Goal: Task Accomplishment & Management: Manage account settings

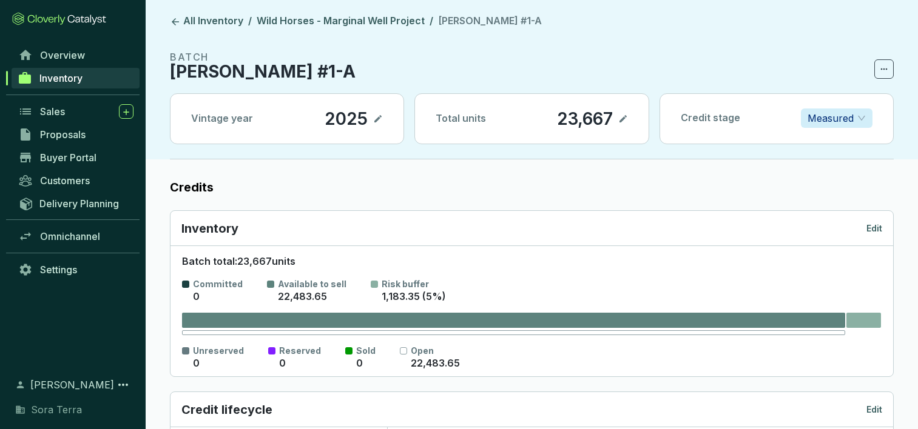
scroll to position [534, 0]
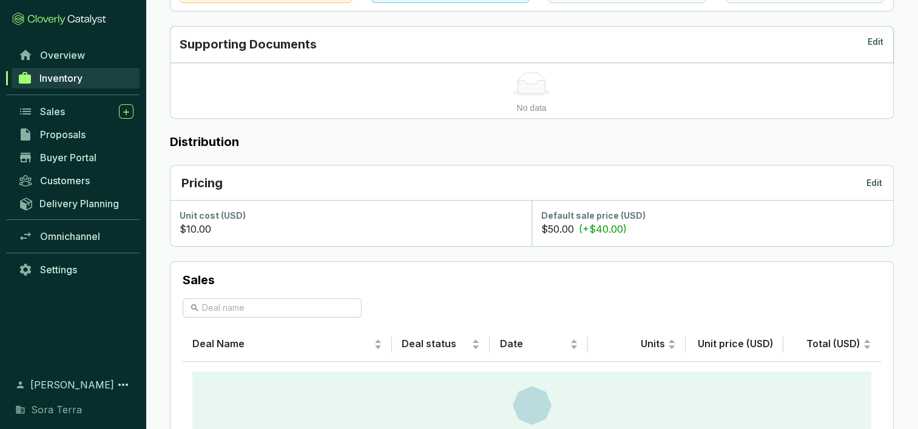
click at [56, 73] on span "Inventory" at bounding box center [60, 78] width 43 height 12
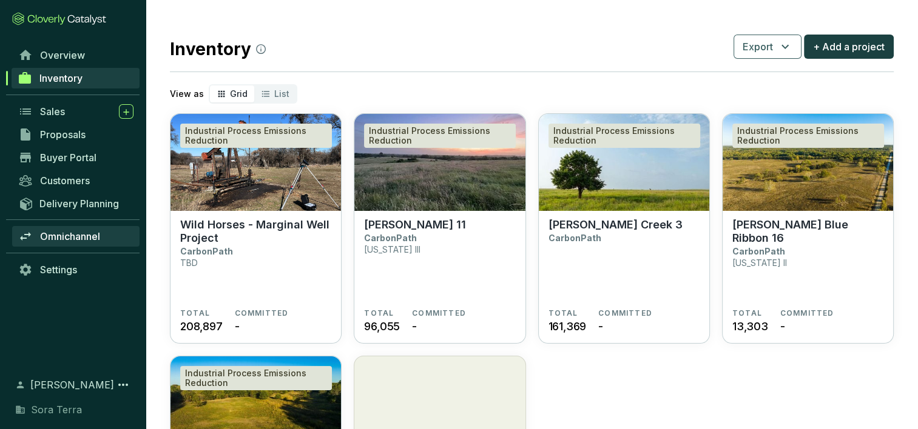
click at [62, 233] on span "Omnichannel" at bounding box center [70, 237] width 60 height 12
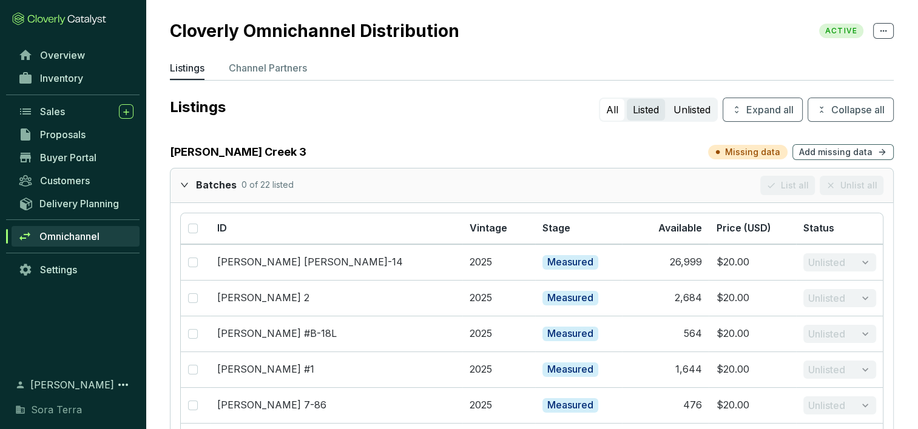
click at [647, 110] on button "Listed" at bounding box center [646, 110] width 38 height 22
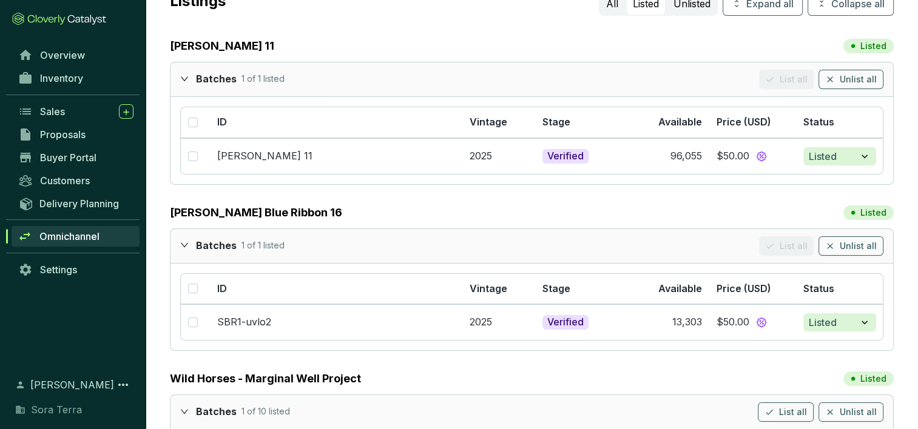
scroll to position [92, 0]
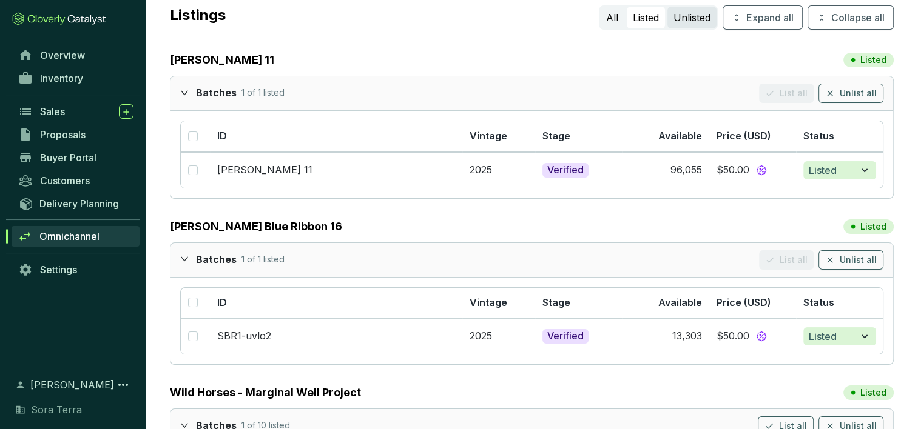
click at [684, 17] on button "Unlisted" at bounding box center [691, 18] width 49 height 22
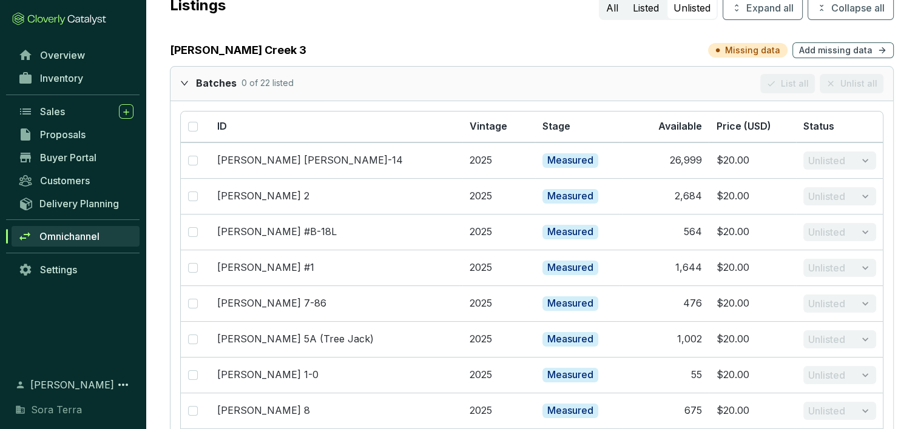
scroll to position [0, 0]
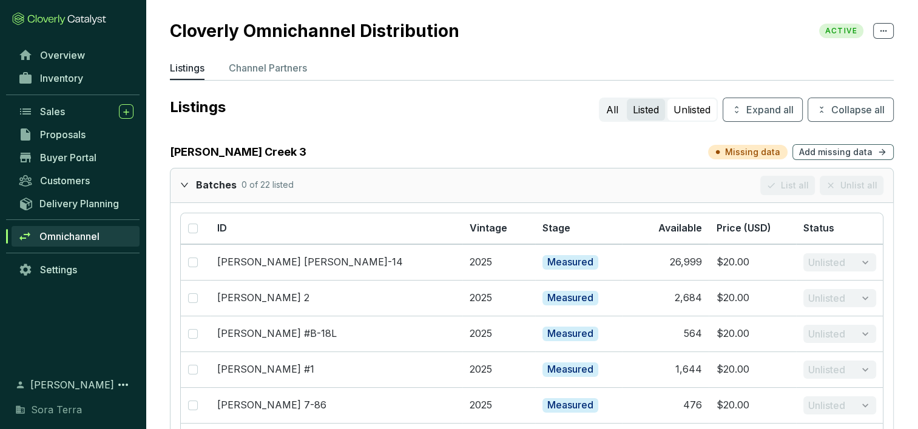
click at [638, 110] on button "Listed" at bounding box center [646, 110] width 38 height 22
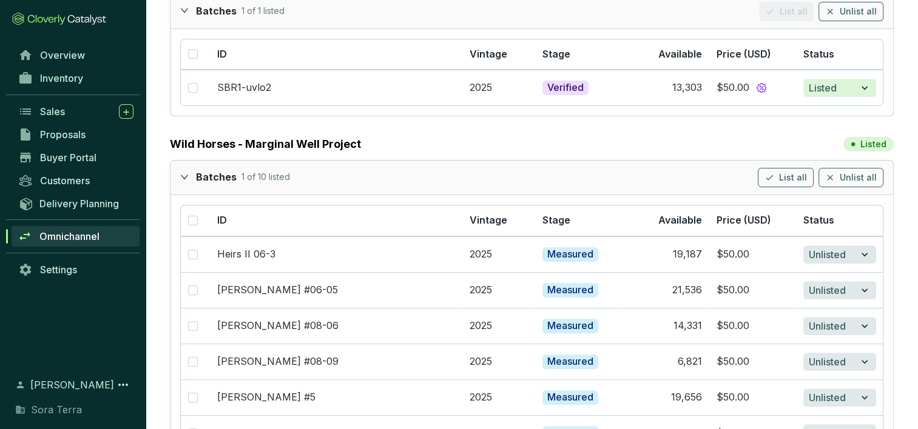
scroll to position [345, 0]
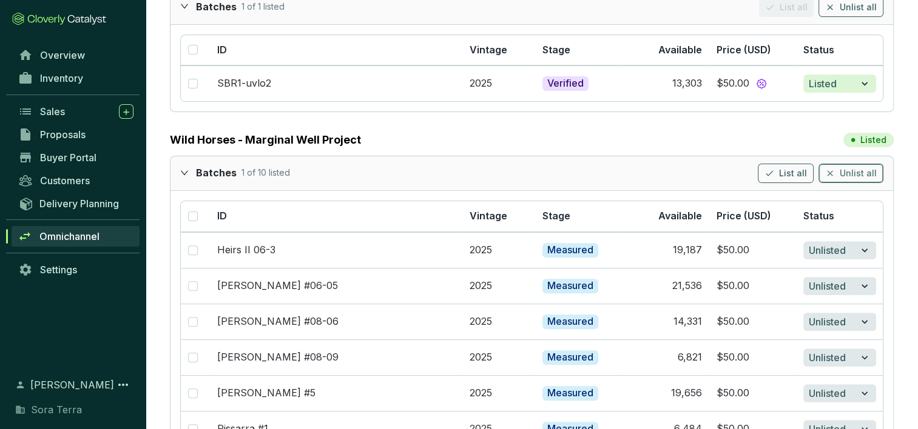
click at [848, 170] on span "Unlist all" at bounding box center [858, 173] width 37 height 12
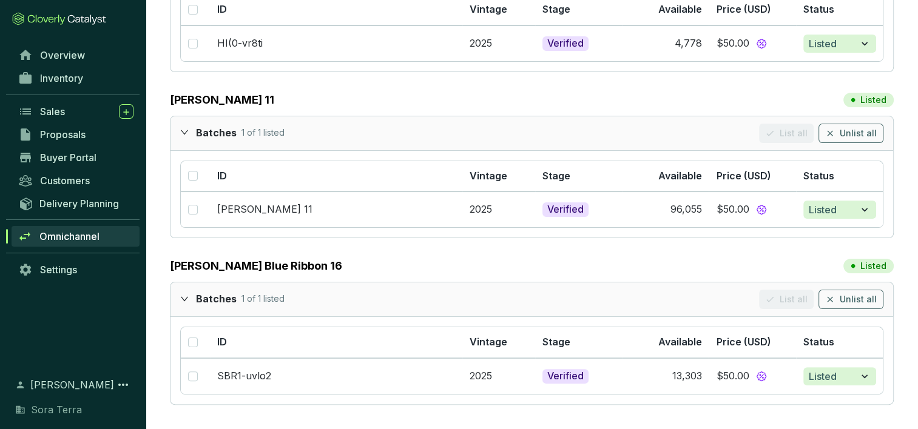
scroll to position [216, 0]
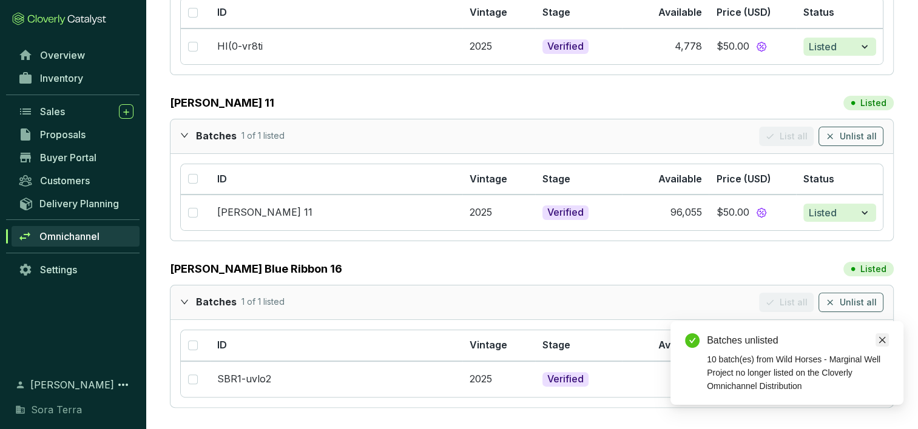
click at [881, 340] on icon "close" at bounding box center [882, 340] width 8 height 8
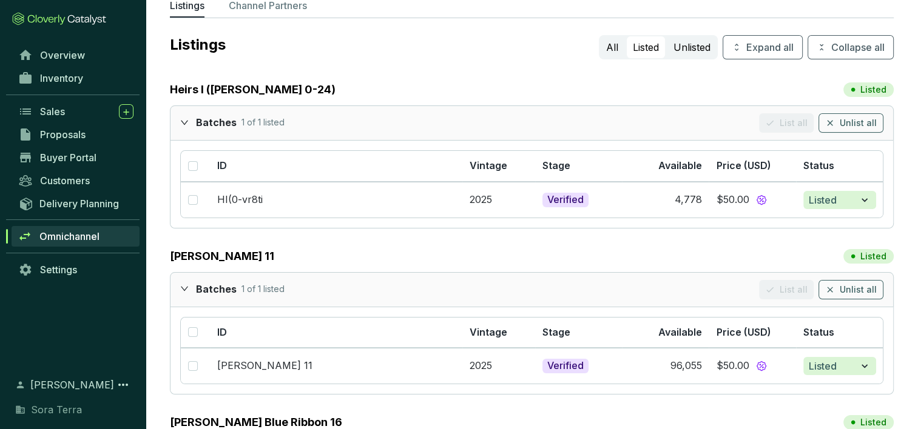
scroll to position [37, 0]
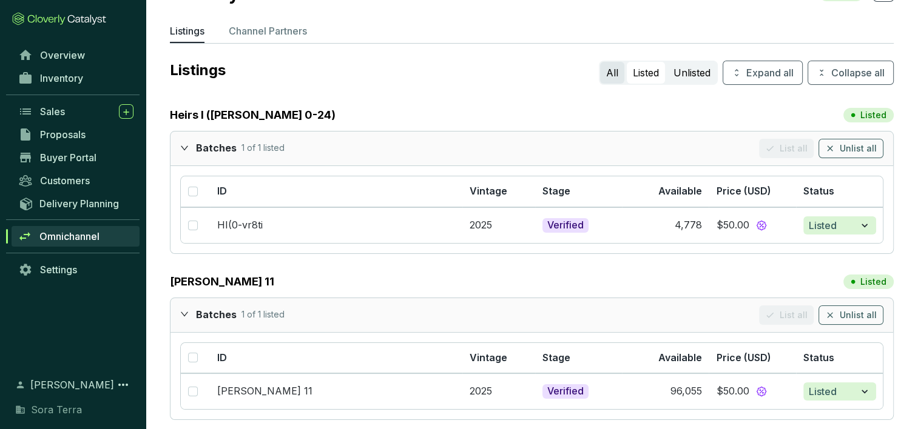
click at [605, 74] on button "All" at bounding box center [612, 73] width 24 height 22
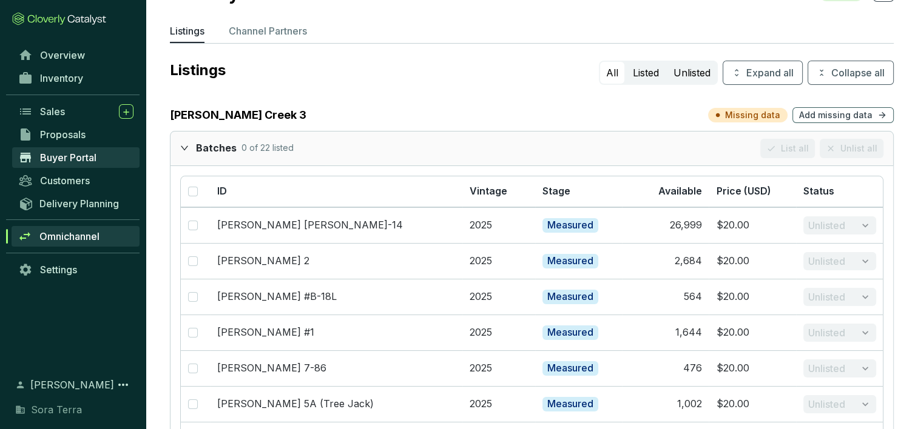
click at [48, 155] on span "Buyer Portal" at bounding box center [68, 158] width 56 height 12
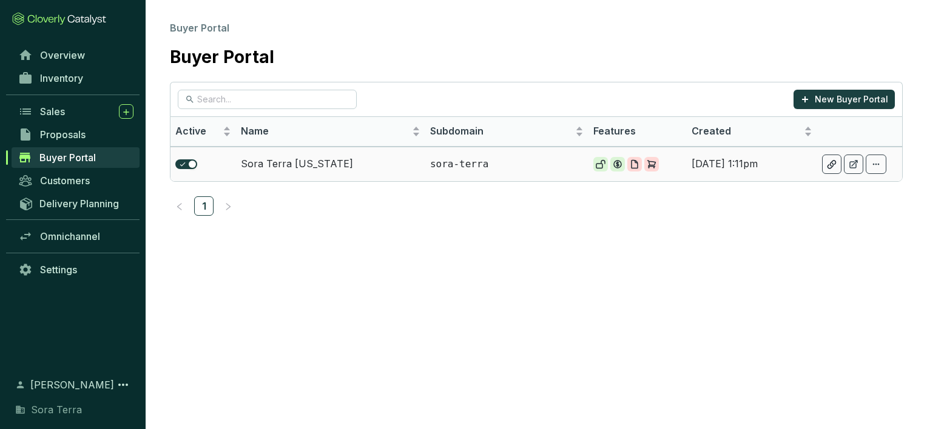
click at [260, 158] on td "Sora Terra [US_STATE]" at bounding box center [330, 164] width 189 height 35
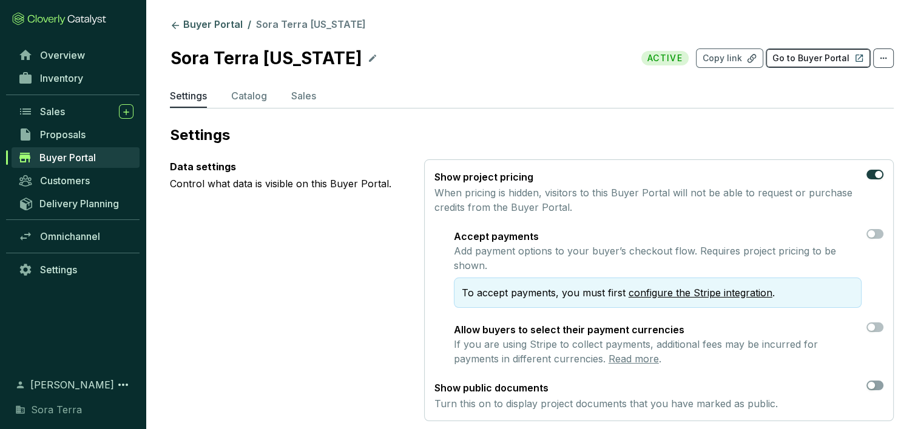
click at [797, 60] on p "Go to Buyer Portal" at bounding box center [810, 58] width 77 height 12
click at [250, 93] on p "Catalog" at bounding box center [249, 96] width 36 height 15
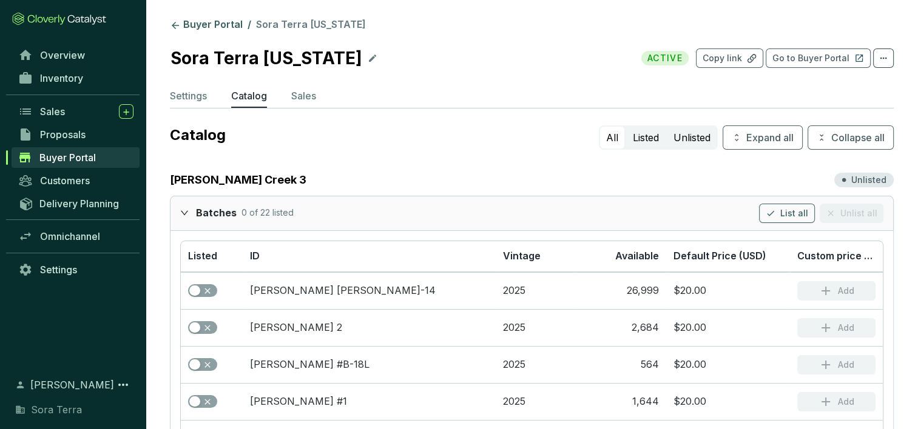
click at [72, 155] on span "Buyer Portal" at bounding box center [67, 158] width 56 height 12
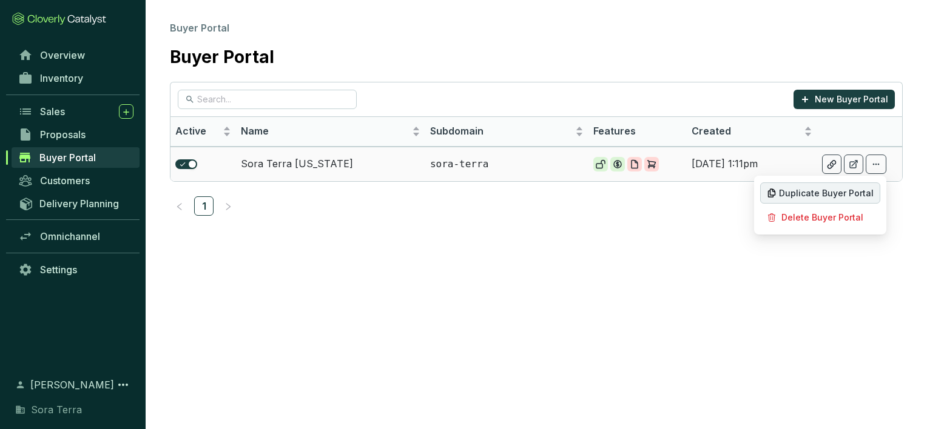
click at [821, 192] on span "Duplicate Buyer Portal" at bounding box center [826, 194] width 95 height 10
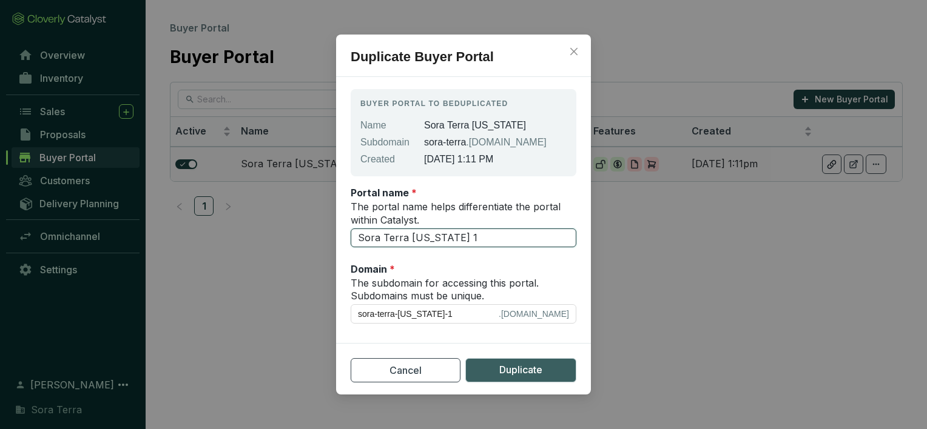
click at [473, 237] on input "Sora Terra Oklahoma 1" at bounding box center [464, 238] width 226 height 19
type input "Sora Terra [US_STATE]"
type input "sora-terra-oklahoma"
type input "Sora Terra Oklahoma -- C"
type input "sora-terra-oklahoma-c"
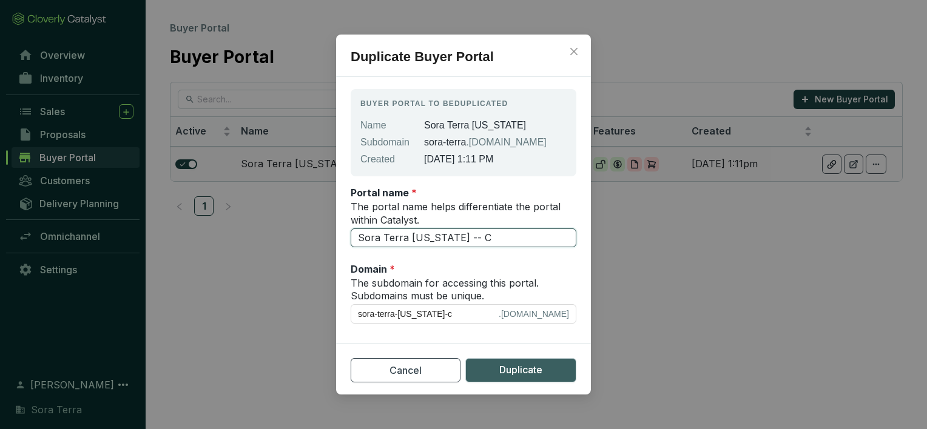
type input "Sora Terra Oklahoma -- Co"
type input "sora-terra-oklahoma-co"
type input "Sora Terra Oklahoma -- Con"
type input "sora-terra-oklahoma-con"
type input "Sora Terra Oklahoma -- Co"
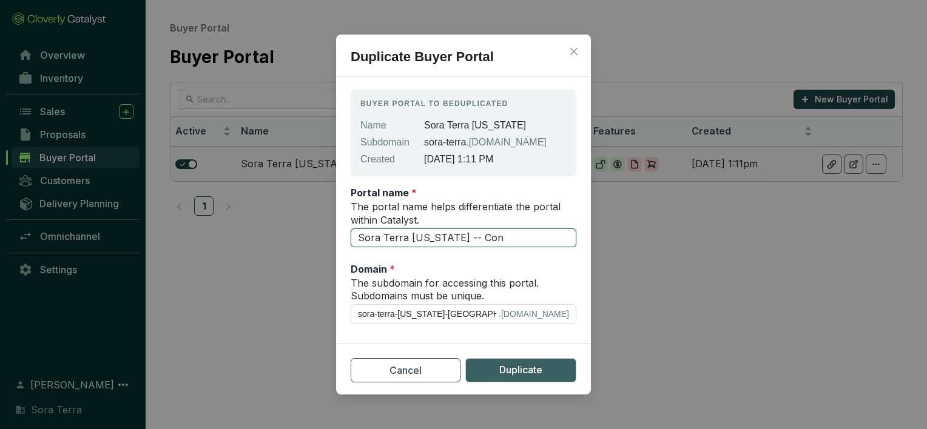
type input "sora-terra-oklahoma-co"
type input "Sora Terra Oklahoma -- C"
type input "sora-terra-oklahoma-c"
type input "Sora Terra Oklahoma --"
type input "sora-terra-oklahoma"
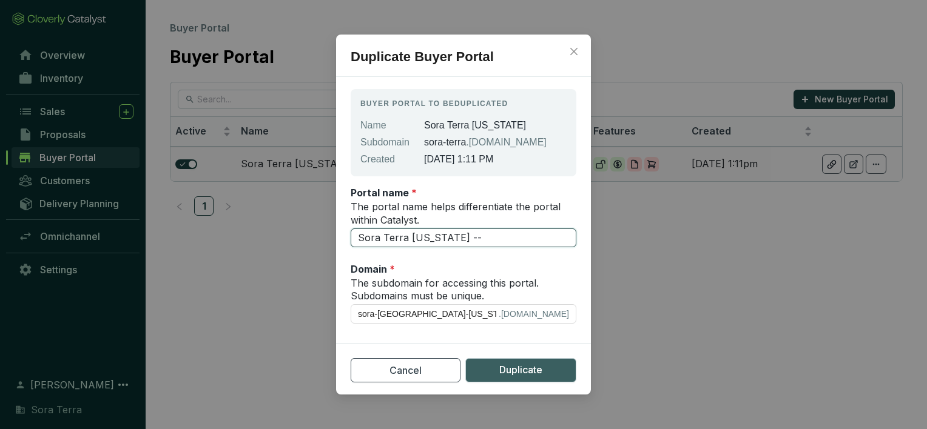
type input "Sora Terra Oklahoma -- I"
type input "sora-terra-oklahoma-i"
type input "Sora Terra Oklahoma -- In"
type input "sora-terra-oklahoma-in"
type input "Sora Terra Oklahoma -- Ind"
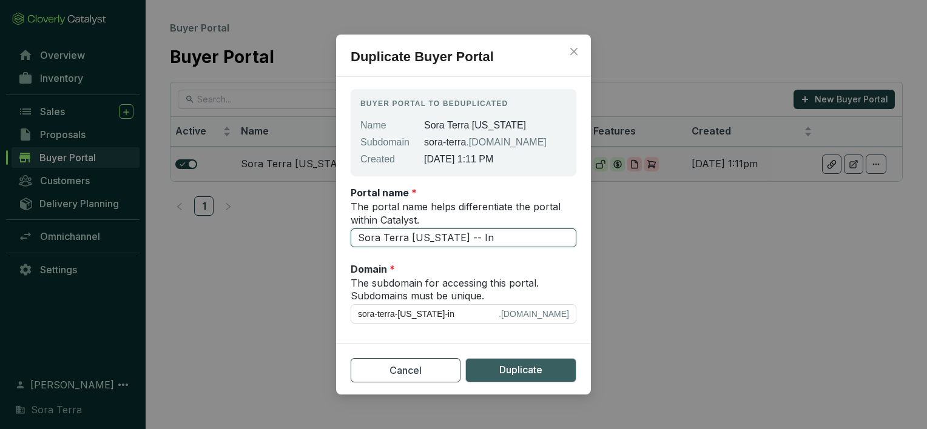
type input "sora-terra-oklahoma-ind"
type input "Sora Terra Oklahoma -- Indi"
type input "sora-terra-oklahoma-indi"
type input "Sora Terra Oklahoma -- Indiv"
type input "sora-terra-oklahoma-indiv"
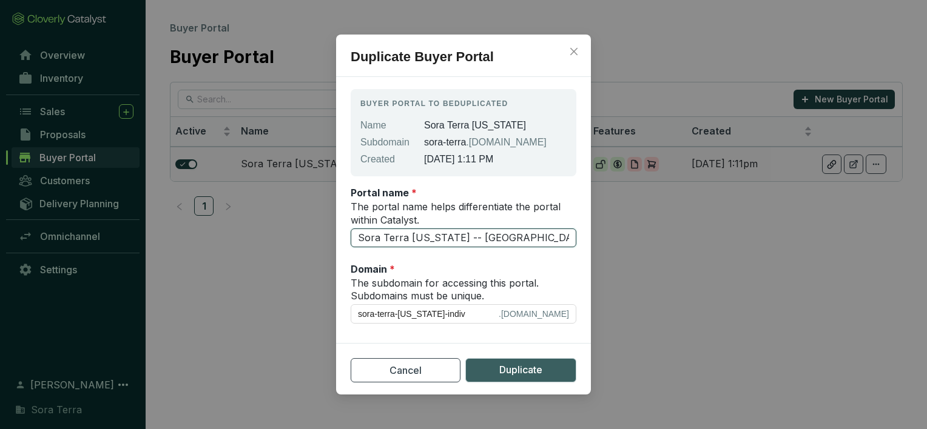
type input "Sora Terra Oklahoma -- Indivi"
type input "sora-terra-oklahoma-indivi"
type input "Sora Terra Oklahoma -- Individ"
type input "sora-terra-oklahoma-individ"
type input "Sora Terra Oklahoma -- Individu"
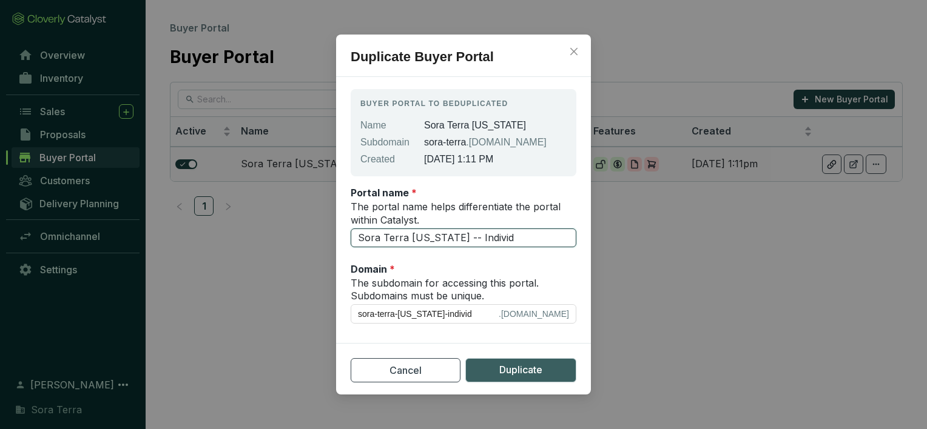
type input "sora-terra-oklahoma-individu"
type input "Sora Terra Oklahoma -- Individua"
type input "sora-terra-oklahoma-individua"
type input "Sora Terra Oklahoma -- Individual"
type input "sora-terra-oklahoma-individual"
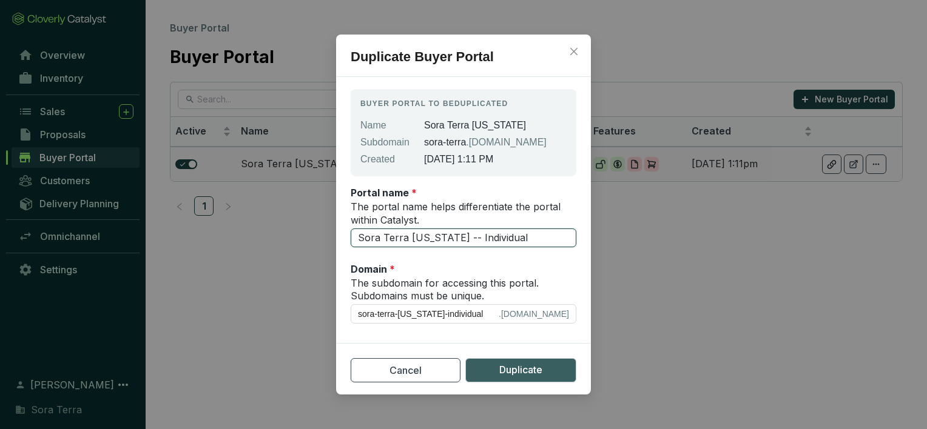
type input "Sora Terra Oklahoma -- Individua"
type input "sora-terra-oklahoma-individua"
type input "Sora Terra Oklahoma -- Individu"
type input "sora-terra-oklahoma-individu"
type input "Sora Terra Oklahoma -- Individ"
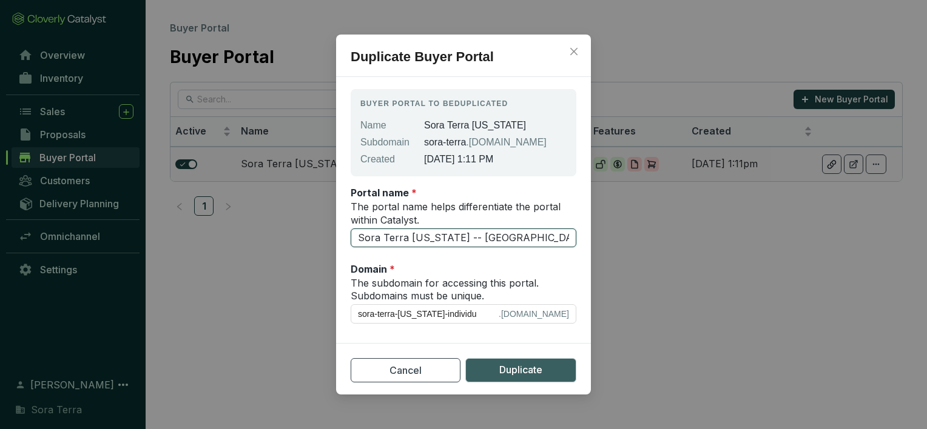
type input "sora-terra-oklahoma-individ"
type input "Sora Terra Oklahoma -- Indivi"
type input "sora-terra-oklahoma-indivi"
type input "Sora Terra Oklahoma -- Indiv"
type input "sora-terra-oklahoma-indiv"
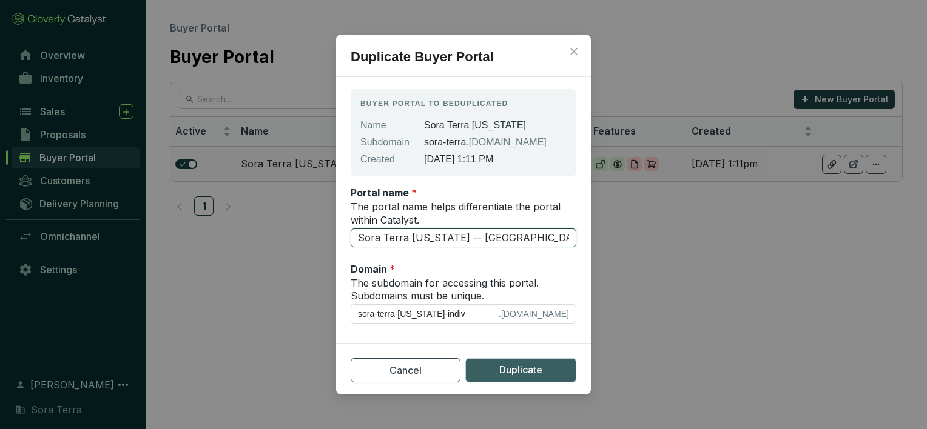
type input "Sora Terra Oklahoma -- Indi"
type input "sora-terra-oklahoma-indi"
type input "Sora Terra Oklahoma -- Ind"
type input "sora-terra-oklahoma-ind"
type input "Sora Terra Oklahoma -- In"
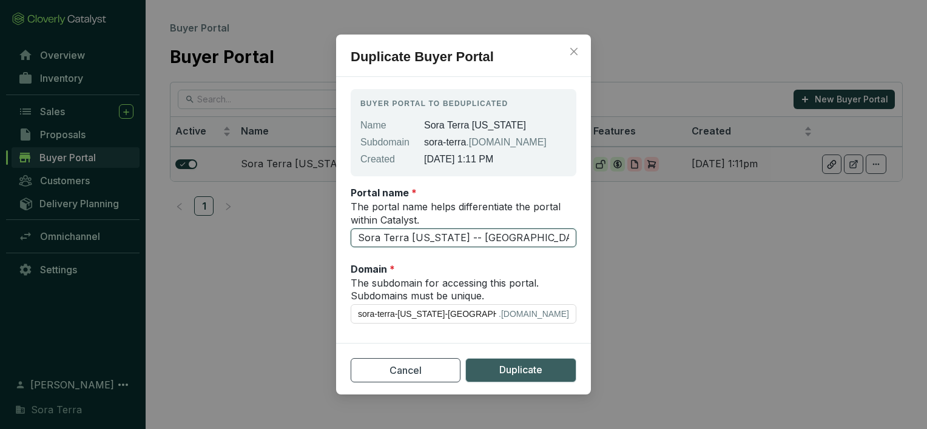
type input "sora-terra-oklahoma-in"
type input "Sora Terra Oklahoma -- I"
type input "sora-terra-oklahoma-i"
type input "Sora Terra Oklahoma --"
type input "sora-terra-oklahoma"
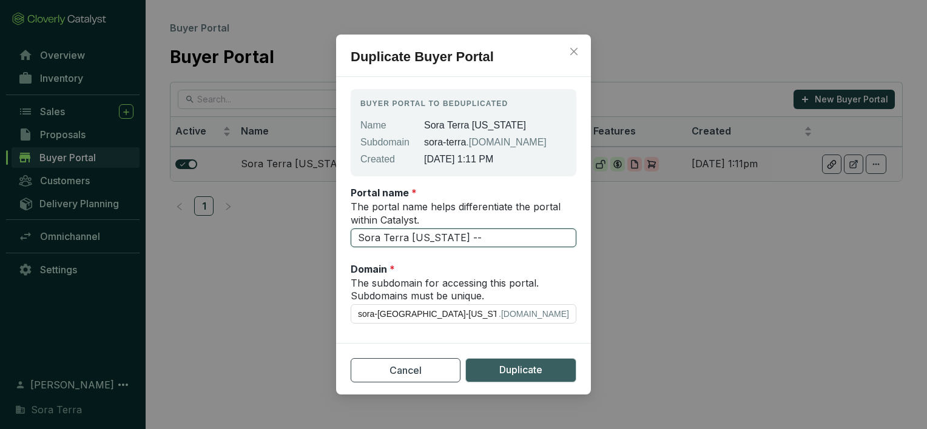
type input "Sora Terra Oklahoma -- B"
type input "sora-terra-oklahoma-b"
type input "Sora Terra Oklahoma -- B2"
type input "sora-terra-oklahoma-b2"
type input "Sora Terra [US_STATE] -- B2C"
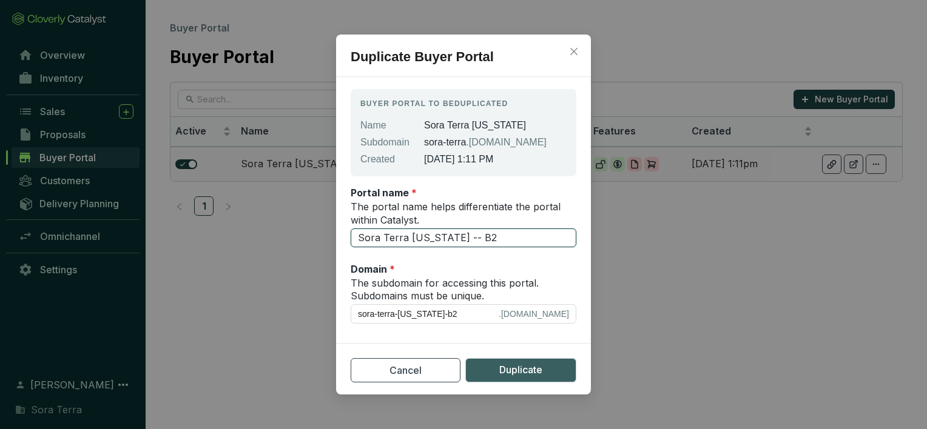
type input "sora-terra-[US_STATE]-b2c"
type input "Sora Terra [US_STATE] -- B2C"
click at [493, 365] on button "Duplicate" at bounding box center [520, 371] width 111 height 24
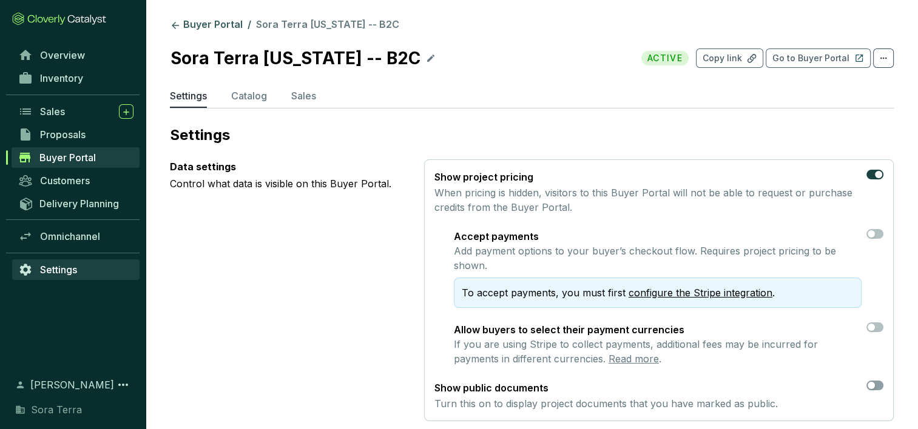
click at [59, 269] on span "Settings" at bounding box center [58, 270] width 37 height 12
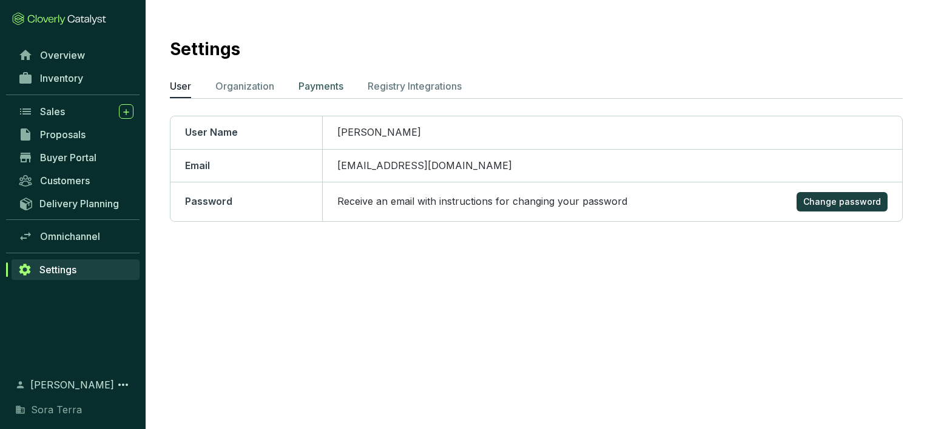
click at [320, 87] on p "Payments" at bounding box center [320, 86] width 45 height 15
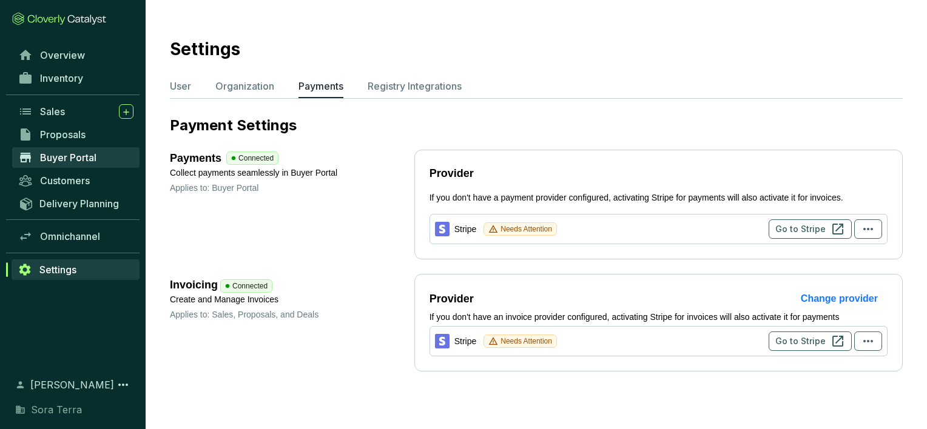
click at [55, 155] on span "Buyer Portal" at bounding box center [68, 158] width 56 height 12
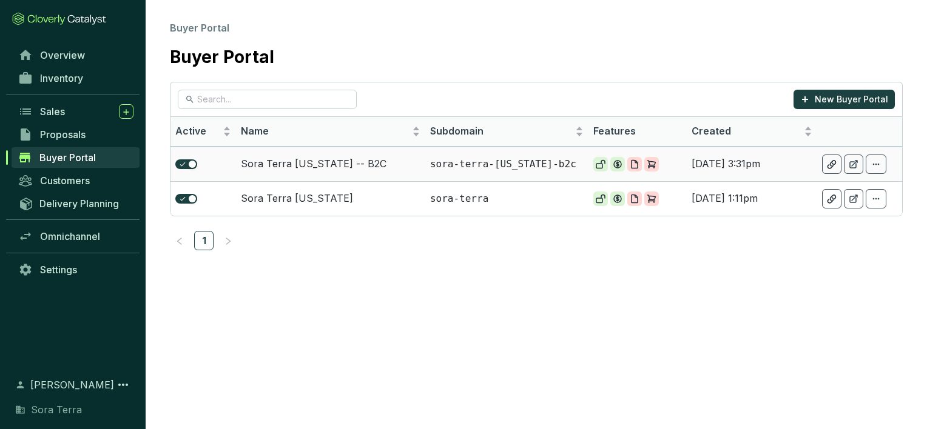
click at [269, 163] on td "Sora Terra [US_STATE] -- B2C" at bounding box center [330, 164] width 189 height 35
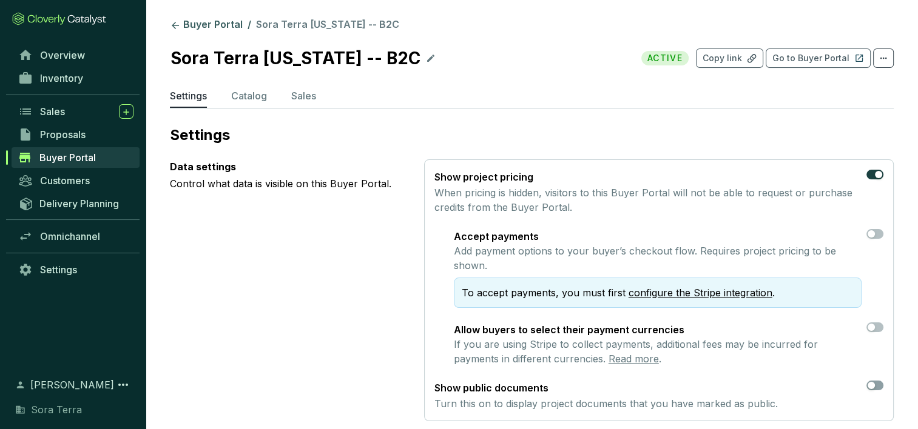
click at [269, 163] on p "Data settings" at bounding box center [287, 167] width 235 height 15
click at [250, 90] on p "Catalog" at bounding box center [249, 96] width 36 height 15
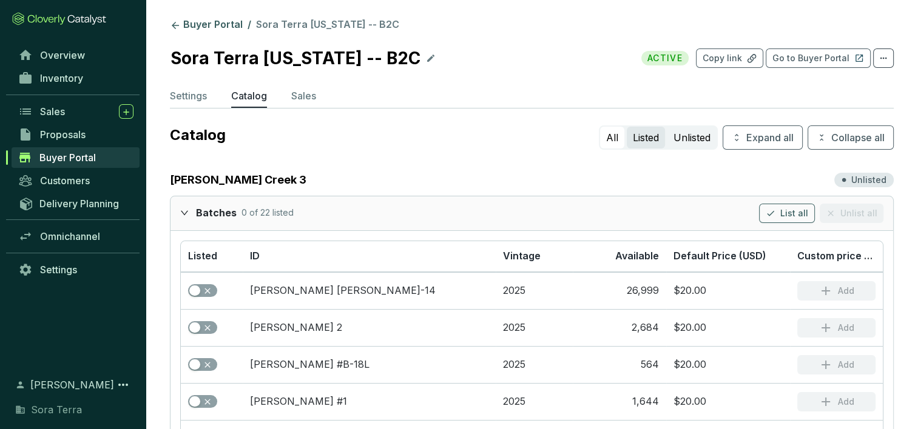
click at [639, 134] on button "Listed" at bounding box center [646, 138] width 38 height 22
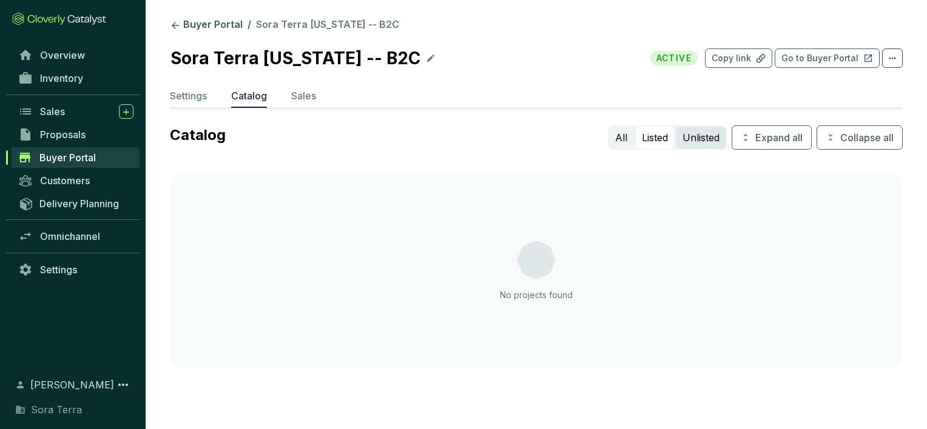
click at [698, 133] on button "Unlisted" at bounding box center [700, 138] width 49 height 22
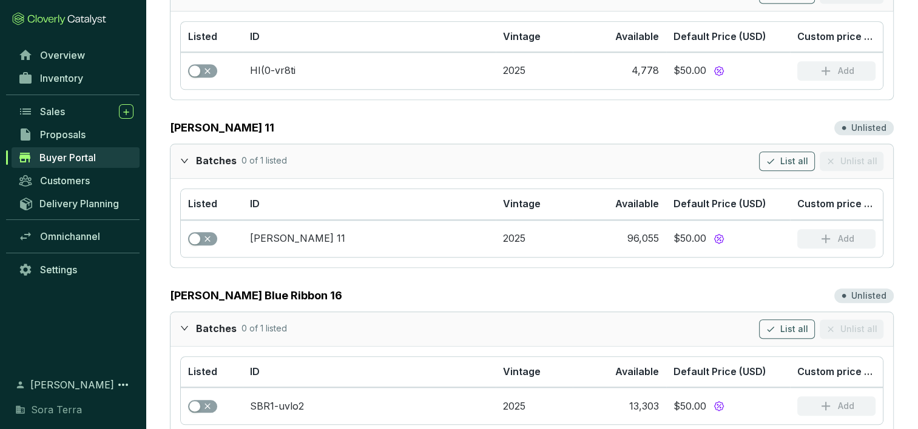
scroll to position [955, 0]
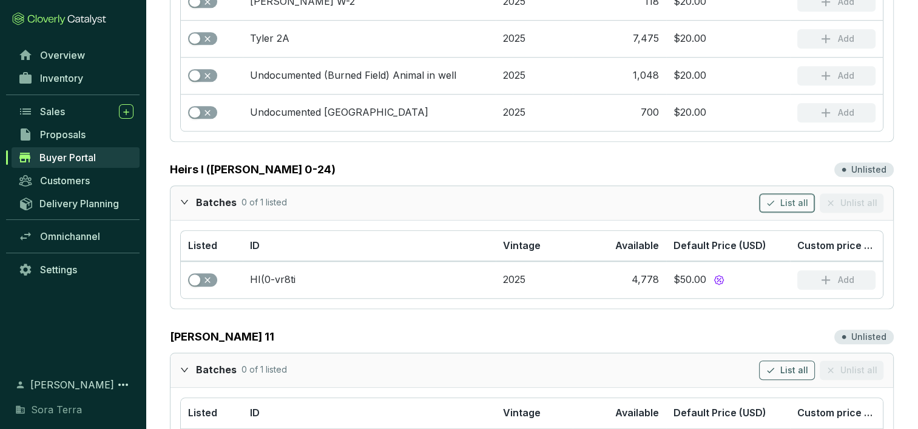
click at [787, 199] on span "List all" at bounding box center [794, 203] width 28 height 12
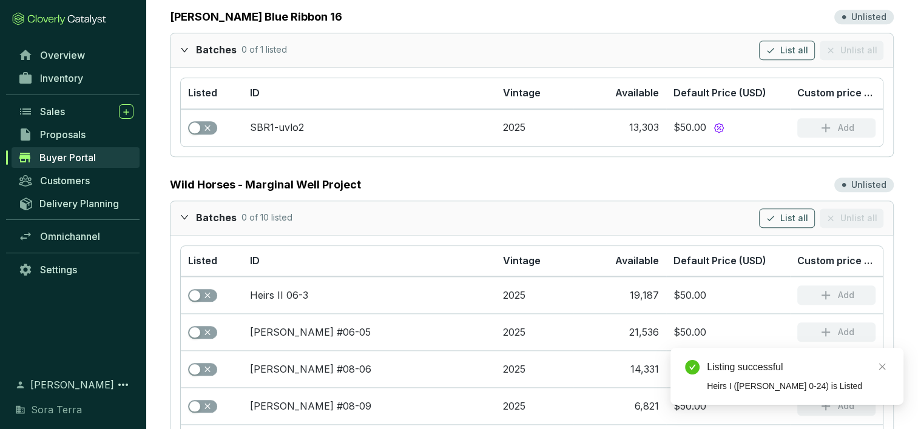
scroll to position [1156, 0]
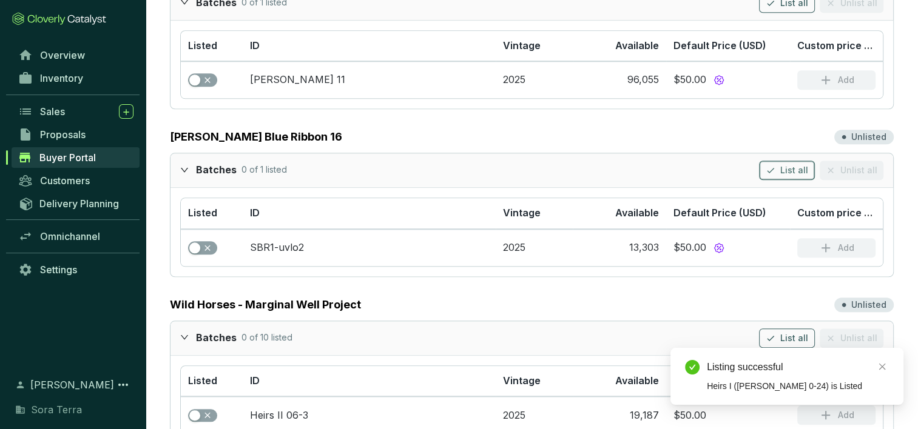
click at [787, 164] on span "List all" at bounding box center [794, 170] width 28 height 12
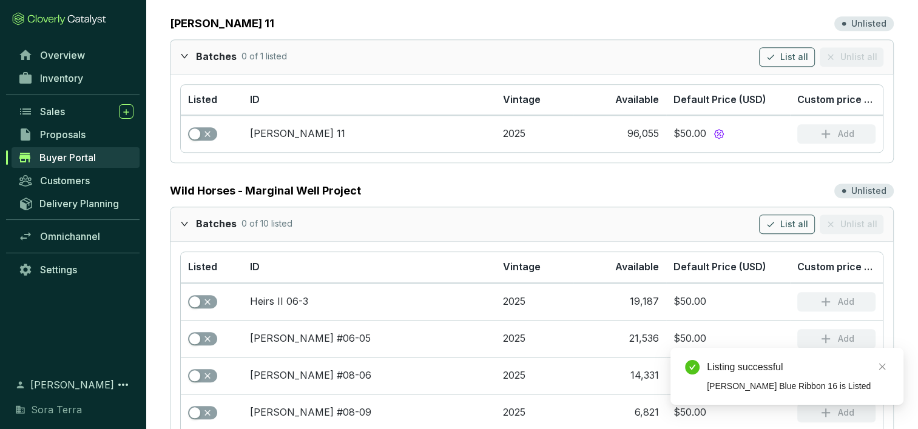
scroll to position [886, 0]
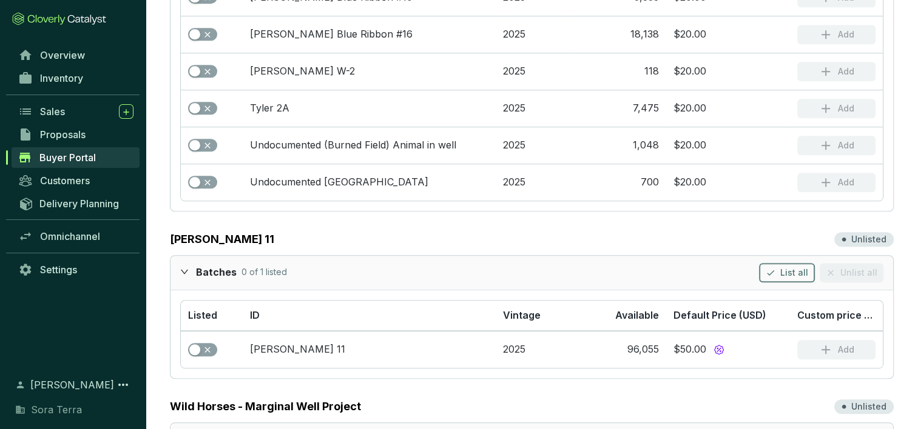
click at [785, 269] on span "List all" at bounding box center [794, 273] width 28 height 12
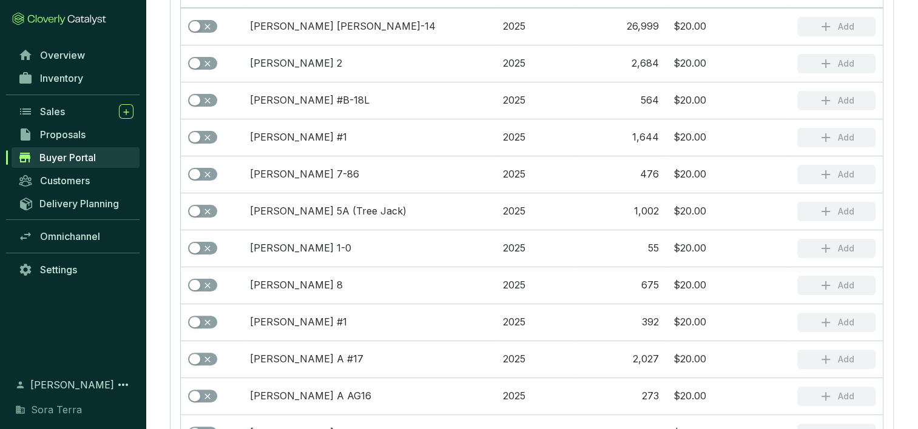
scroll to position [0, 0]
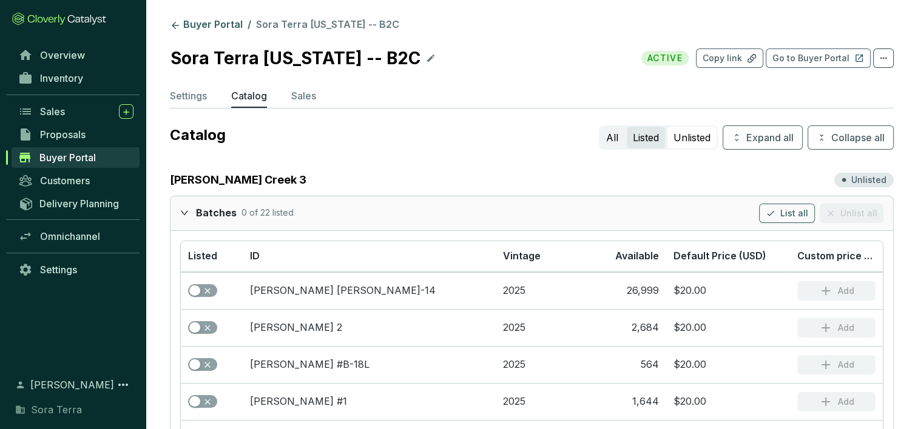
click at [640, 141] on button "Listed" at bounding box center [646, 138] width 38 height 22
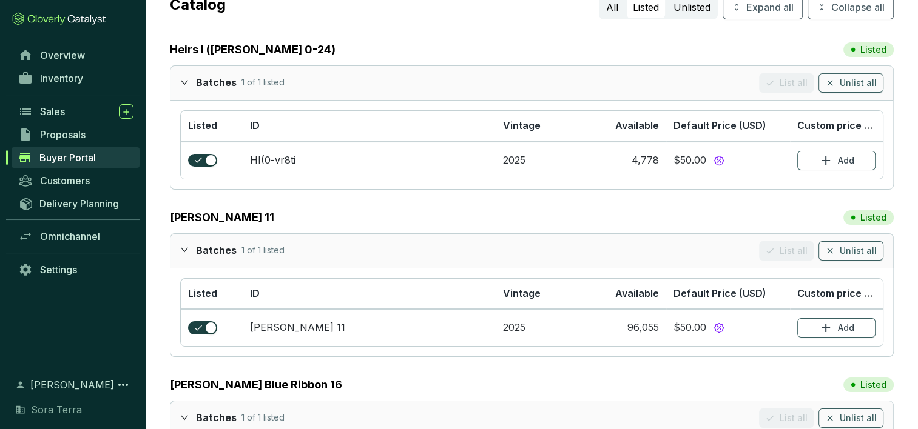
scroll to position [57, 0]
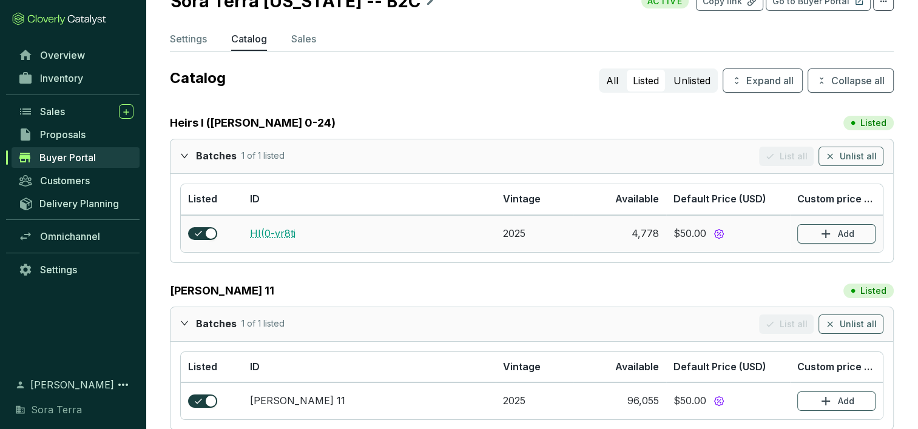
click at [262, 228] on link "HI(0-vr8ti" at bounding box center [272, 233] width 45 height 12
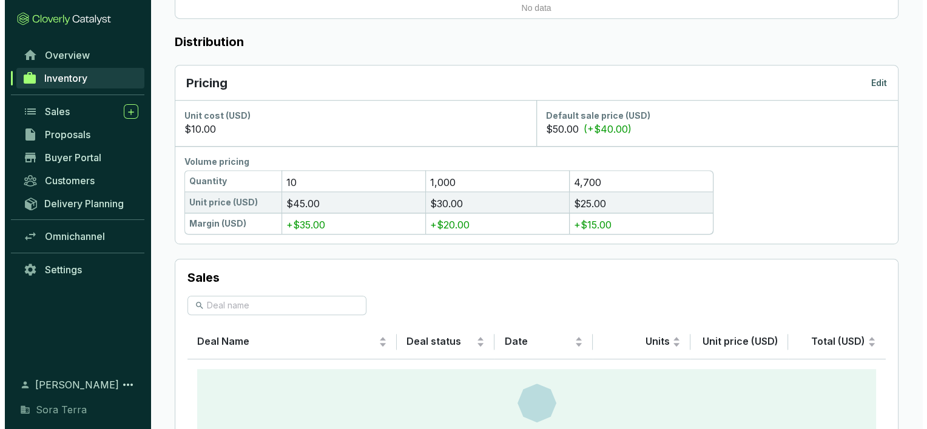
scroll to position [641, 0]
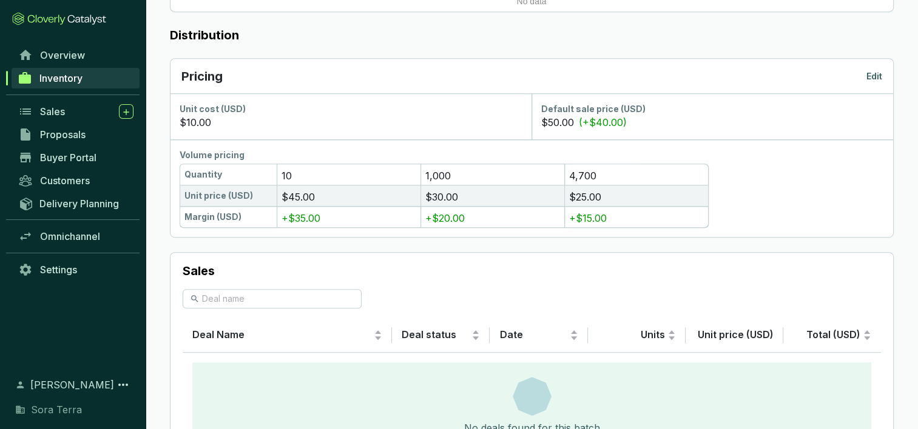
click at [872, 75] on p "Edit" at bounding box center [874, 76] width 16 height 12
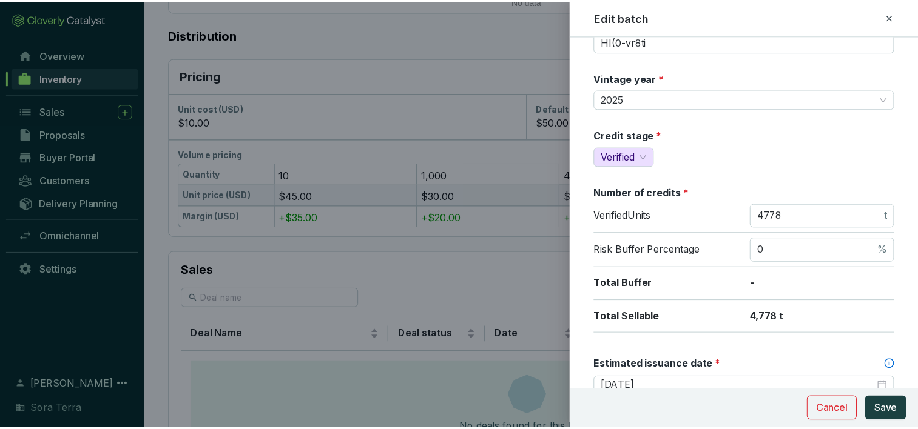
scroll to position [0, 0]
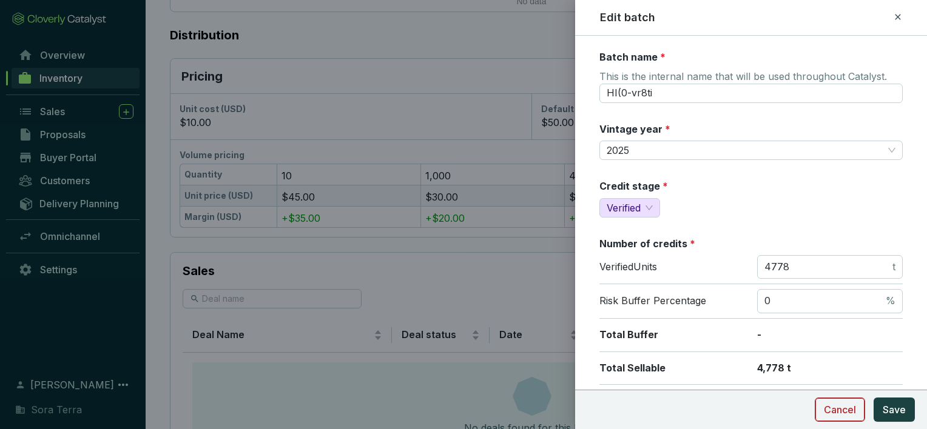
click at [828, 408] on span "Cancel" at bounding box center [840, 410] width 32 height 15
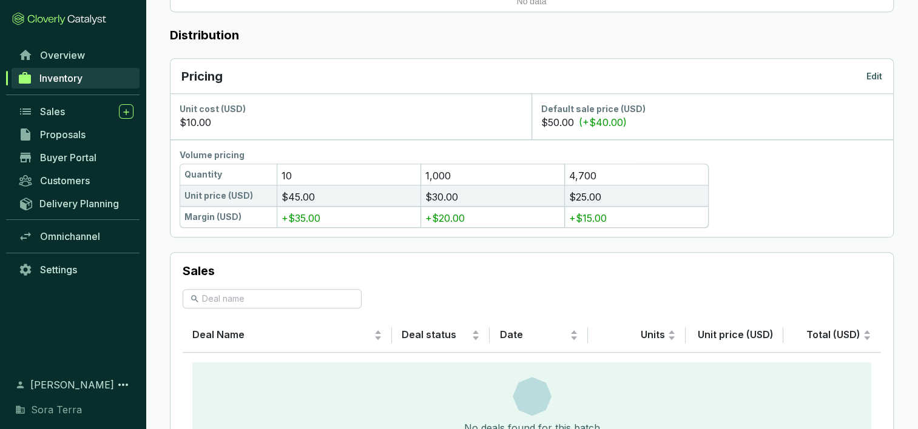
click at [872, 72] on p "Edit" at bounding box center [874, 76] width 16 height 12
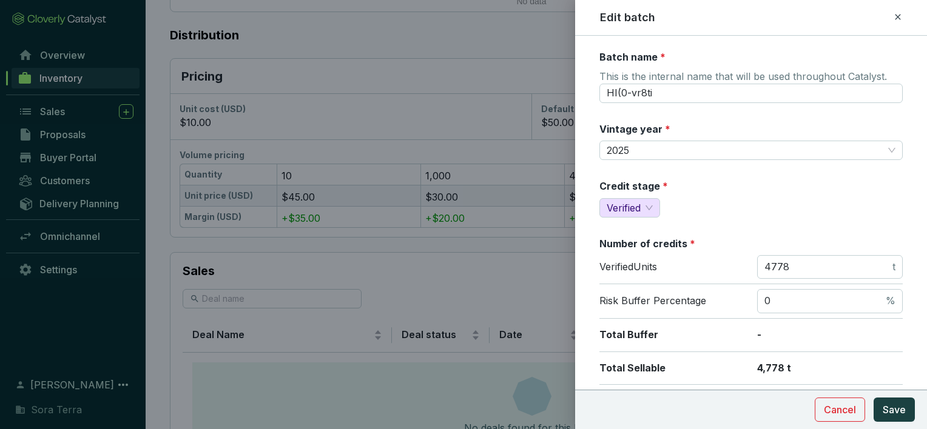
click at [487, 32] on div at bounding box center [463, 214] width 927 height 429
click at [898, 17] on icon at bounding box center [898, 17] width 10 height 15
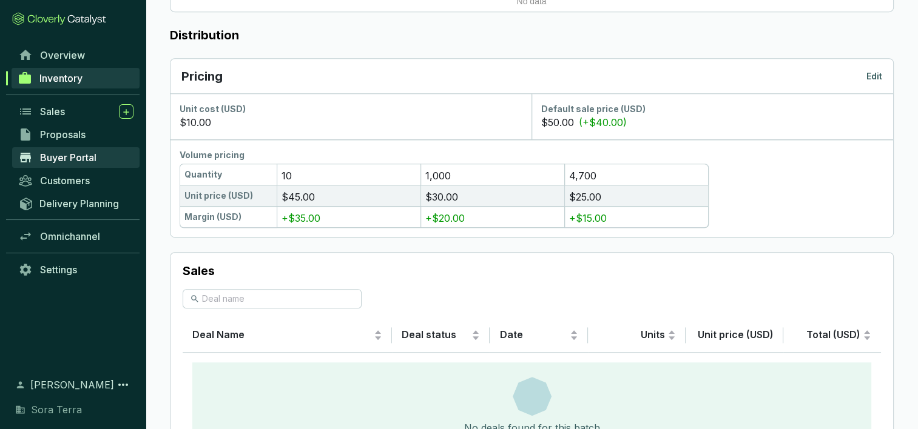
click at [75, 161] on span "Buyer Portal" at bounding box center [68, 158] width 56 height 12
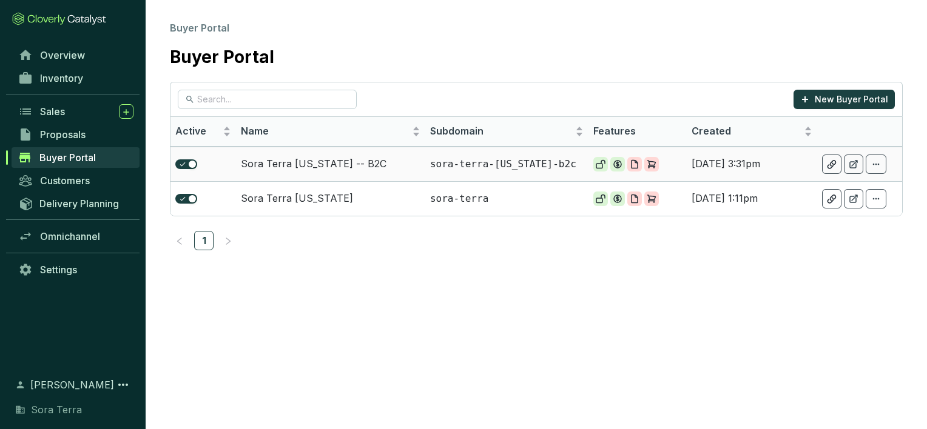
click at [311, 161] on td "Sora Terra [US_STATE] -- B2C" at bounding box center [330, 164] width 189 height 35
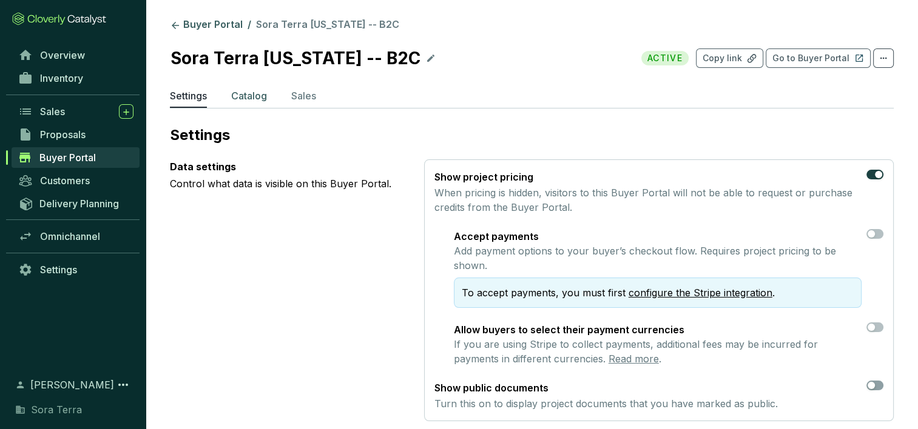
click at [254, 97] on p "Catalog" at bounding box center [249, 96] width 36 height 15
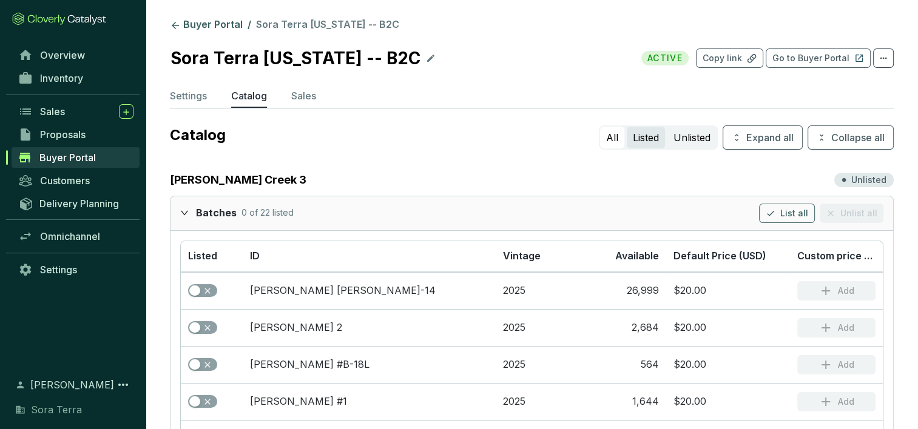
click at [636, 135] on button "Listed" at bounding box center [646, 138] width 38 height 22
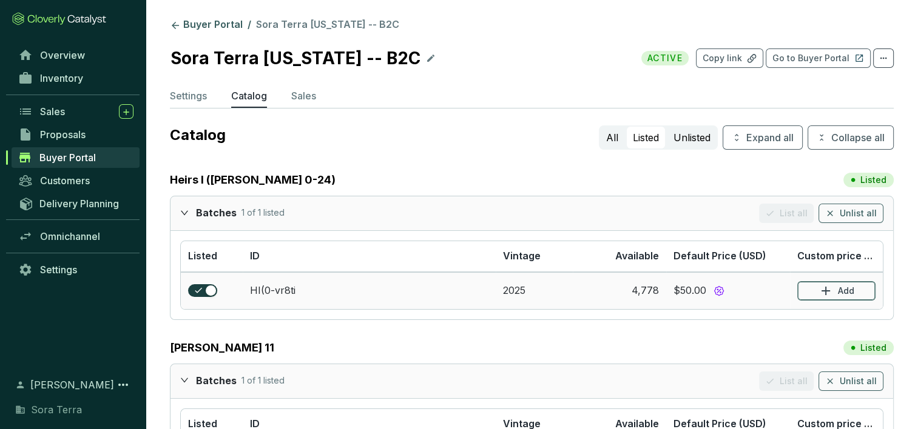
click at [835, 290] on button "Add" at bounding box center [836, 290] width 78 height 19
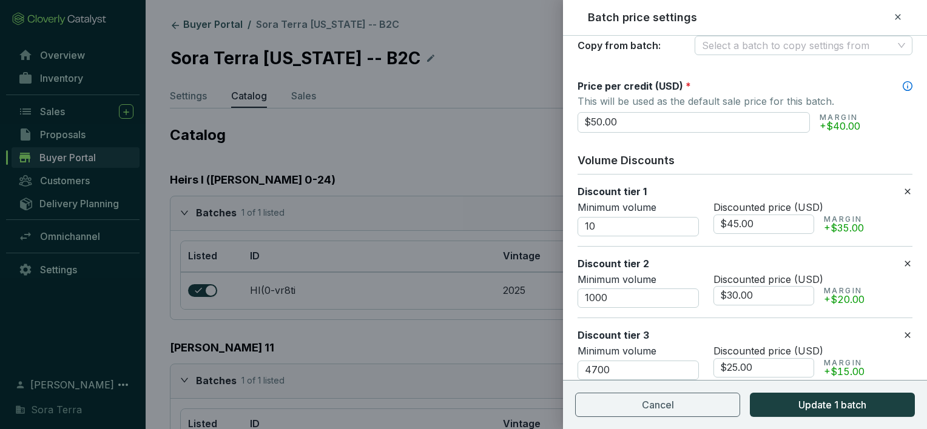
scroll to position [103, 0]
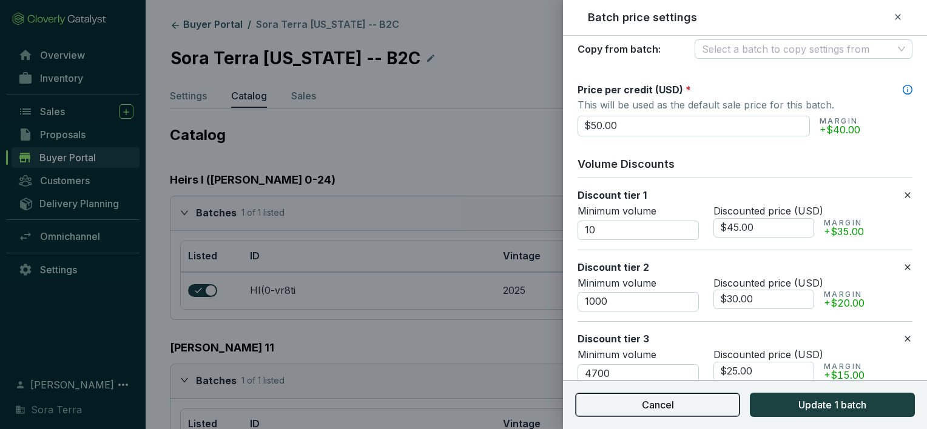
click at [673, 402] on span "Cancel" at bounding box center [658, 405] width 32 height 15
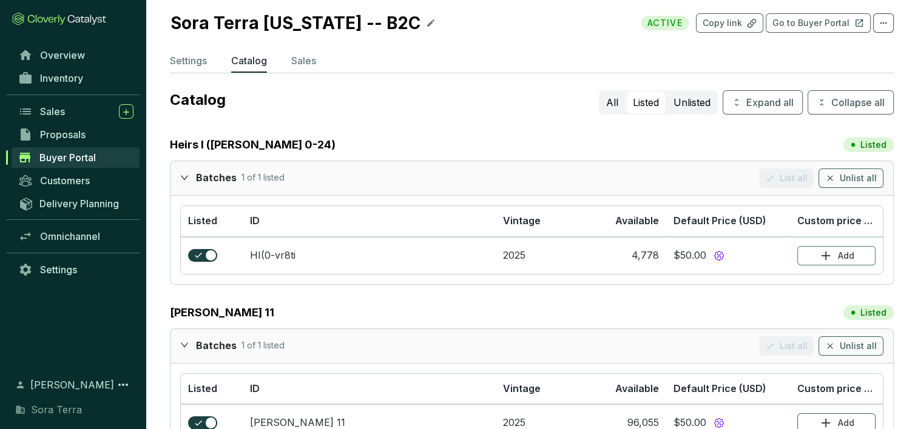
scroll to position [0, 0]
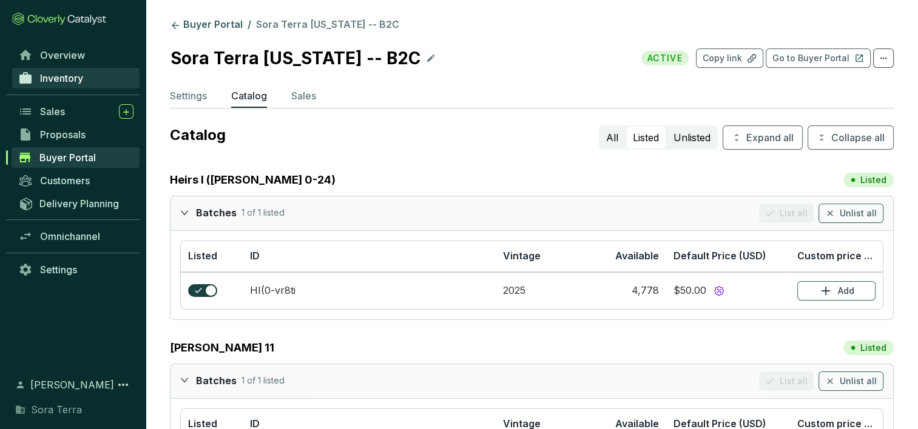
click at [55, 81] on span "Inventory" at bounding box center [61, 78] width 43 height 12
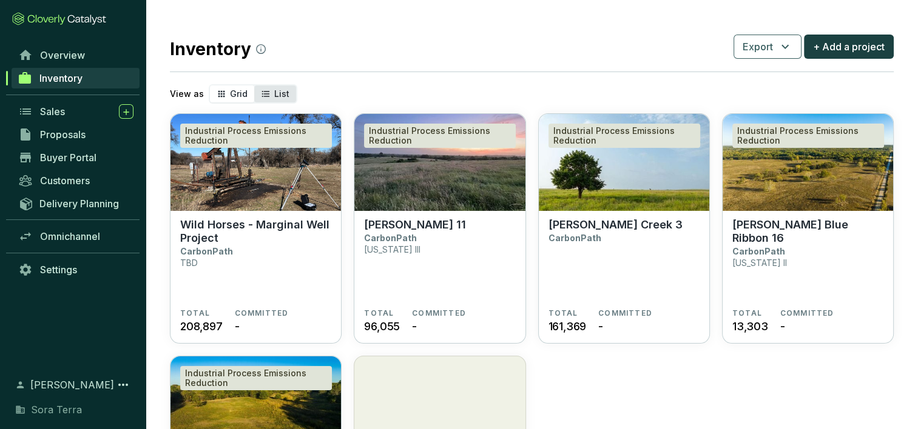
click at [269, 95] on div "List" at bounding box center [275, 94] width 42 height 17
click at [254, 86] on input "List" at bounding box center [254, 86] width 0 height 0
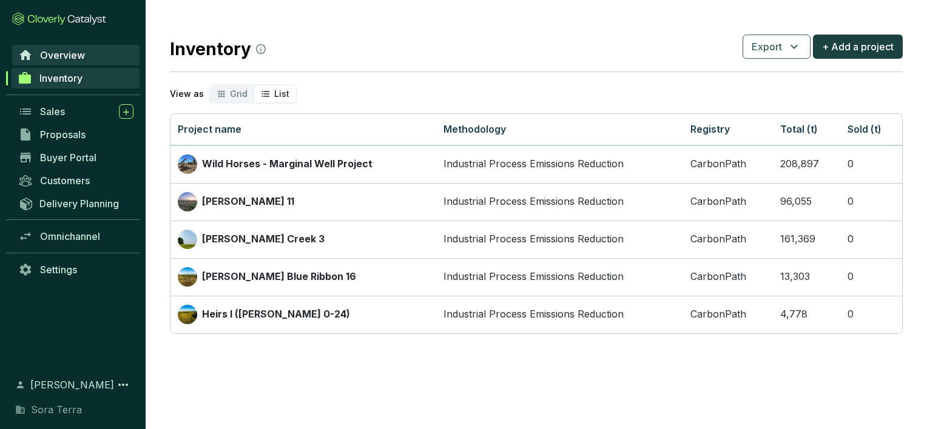
click at [58, 53] on span "Overview" at bounding box center [62, 55] width 45 height 12
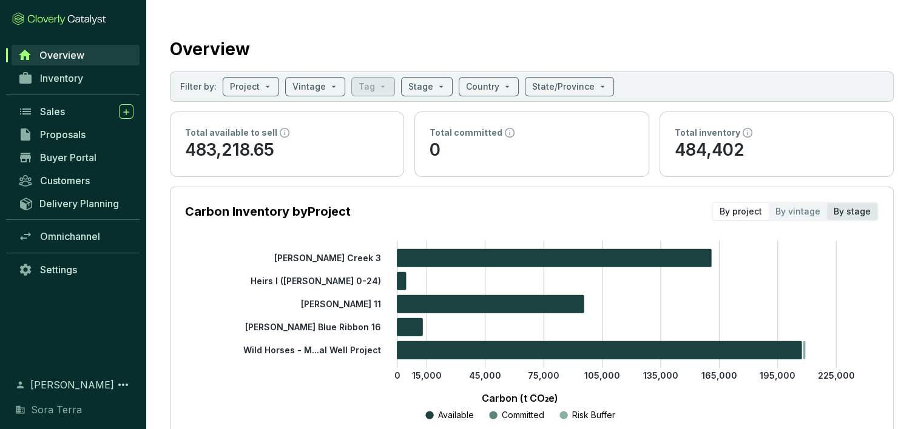
click at [844, 208] on div "By stage" at bounding box center [852, 211] width 50 height 17
click at [827, 203] on input "By stage" at bounding box center [827, 203] width 0 height 0
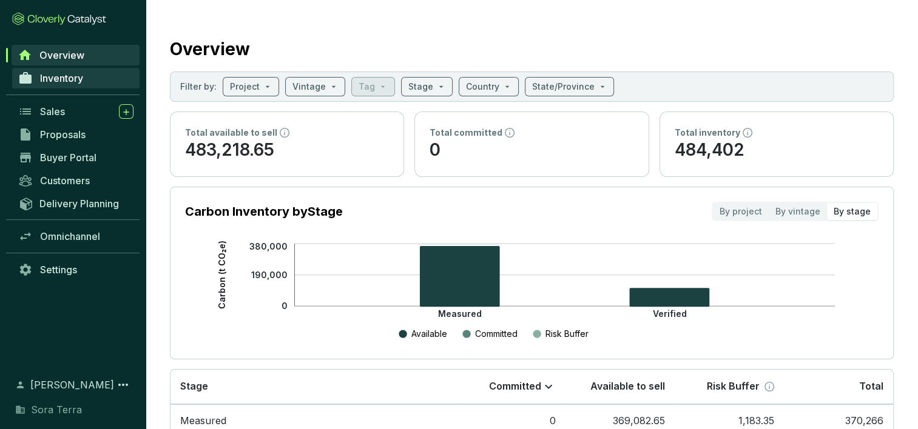
click at [55, 78] on span "Inventory" at bounding box center [61, 78] width 43 height 12
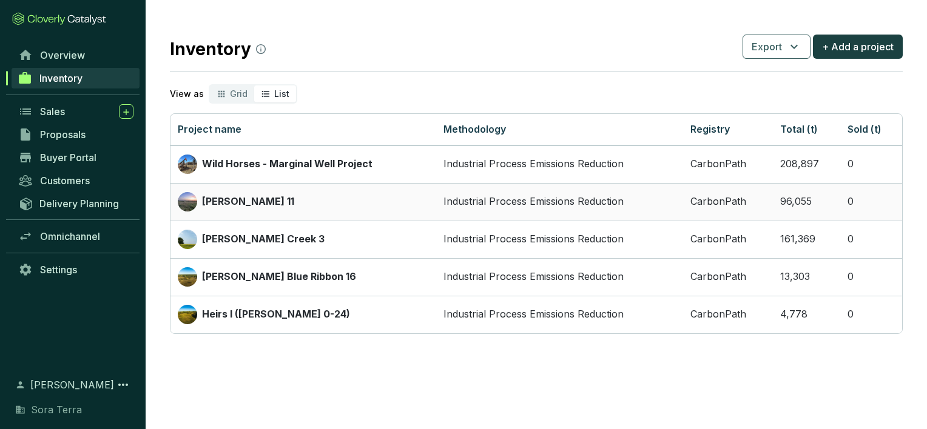
click at [214, 200] on p "[PERSON_NAME] 11" at bounding box center [248, 201] width 92 height 13
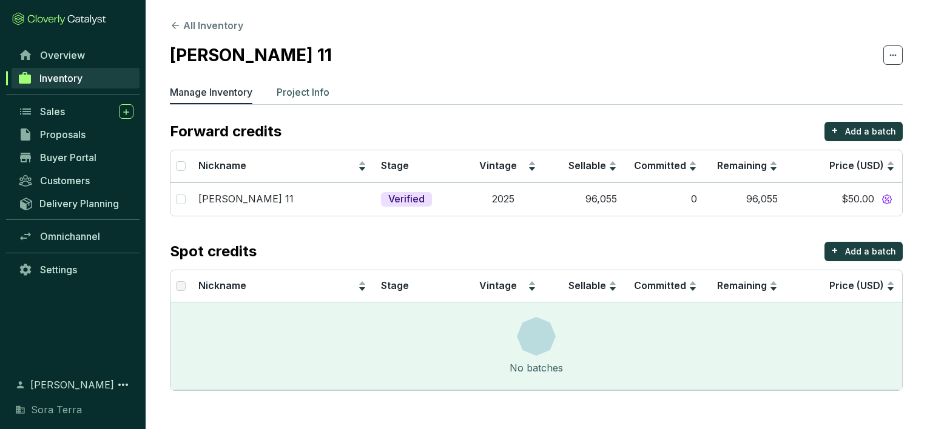
click at [308, 93] on p "Project Info" at bounding box center [303, 92] width 53 height 15
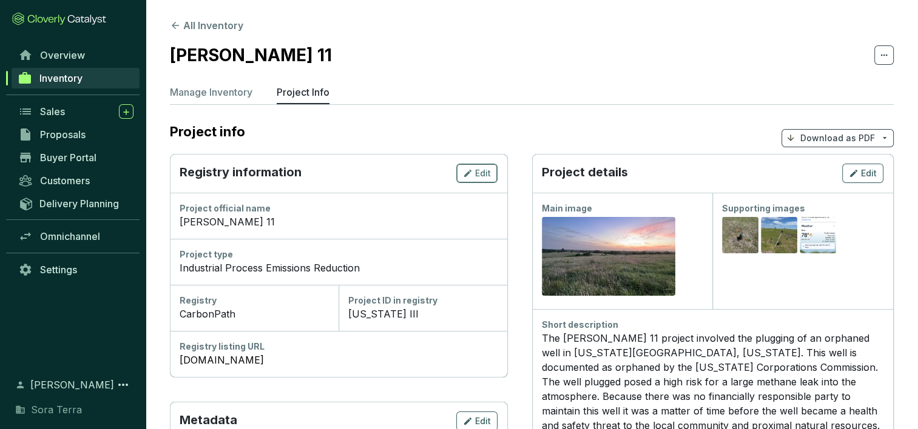
click at [477, 173] on span "Edit" at bounding box center [483, 173] width 16 height 12
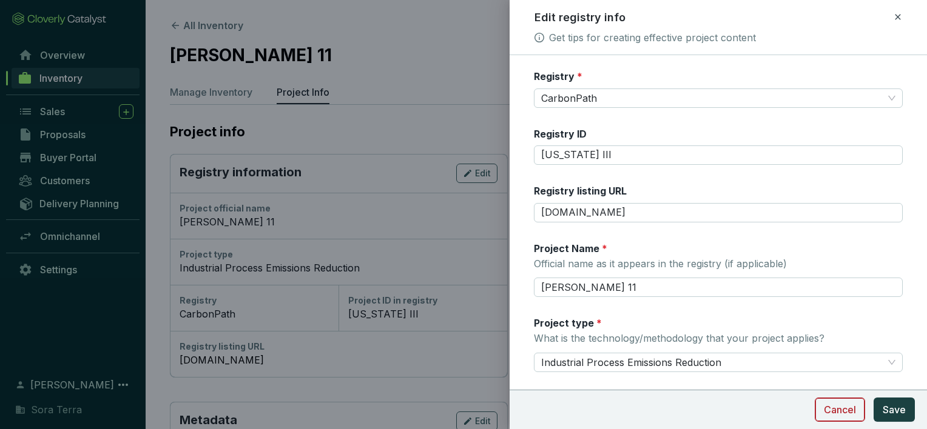
click at [834, 408] on span "Cancel" at bounding box center [840, 410] width 32 height 15
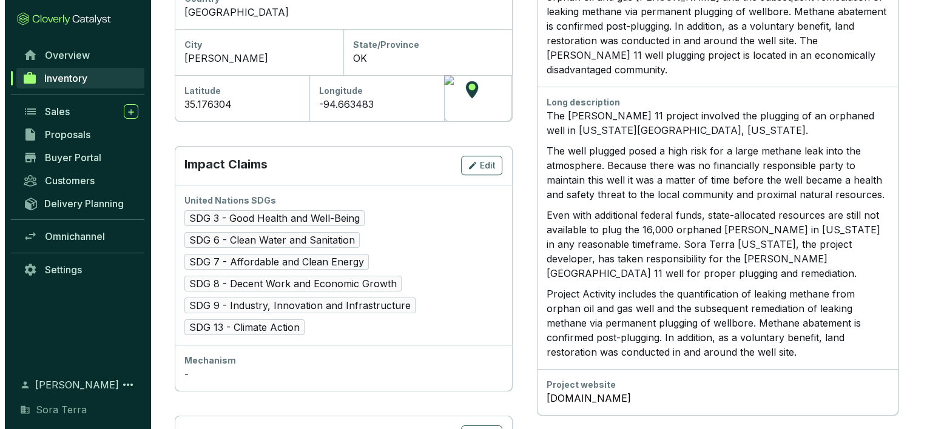
scroll to position [572, 0]
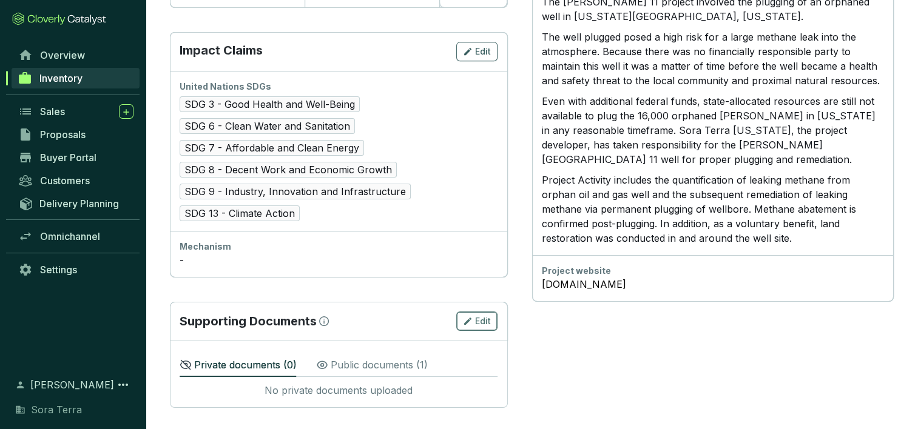
click at [478, 320] on span "Edit" at bounding box center [483, 321] width 16 height 12
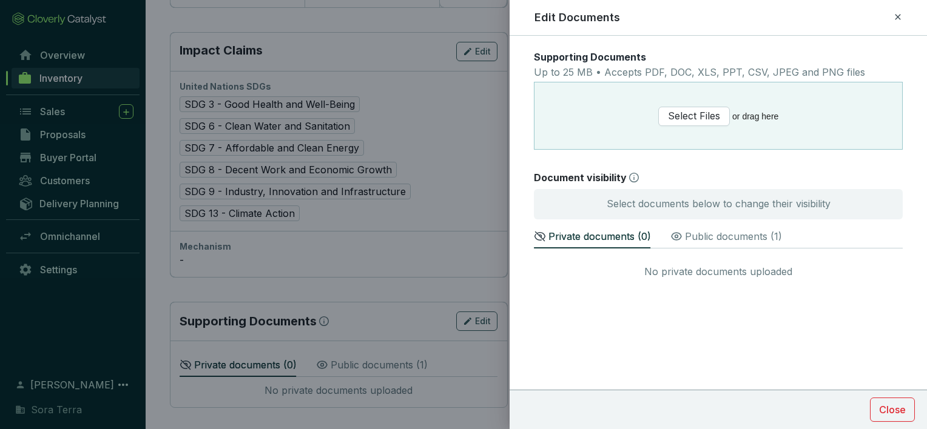
click at [693, 234] on p "Public documents ( 1 )" at bounding box center [733, 236] width 97 height 15
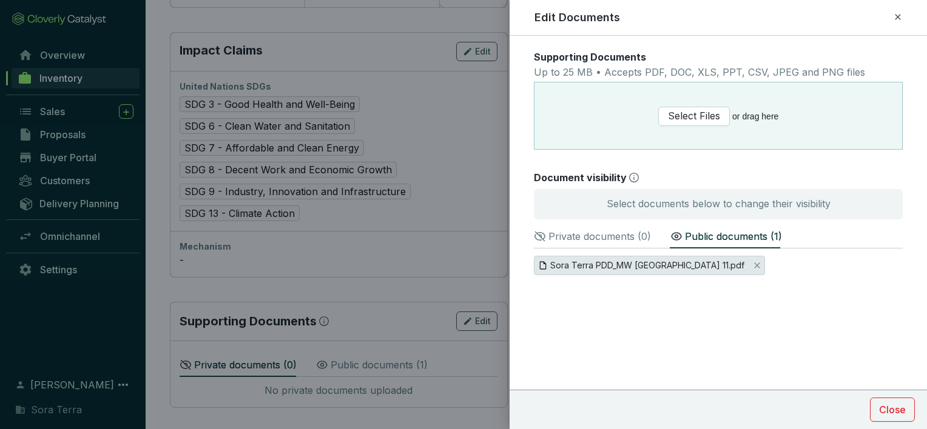
click at [593, 264] on span "Sora Terra PDD_MW [GEOGRAPHIC_DATA] 11.pdf" at bounding box center [647, 265] width 194 height 13
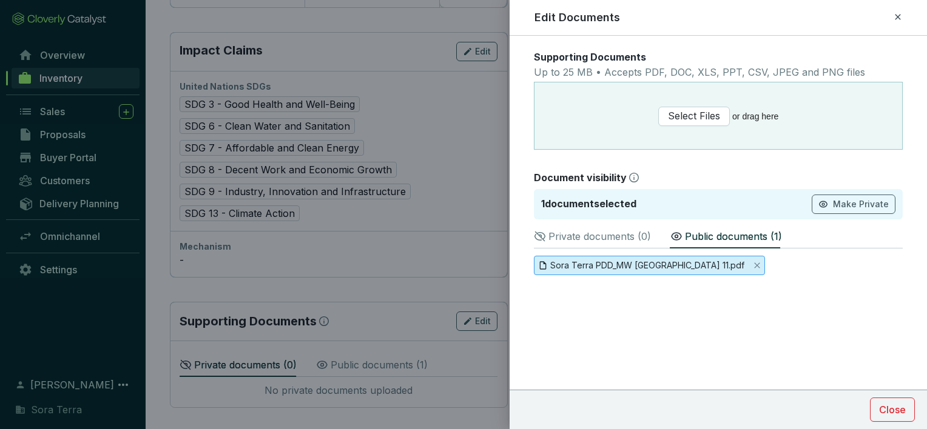
click at [593, 264] on span "Sora Terra PDD_MW [GEOGRAPHIC_DATA] 11.pdf" at bounding box center [647, 265] width 194 height 13
drag, startPoint x: 593, startPoint y: 264, endPoint x: 592, endPoint y: 295, distance: 30.4
click at [592, 295] on section "Sora Terra PDD_MW [GEOGRAPHIC_DATA] 11.pdf" at bounding box center [718, 286] width 369 height 61
click at [890, 403] on span "Close" at bounding box center [892, 410] width 27 height 15
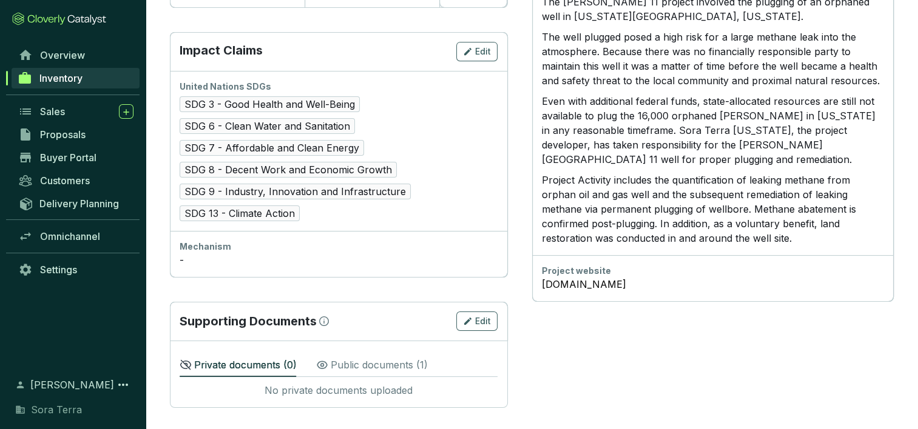
click at [362, 359] on p "Public documents ( 1 )" at bounding box center [379, 365] width 97 height 15
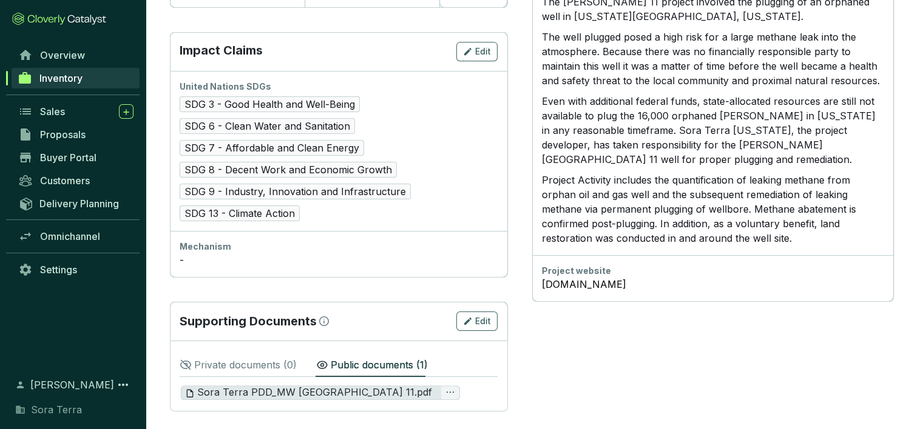
click at [282, 390] on span "Sora Terra PDD_MW [GEOGRAPHIC_DATA] 11.pdf" at bounding box center [308, 392] width 247 height 13
click at [470, 318] on icon "button" at bounding box center [467, 321] width 7 height 7
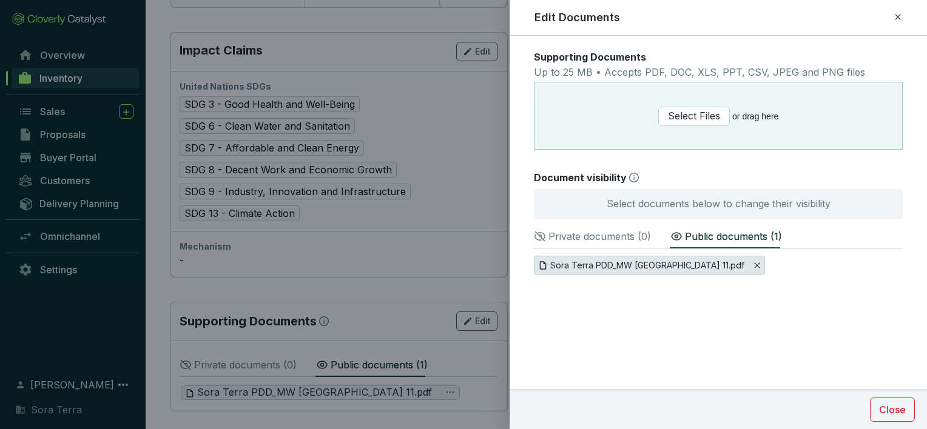
click at [753, 264] on icon "Close" at bounding box center [756, 265] width 7 height 7
click at [711, 238] on span "Yes" at bounding box center [717, 244] width 16 height 12
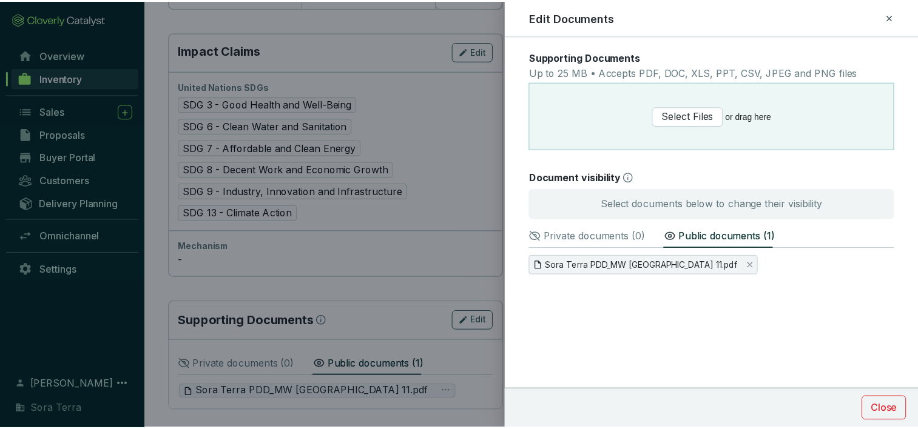
scroll to position [538, 0]
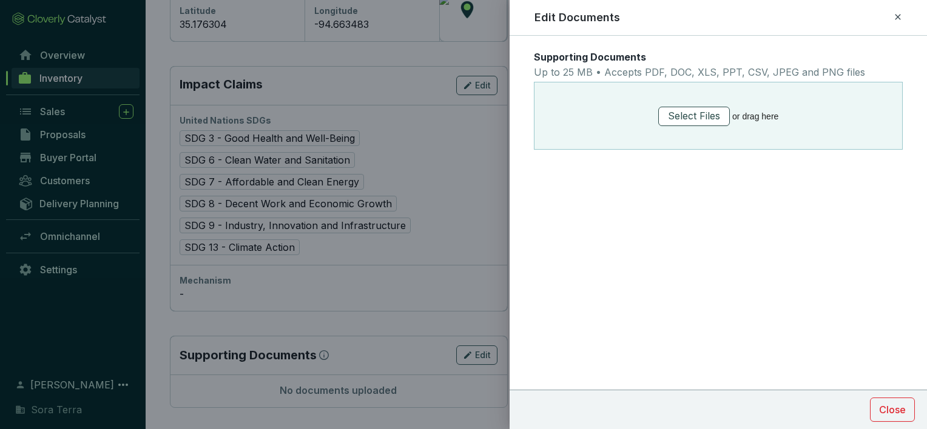
click at [684, 110] on span "Select Files" at bounding box center [694, 116] width 52 height 15
click at [678, 113] on span "Select Files" at bounding box center [694, 116] width 52 height 15
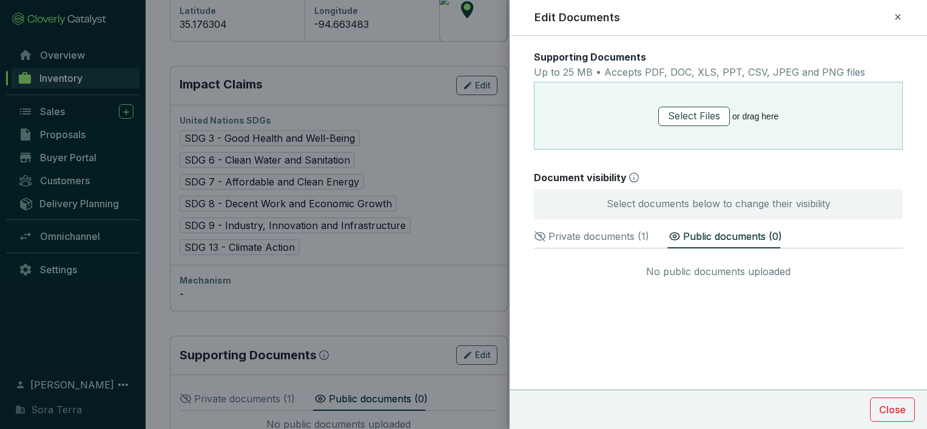
click at [684, 118] on span "Select Files" at bounding box center [694, 116] width 52 height 15
click at [594, 235] on p "Private documents ( 2 )" at bounding box center [599, 236] width 102 height 15
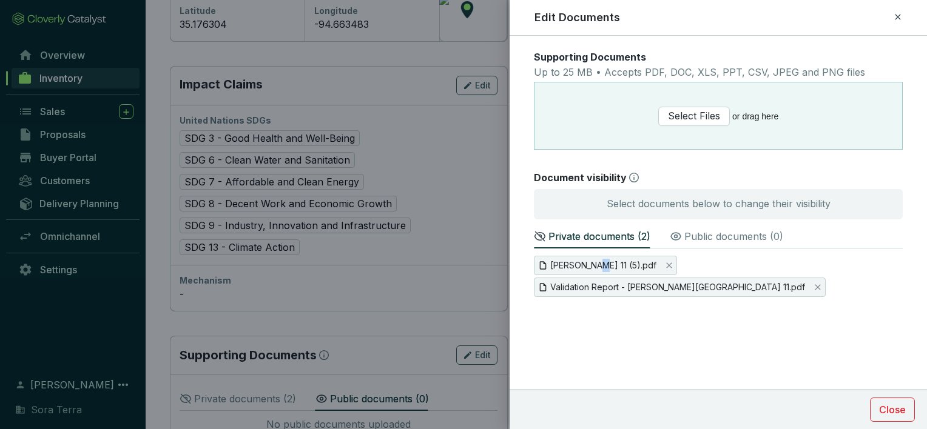
drag, startPoint x: 603, startPoint y: 266, endPoint x: 599, endPoint y: 275, distance: 9.8
click at [599, 275] on div "[PERSON_NAME] 11 (5).pdf Validation Report - [PERSON_NAME][GEOGRAPHIC_DATA] 11.…" at bounding box center [718, 276] width 369 height 41
click at [571, 266] on span "[PERSON_NAME] 11 (5).pdf" at bounding box center [603, 265] width 106 height 13
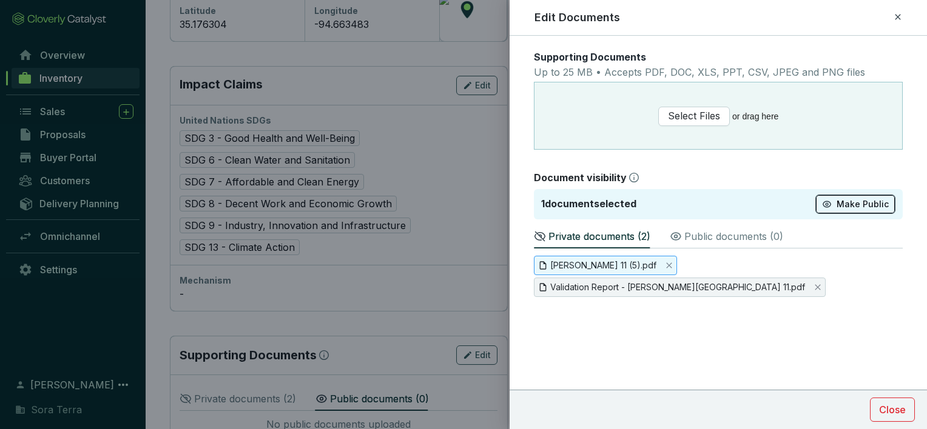
click at [854, 203] on span "Make Public" at bounding box center [863, 204] width 52 height 12
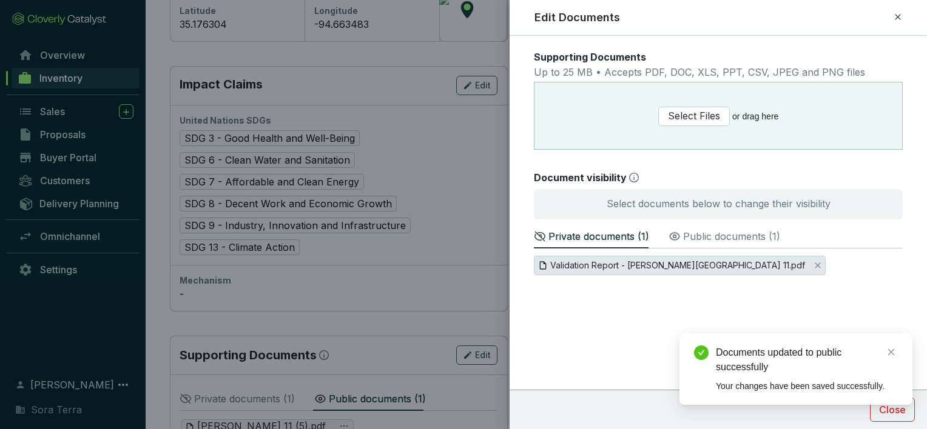
click at [579, 266] on span "Validation Report - [PERSON_NAME][GEOGRAPHIC_DATA] 11.pdf" at bounding box center [677, 265] width 255 height 13
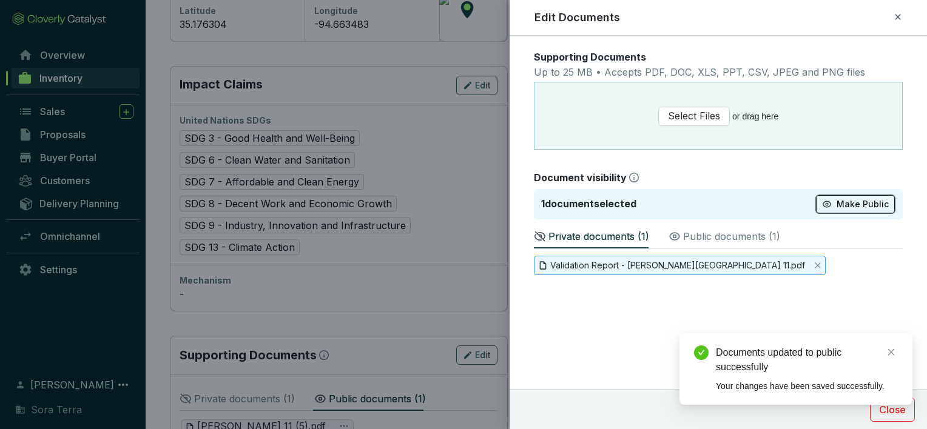
click at [848, 206] on span "Make Public" at bounding box center [863, 204] width 52 height 12
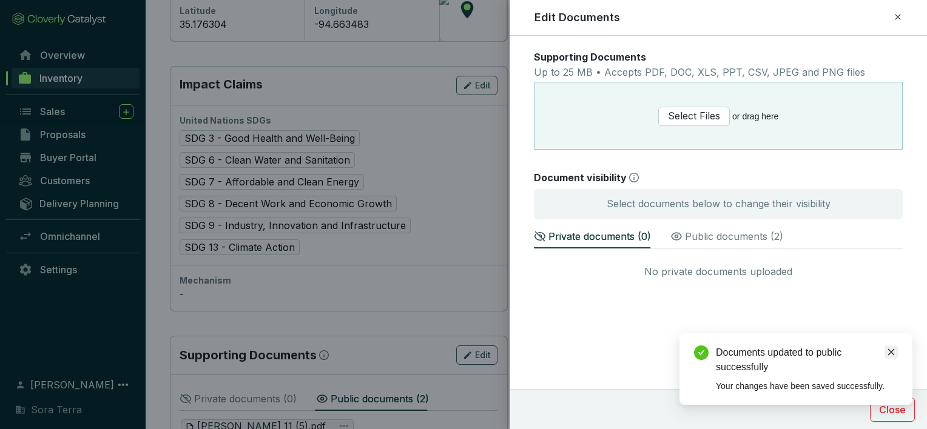
click at [890, 352] on icon "close" at bounding box center [891, 352] width 8 height 8
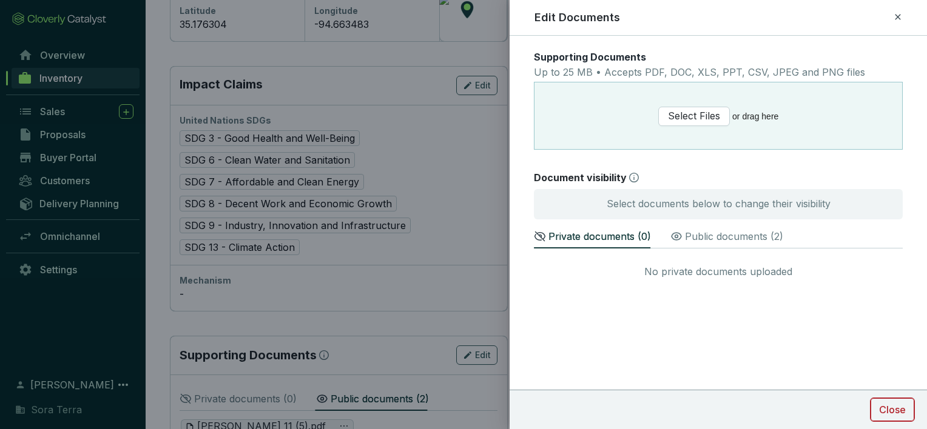
click at [890, 412] on span "Close" at bounding box center [892, 410] width 27 height 15
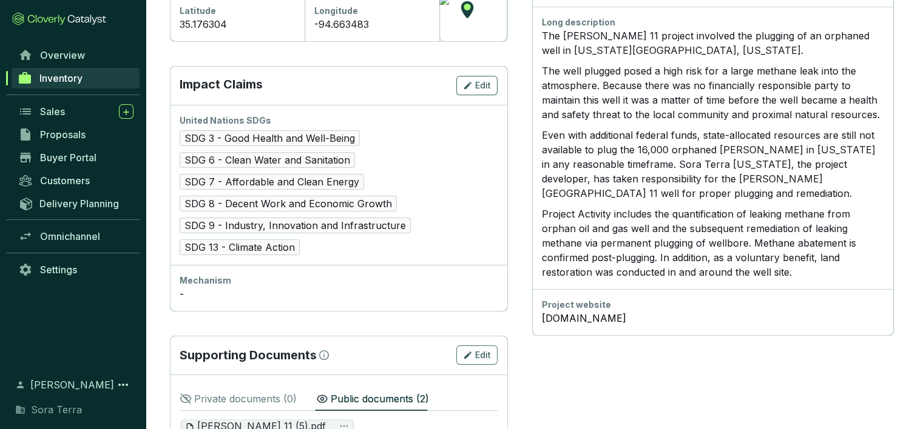
scroll to position [594, 0]
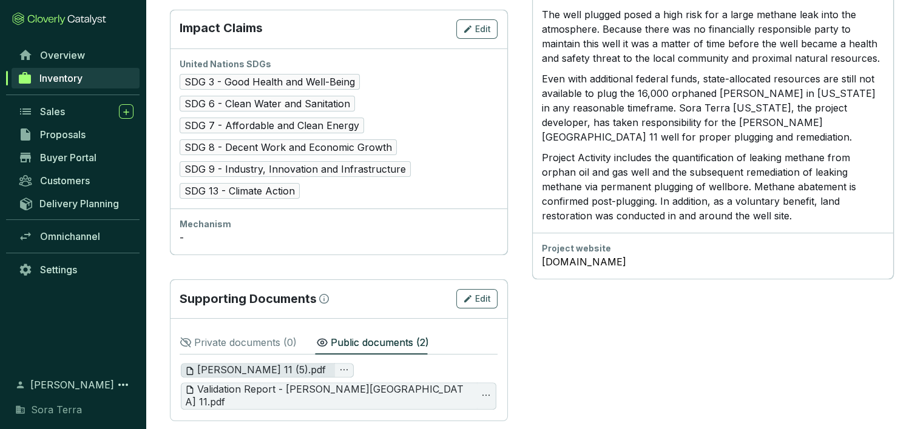
click at [209, 366] on span "[PERSON_NAME] 11 (5).pdf" at bounding box center [255, 370] width 141 height 13
drag, startPoint x: 895, startPoint y: 408, endPoint x: 902, endPoint y: 398, distance: 11.8
click at [226, 366] on span "[PERSON_NAME] 11 (5).pdf" at bounding box center [255, 370] width 141 height 13
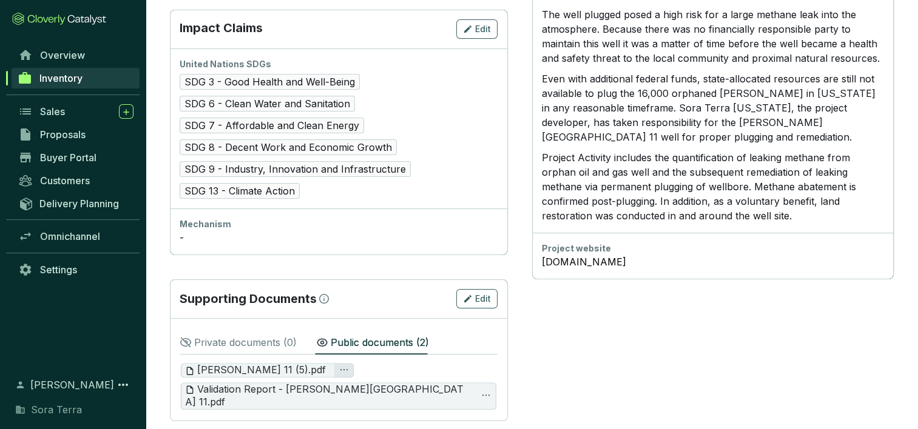
click at [339, 366] on icon "ellipsis" at bounding box center [344, 370] width 10 height 10
click at [349, 365] on div "[PERSON_NAME] 11 (5).pdf" at bounding box center [338, 370] width 315 height 15
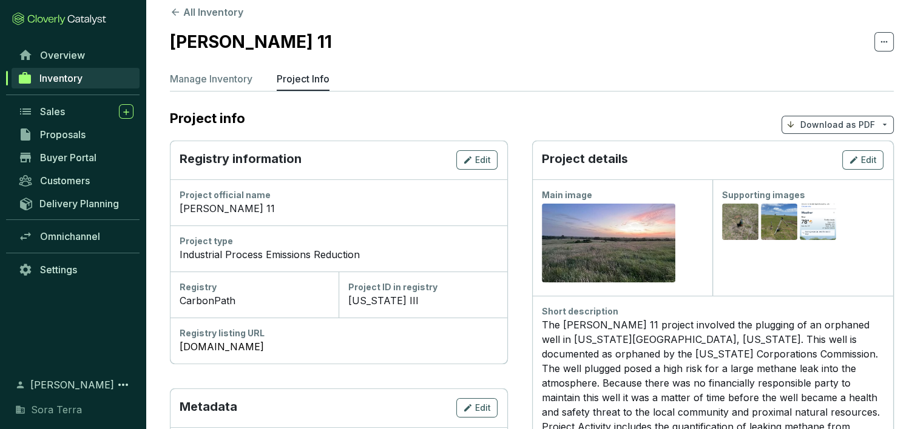
scroll to position [0, 0]
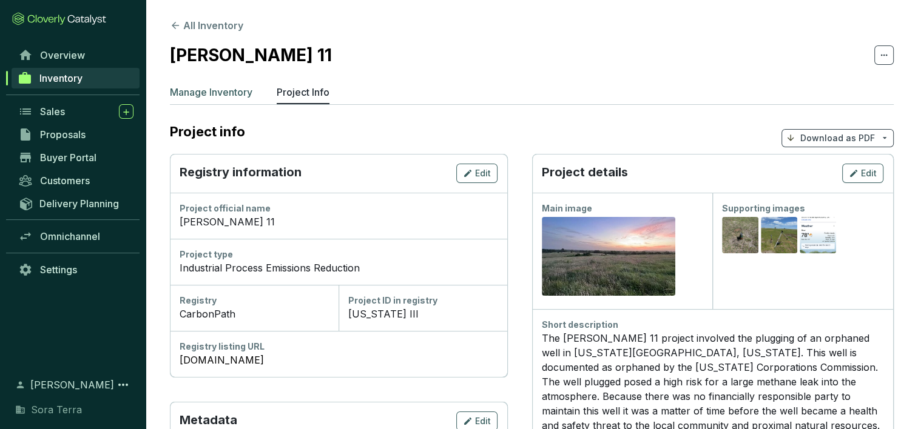
click at [186, 87] on p "Manage Inventory" at bounding box center [211, 92] width 83 height 15
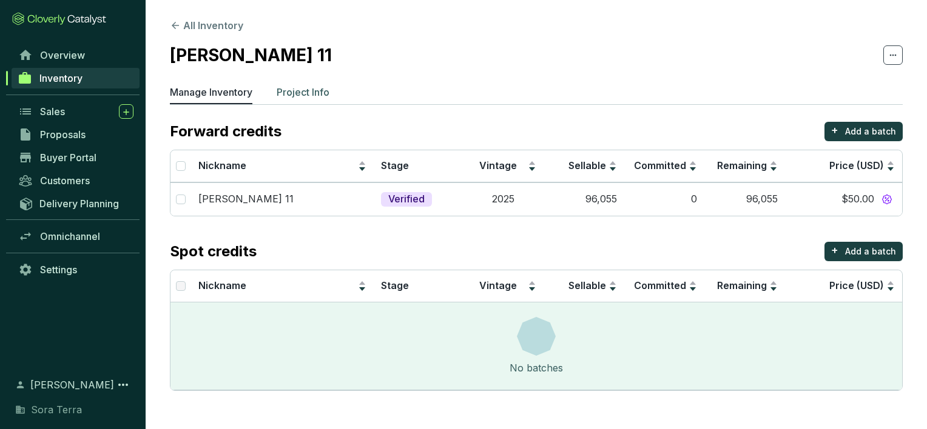
click at [294, 90] on p "Project Info" at bounding box center [303, 92] width 53 height 15
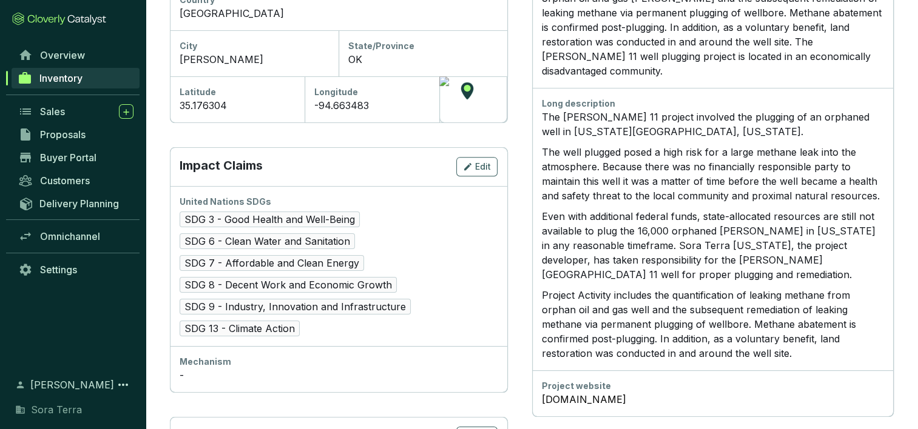
scroll to position [572, 0]
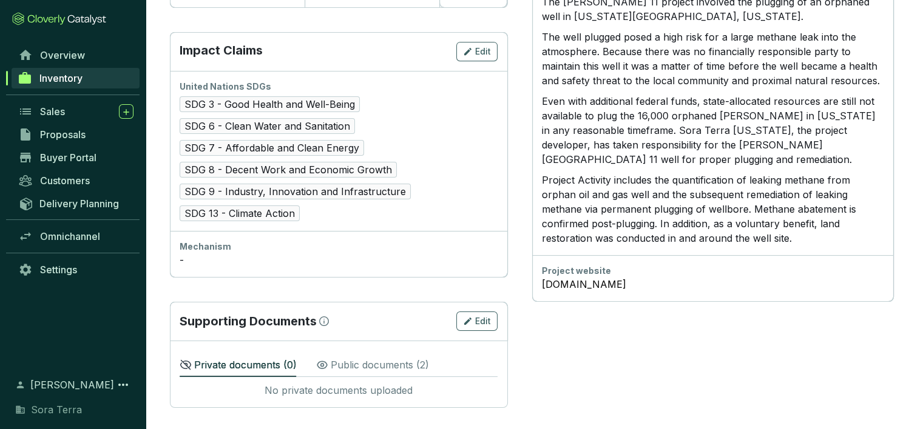
click at [370, 364] on p "Public documents ( 2 )" at bounding box center [380, 365] width 98 height 15
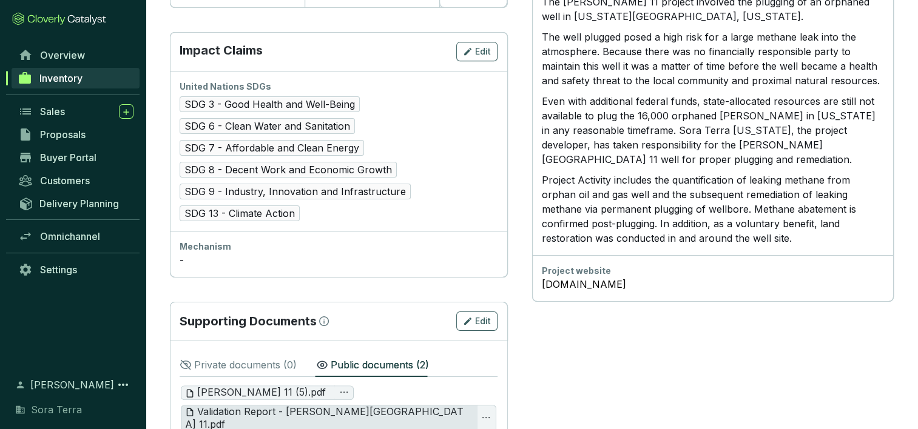
click at [234, 408] on span "Validation Report - [PERSON_NAME][GEOGRAPHIC_DATA] 11.pdf" at bounding box center [326, 419] width 283 height 26
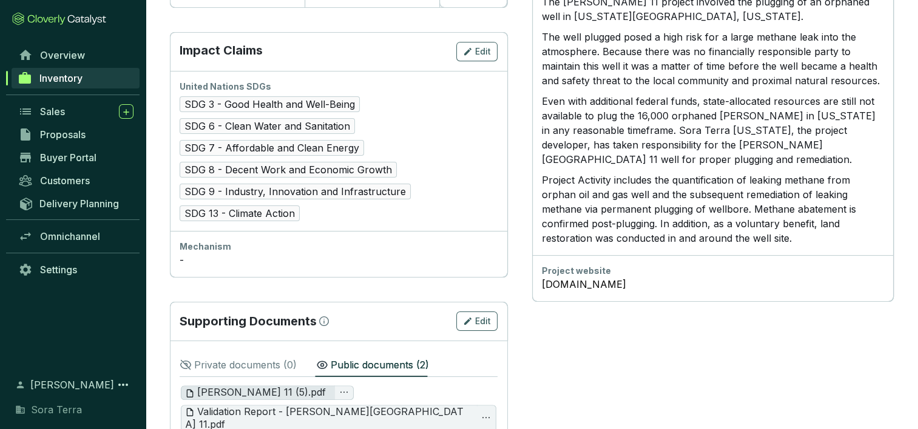
click at [222, 390] on span "[PERSON_NAME] 11 (5).pdf" at bounding box center [255, 392] width 141 height 13
click at [56, 76] on span "Inventory" at bounding box center [60, 78] width 43 height 12
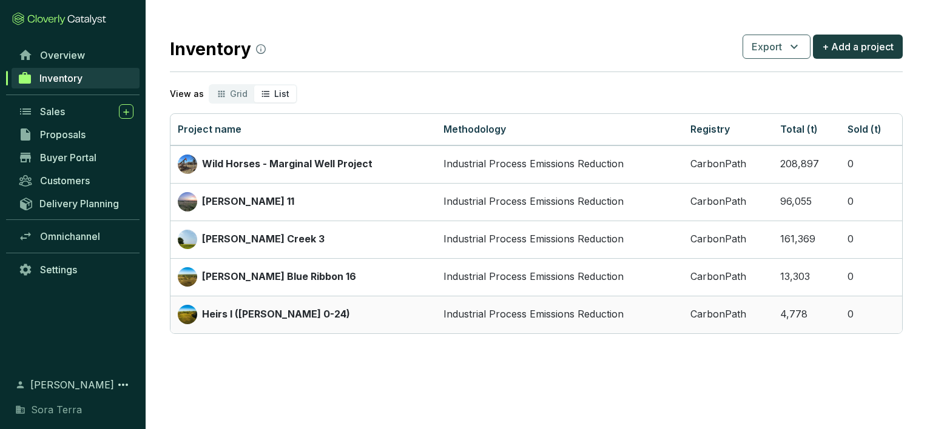
click at [208, 314] on p "Heirs I ([PERSON_NAME] 0-24)" at bounding box center [276, 314] width 148 height 13
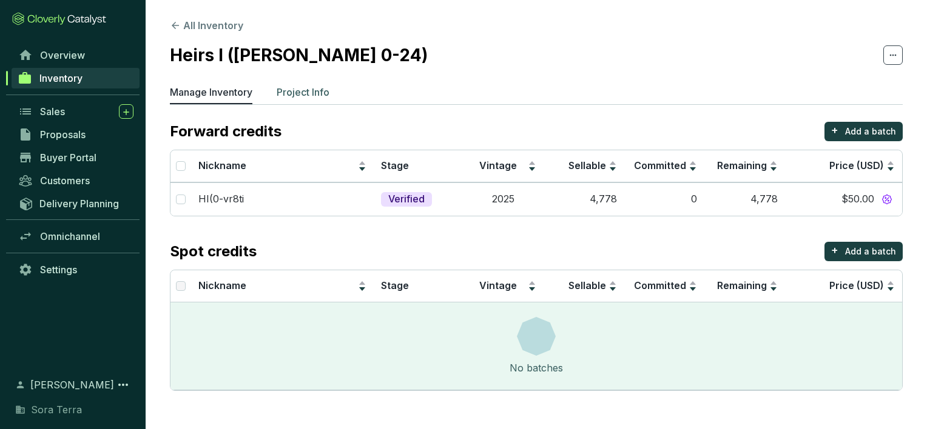
click at [292, 88] on p "Project Info" at bounding box center [303, 92] width 53 height 15
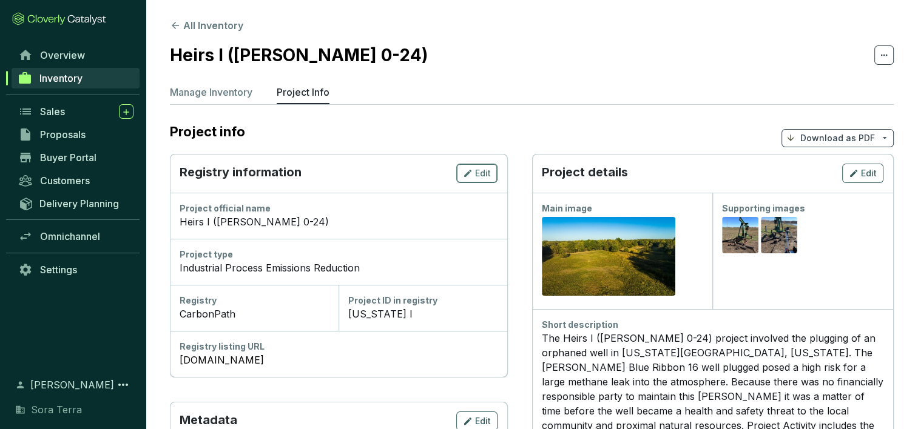
click at [478, 172] on span "Edit" at bounding box center [483, 173] width 16 height 12
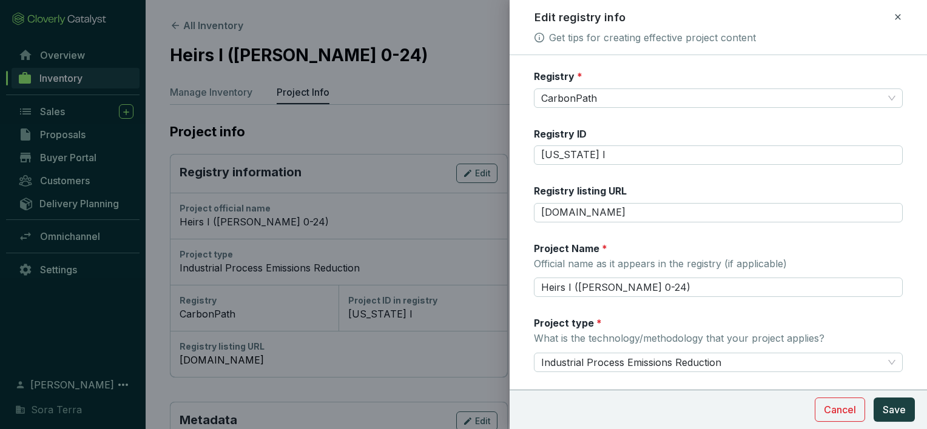
click at [334, 140] on div at bounding box center [463, 214] width 927 height 429
click at [215, 93] on div at bounding box center [463, 214] width 927 height 429
click at [903, 408] on span "Save" at bounding box center [894, 410] width 23 height 15
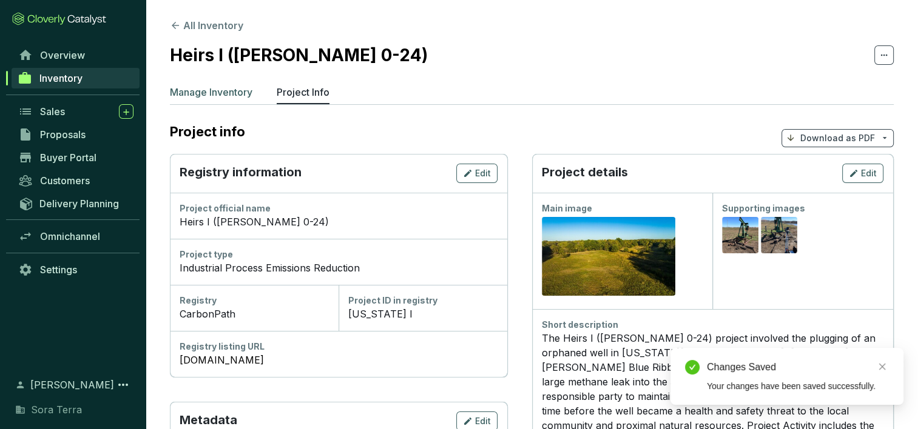
click at [217, 95] on p "Manage Inventory" at bounding box center [211, 92] width 83 height 15
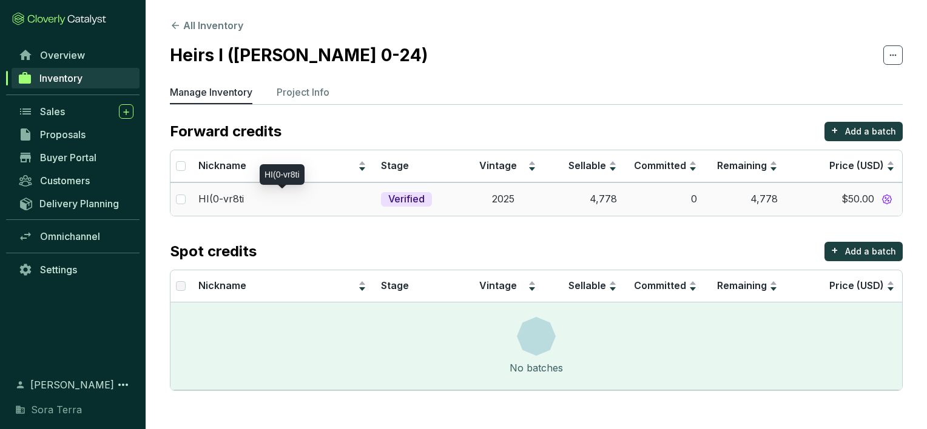
click at [210, 199] on p "HI(0-vr8ti" at bounding box center [220, 199] width 45 height 13
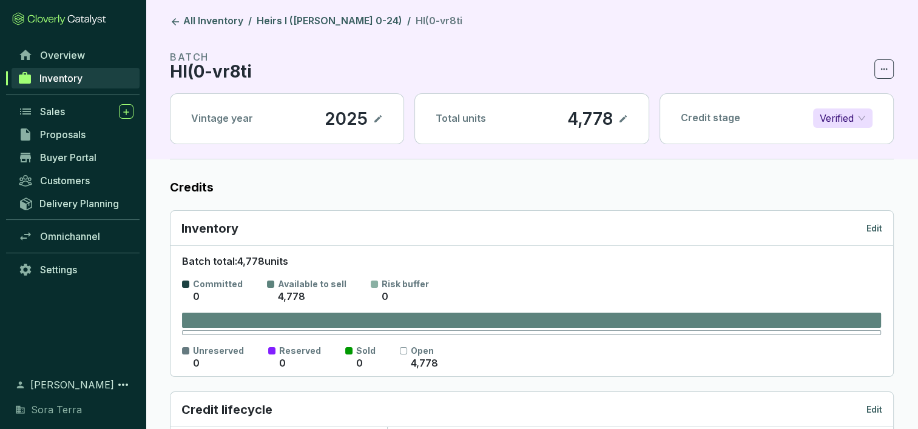
click at [246, 72] on p "HI(0-vr8ti" at bounding box center [211, 71] width 82 height 15
click at [51, 158] on span "Buyer Portal" at bounding box center [68, 158] width 56 height 12
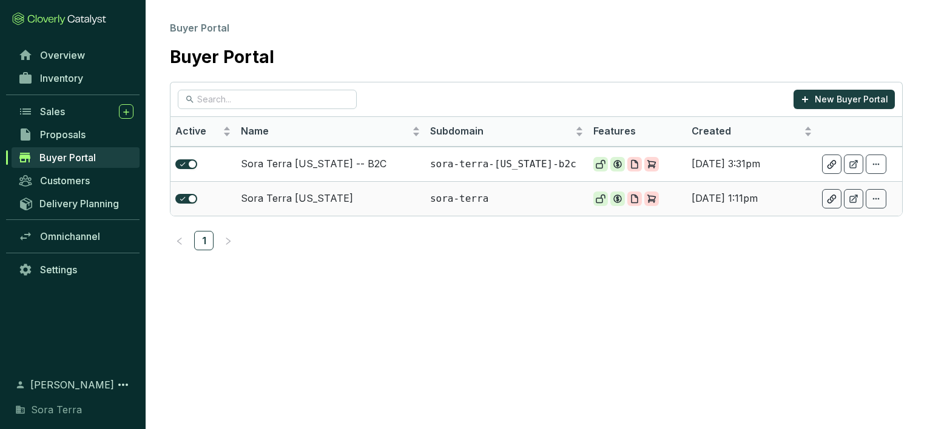
click at [272, 197] on td "Sora Terra [US_STATE]" at bounding box center [330, 198] width 189 height 35
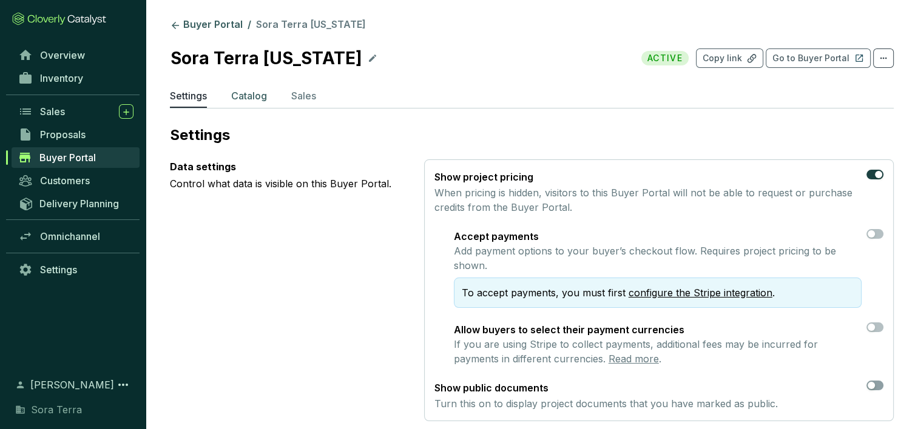
click at [250, 93] on p "Catalog" at bounding box center [249, 96] width 36 height 15
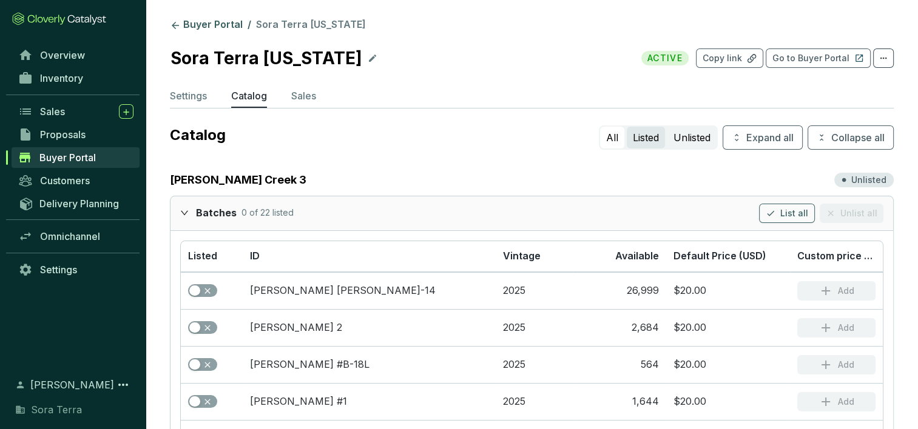
click at [637, 137] on button "Listed" at bounding box center [646, 138] width 38 height 22
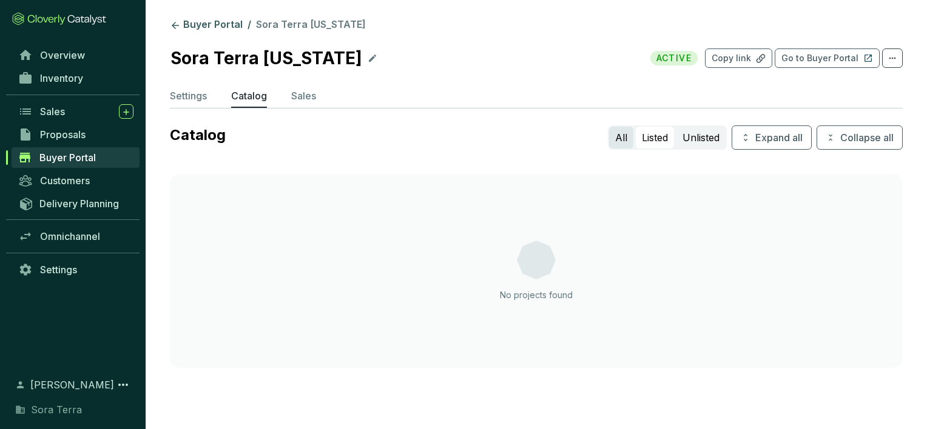
click at [616, 133] on button "All" at bounding box center [621, 138] width 24 height 22
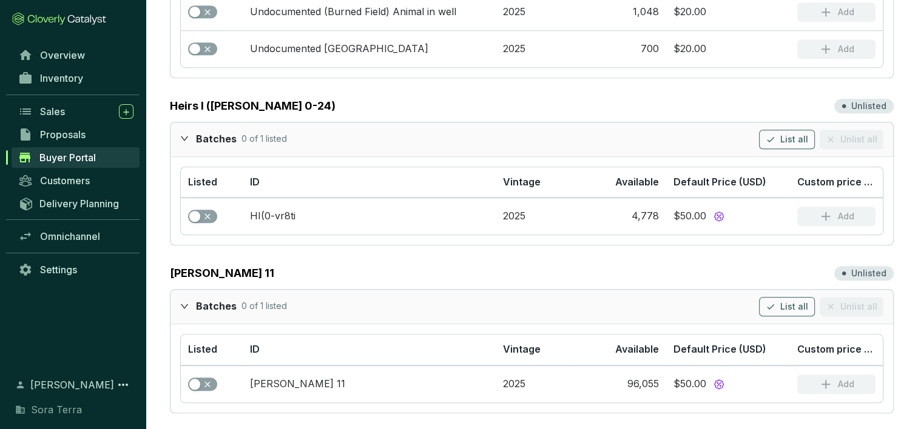
scroll to position [1048, 0]
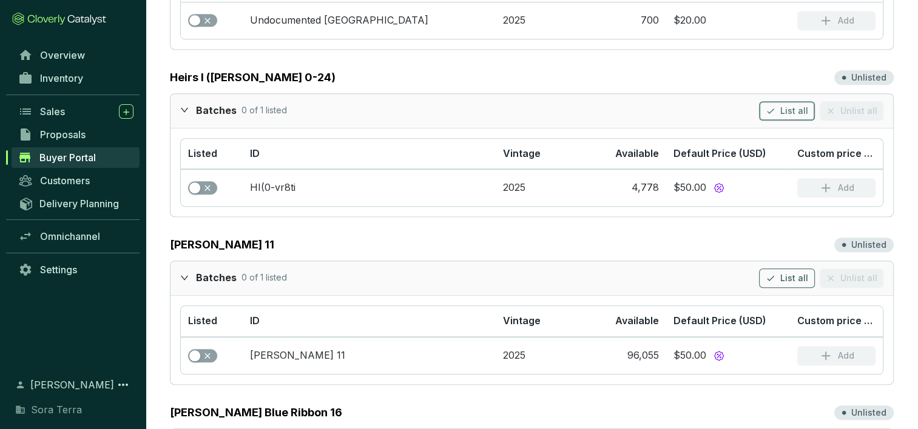
click at [783, 109] on button "List all" at bounding box center [787, 110] width 56 height 19
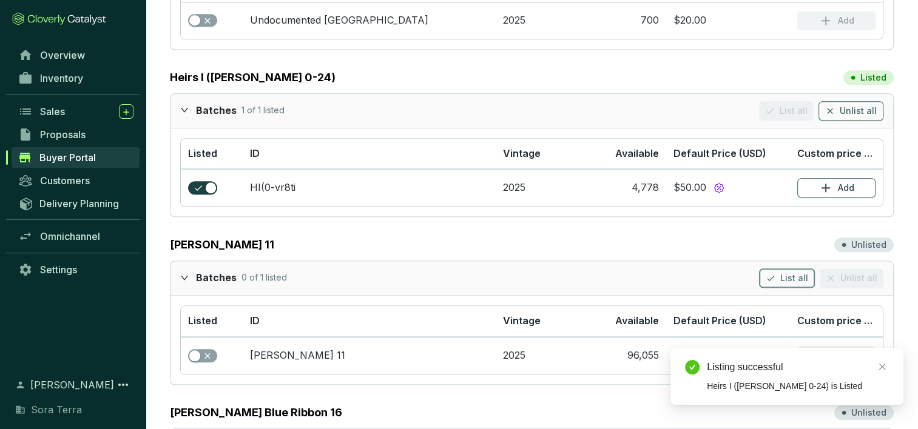
click at [782, 272] on button "List all" at bounding box center [787, 278] width 56 height 19
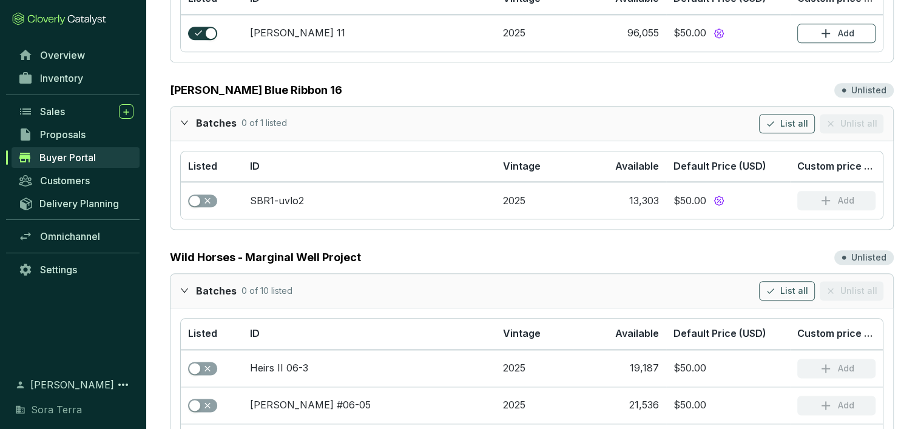
scroll to position [1375, 0]
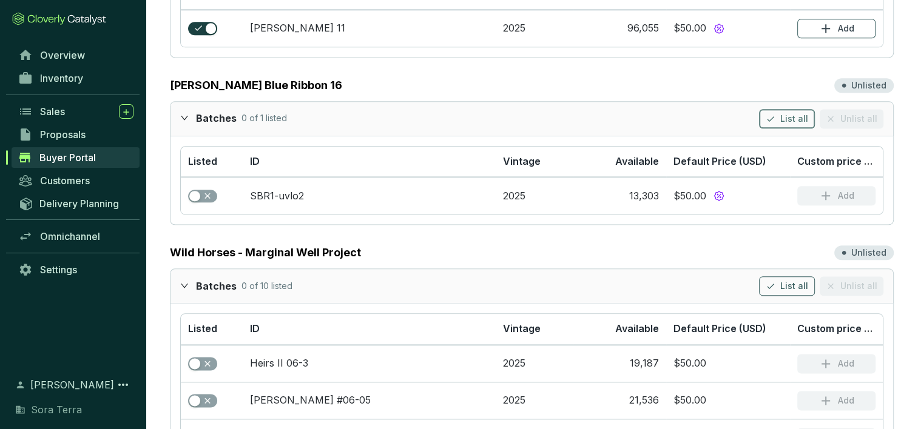
click at [775, 113] on icon "button" at bounding box center [771, 119] width 10 height 15
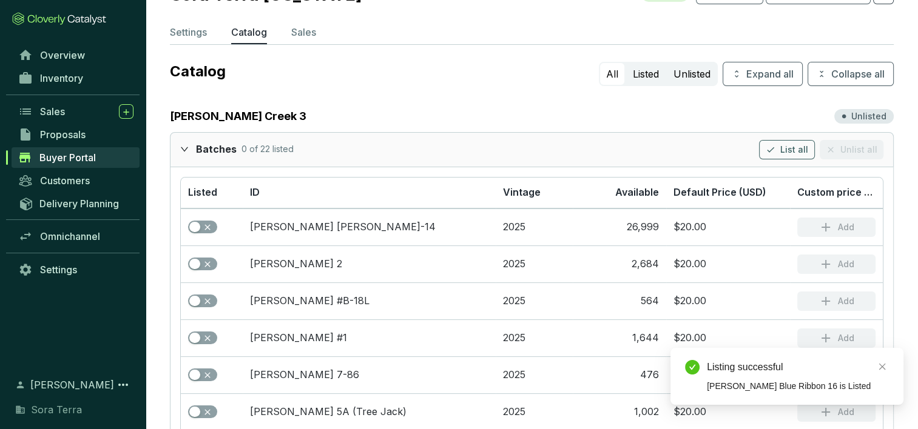
scroll to position [0, 0]
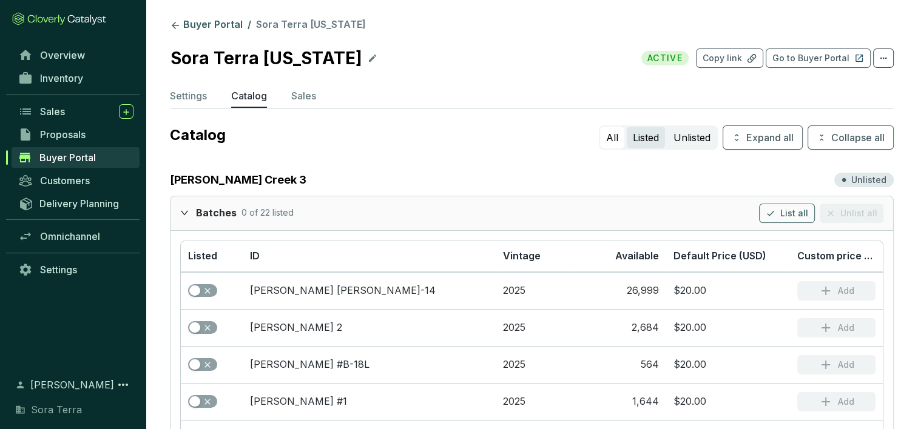
click at [644, 133] on button "Listed" at bounding box center [646, 138] width 38 height 22
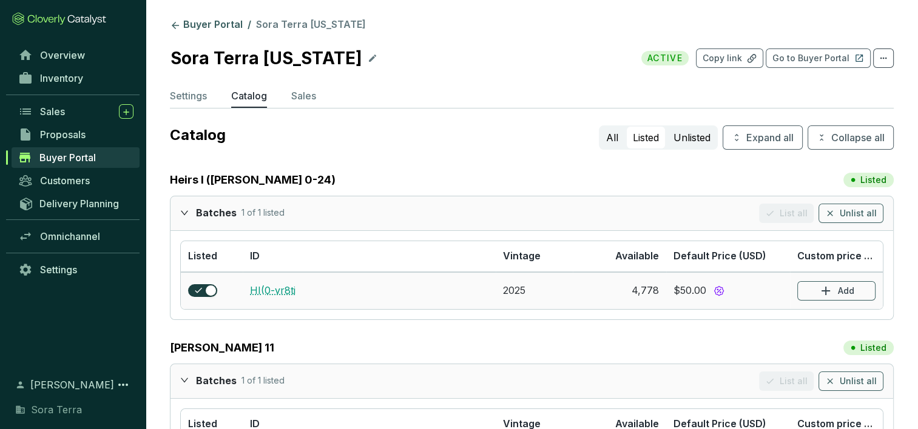
click at [278, 286] on link "HI(0-vr8ti" at bounding box center [272, 291] width 45 height 12
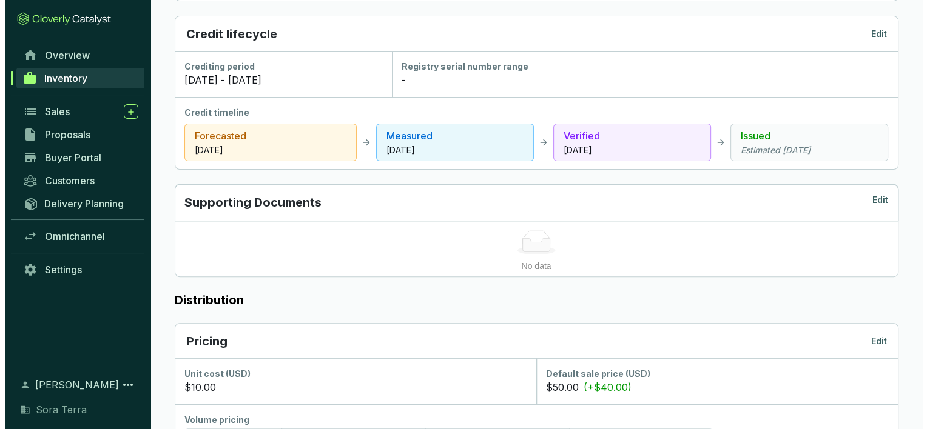
scroll to position [495, 0]
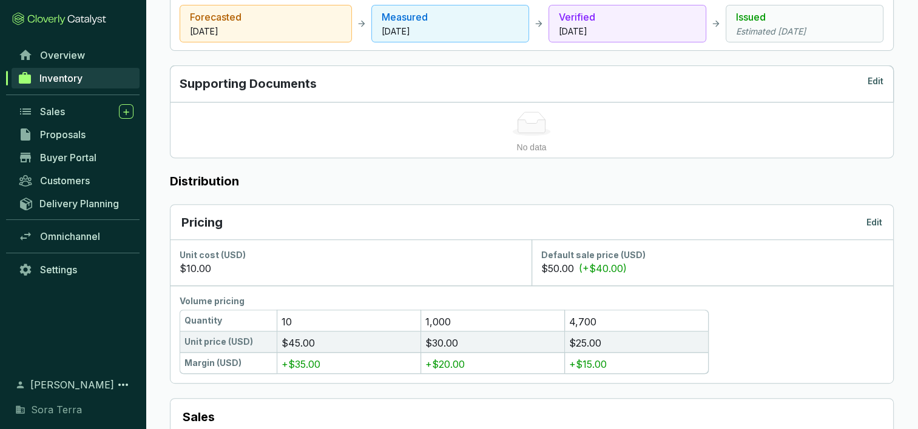
click at [874, 219] on p "Edit" at bounding box center [874, 223] width 16 height 12
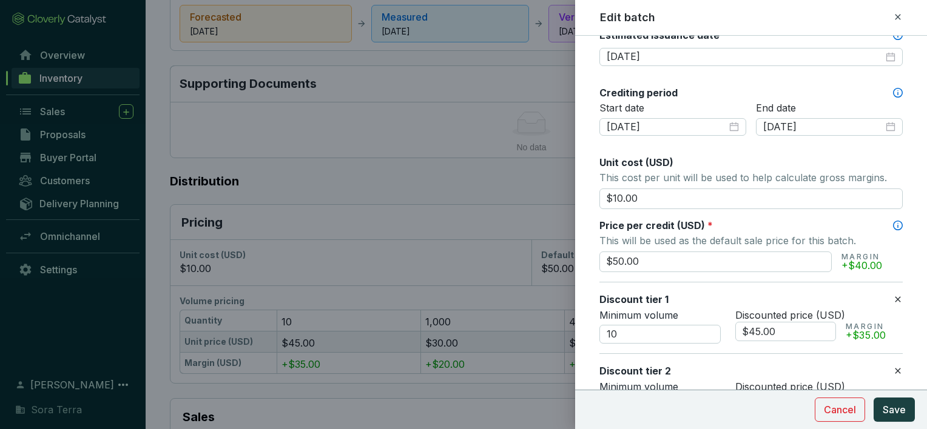
scroll to position [391, 0]
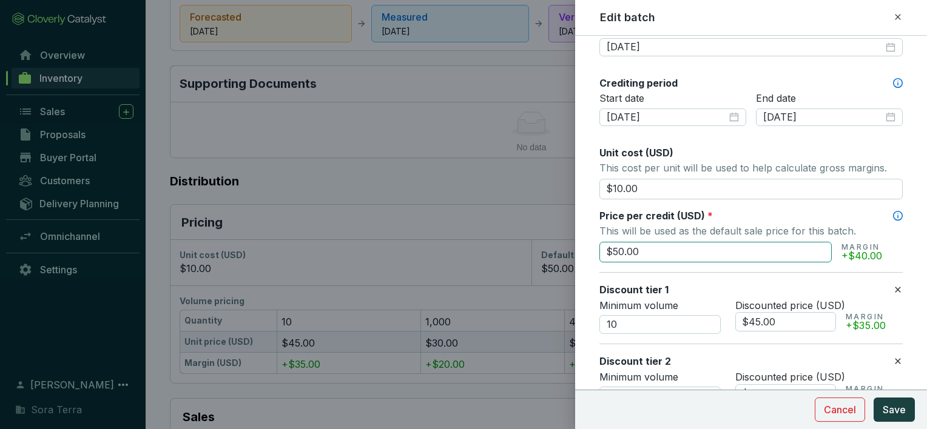
click at [644, 248] on input "$50.00" at bounding box center [715, 252] width 232 height 21
type input "$5"
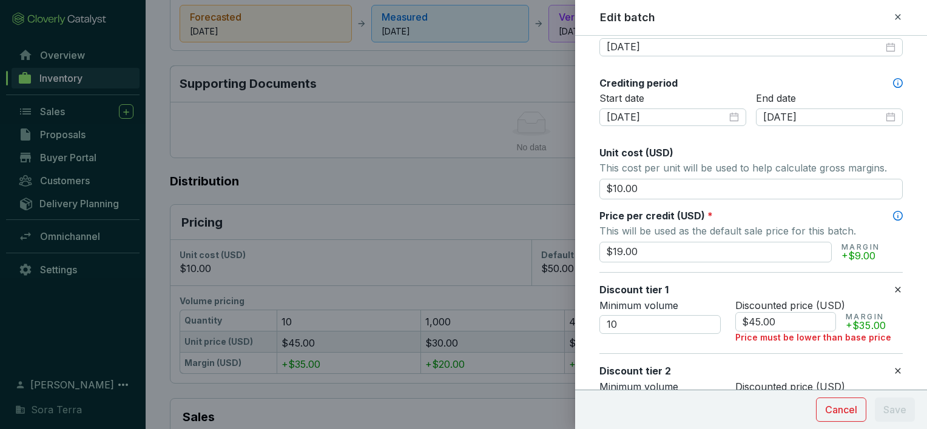
type input "$19.00"
click at [735, 283] on div "Discount tier 1" at bounding box center [746, 289] width 294 height 13
click at [773, 322] on input "$45.00" at bounding box center [785, 321] width 101 height 19
type input "$4"
click at [895, 287] on icon at bounding box center [897, 289] width 5 height 5
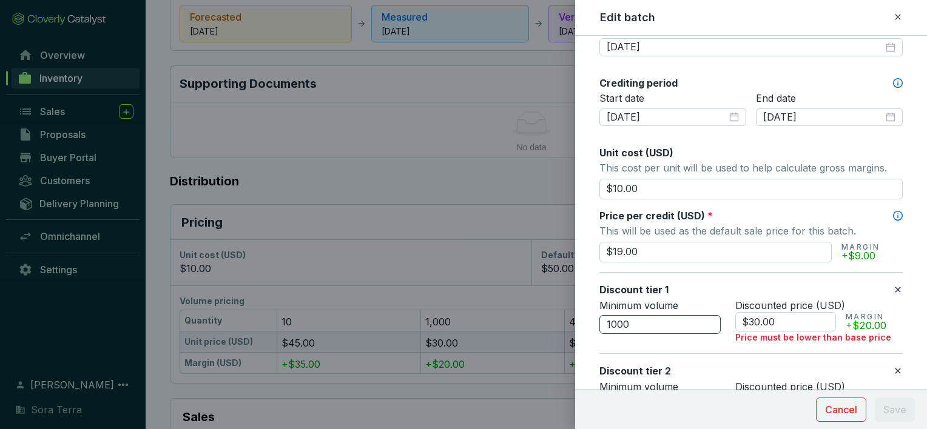
drag, startPoint x: 771, startPoint y: 317, endPoint x: 689, endPoint y: 325, distance: 82.9
click at [689, 325] on div "Minimum volume 1000 Discounted price (USD) $30.00 MARGIN +$20.00 Price must be …" at bounding box center [750, 322] width 303 height 45
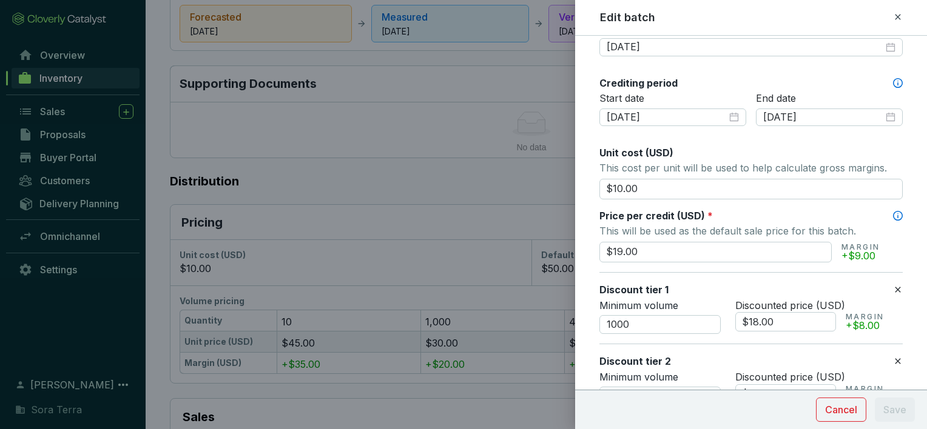
type input "$18.00"
click at [726, 283] on div "Discount tier 1" at bounding box center [746, 289] width 294 height 13
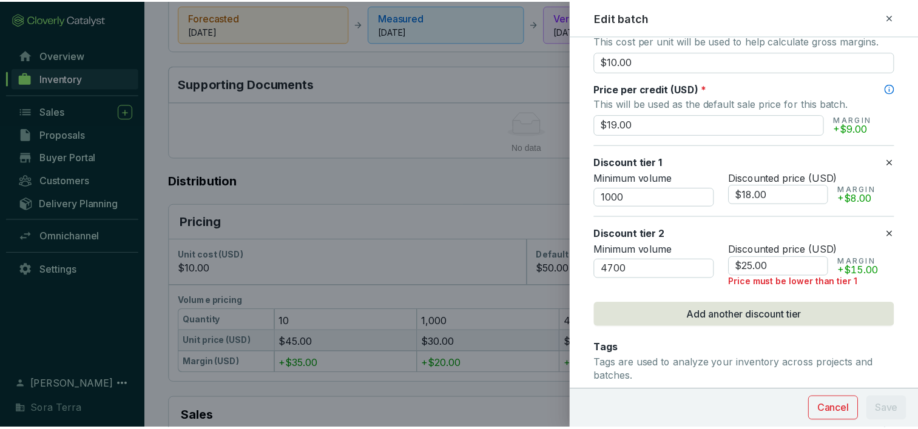
scroll to position [522, 0]
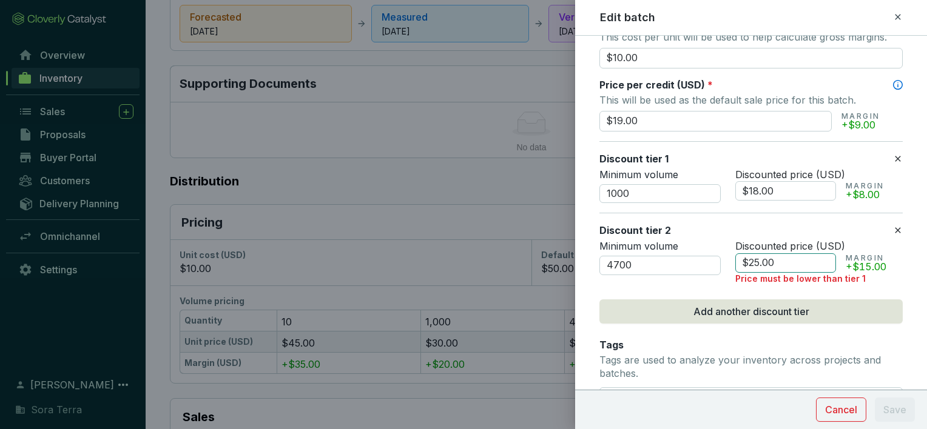
click at [772, 257] on input "$25.00" at bounding box center [785, 263] width 101 height 19
type input "$2"
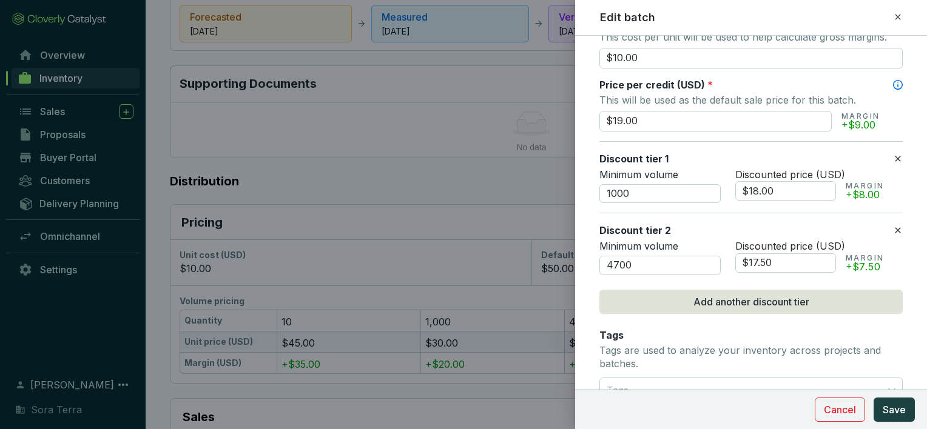
type input "$17.50"
click at [890, 261] on section "$17.50 MARGIN +$7.50" at bounding box center [818, 263] width 167 height 19
click at [895, 410] on span "Save" at bounding box center [894, 410] width 23 height 15
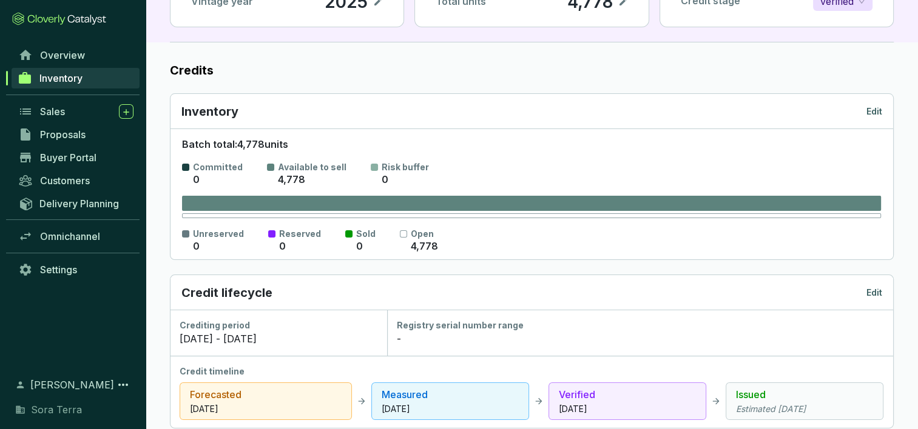
scroll to position [0, 0]
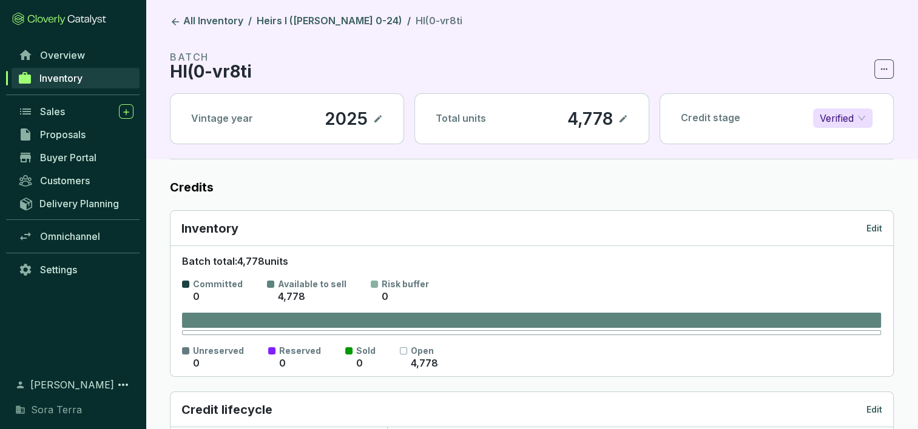
click at [226, 70] on p "HI(0-vr8ti" at bounding box center [211, 71] width 82 height 15
drag, startPoint x: 263, startPoint y: 28, endPoint x: 436, endPoint y: 59, distance: 175.6
click at [436, 59] on section "BATCH HI(0-vr8ti" at bounding box center [532, 64] width 724 height 29
click at [44, 74] on span "Inventory" at bounding box center [60, 78] width 43 height 12
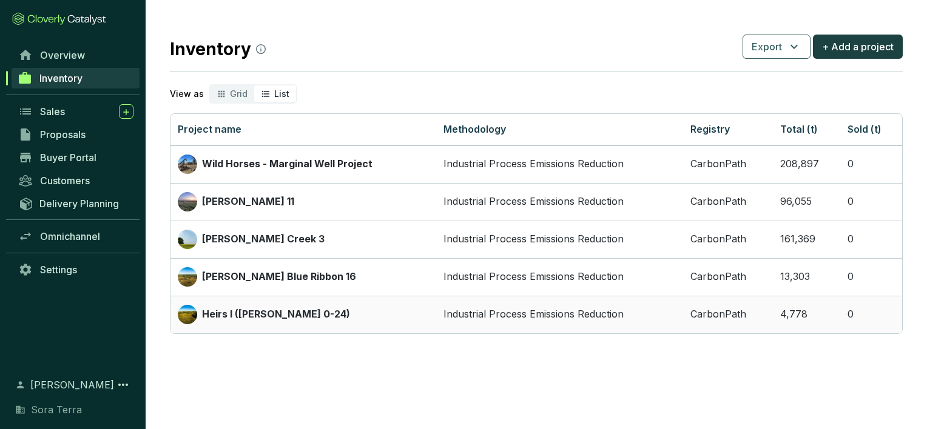
click at [214, 311] on p "Heirs I ([PERSON_NAME] 0-24)" at bounding box center [276, 314] width 148 height 13
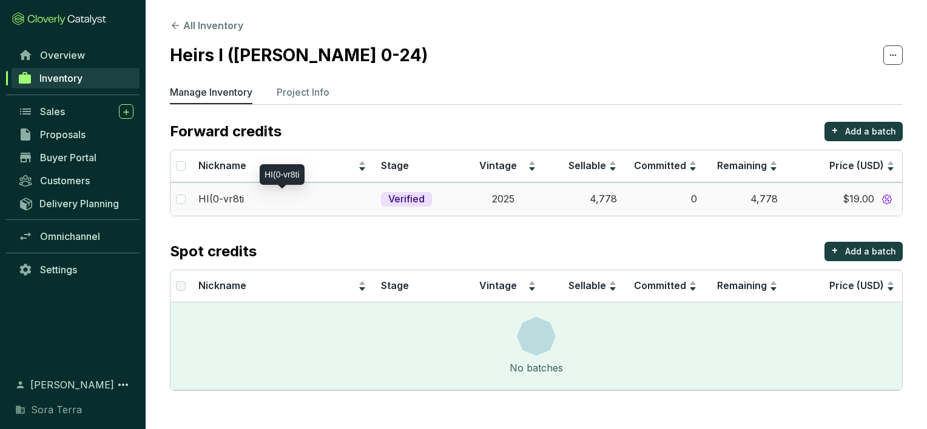
click at [237, 200] on p "HI(0-vr8ti" at bounding box center [220, 199] width 45 height 13
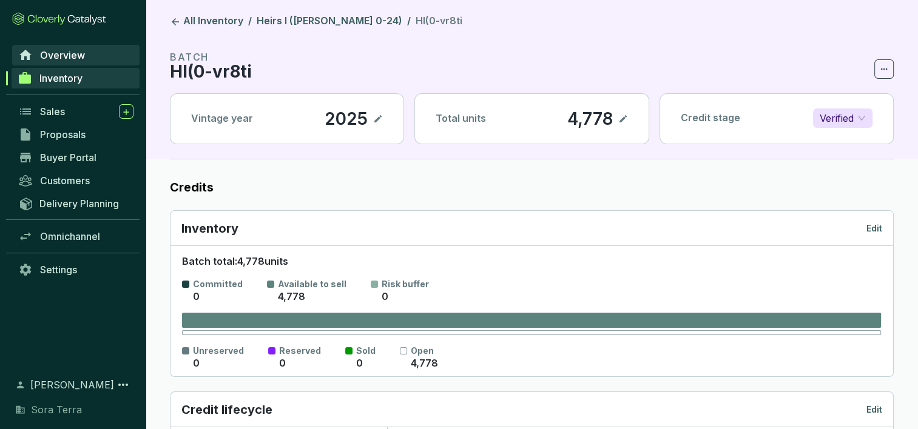
click at [51, 56] on span "Overview" at bounding box center [62, 55] width 45 height 12
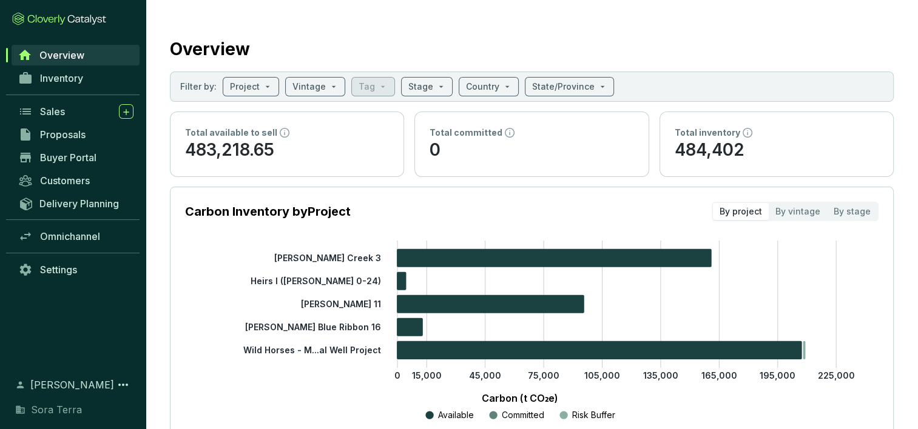
click at [306, 280] on tspan "Heirs I ([PERSON_NAME] 0-24)" at bounding box center [316, 281] width 130 height 10
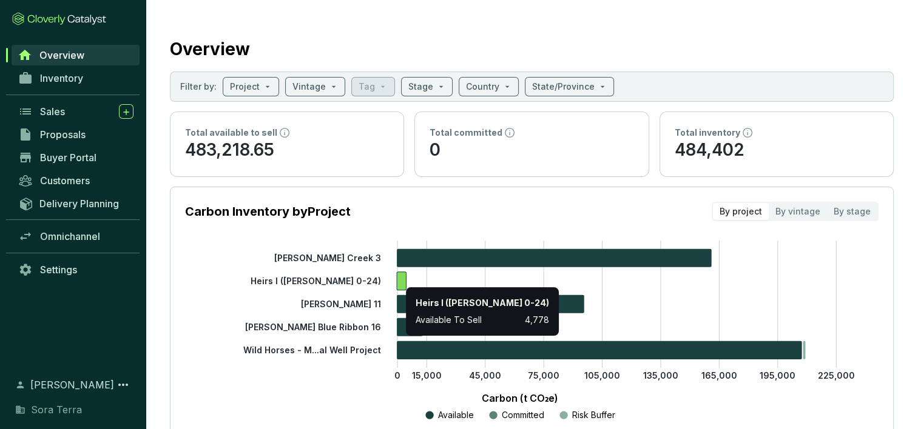
click at [400, 285] on icon at bounding box center [401, 281] width 9 height 18
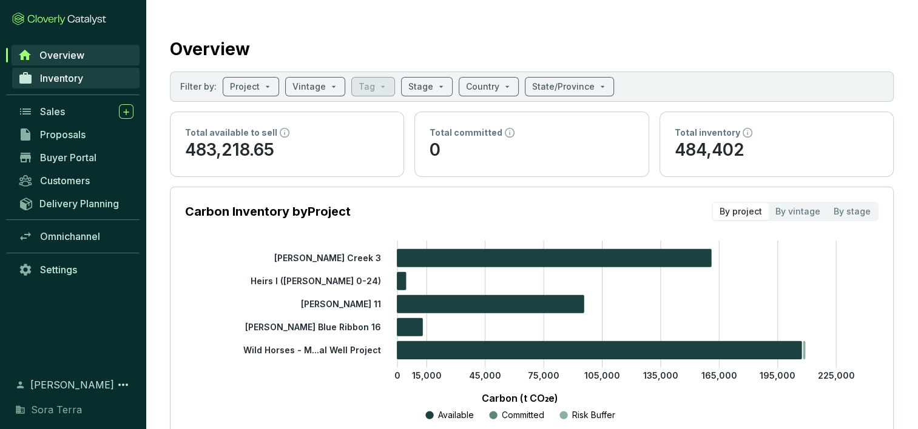
click at [52, 80] on span "Inventory" at bounding box center [61, 78] width 43 height 12
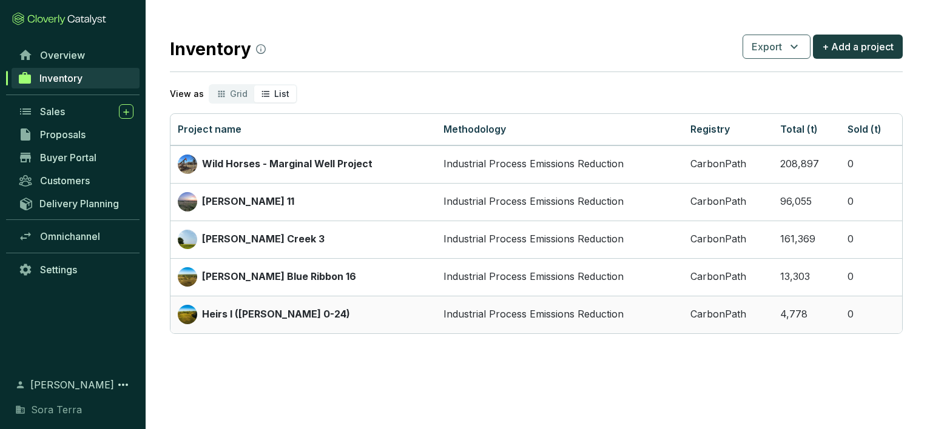
click at [207, 311] on p "Heirs I ([PERSON_NAME] 0-24)" at bounding box center [276, 314] width 148 height 13
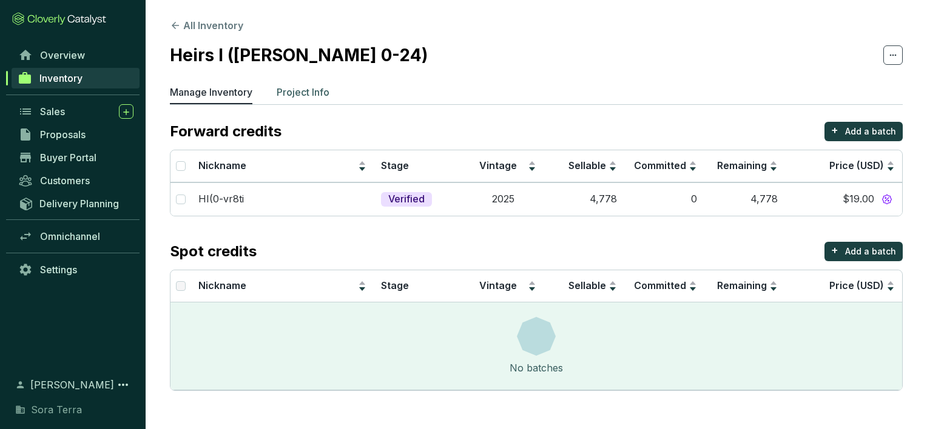
click at [307, 92] on p "Project Info" at bounding box center [303, 92] width 53 height 15
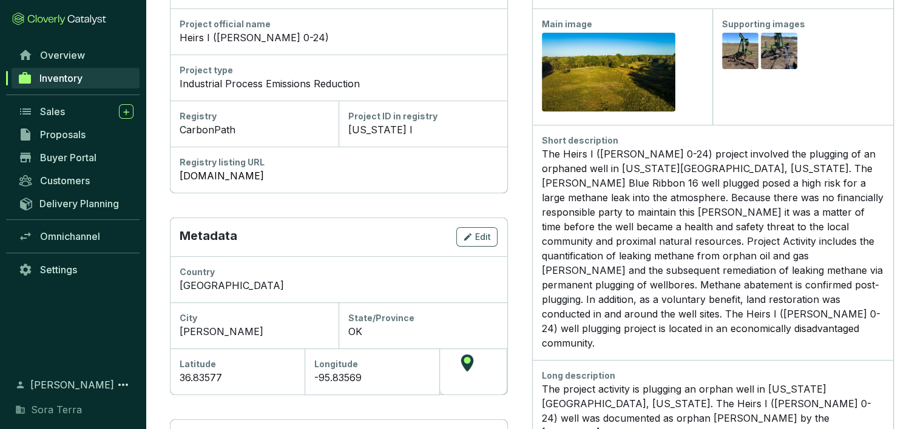
scroll to position [185, 0]
click at [871, 196] on div "The Heirs I ([PERSON_NAME] 0-24) project involved the plugging of an orphaned w…" at bounding box center [713, 248] width 342 height 204
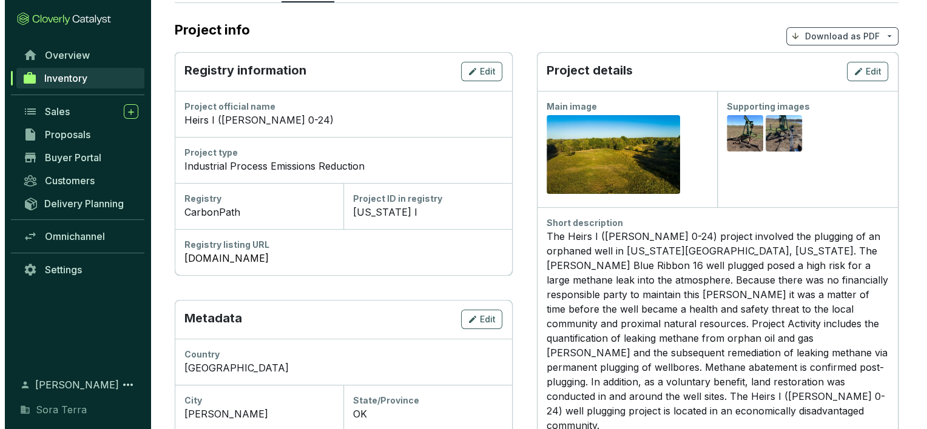
scroll to position [22, 0]
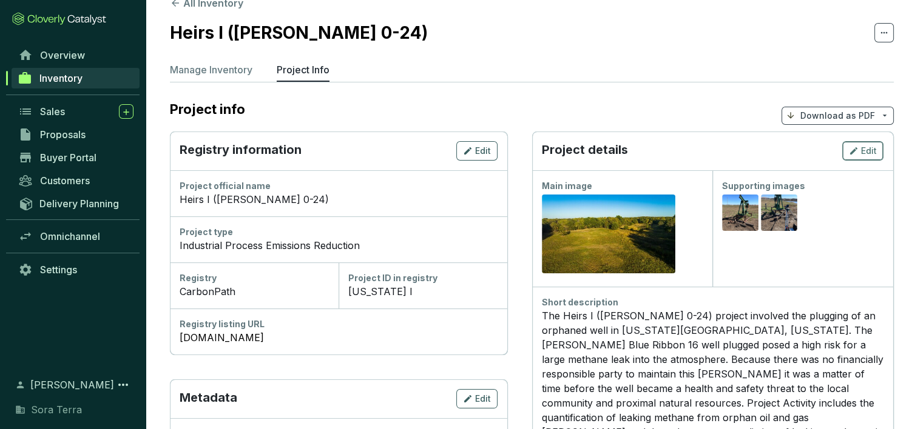
click at [870, 153] on span "Edit" at bounding box center [869, 151] width 16 height 12
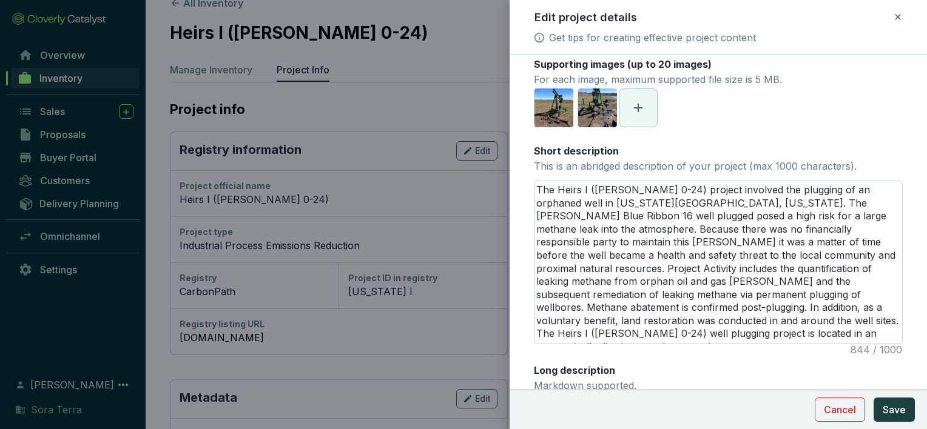
scroll to position [152, 0]
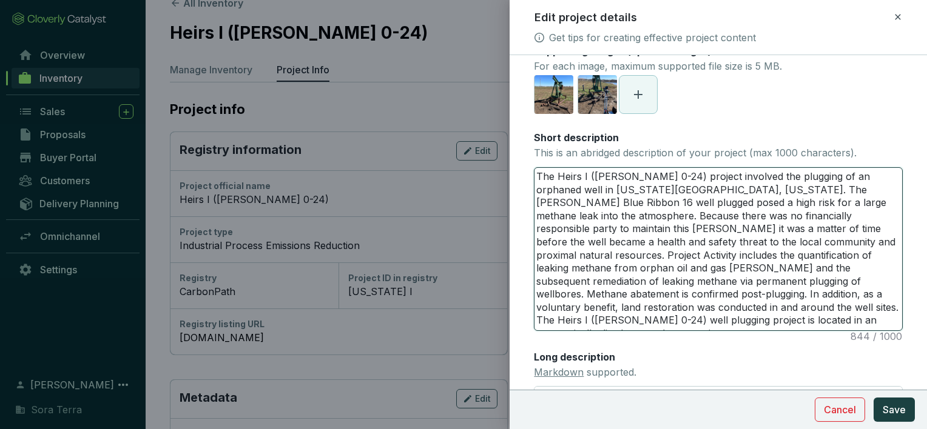
click at [823, 228] on textarea "The Heirs I ([PERSON_NAME] 0-24) project involved the plugging of an orphaned w…" at bounding box center [718, 249] width 368 height 163
type textarea "The Heirs I (Scudder 0-24) project involved the plugging of an orphaned well in…"
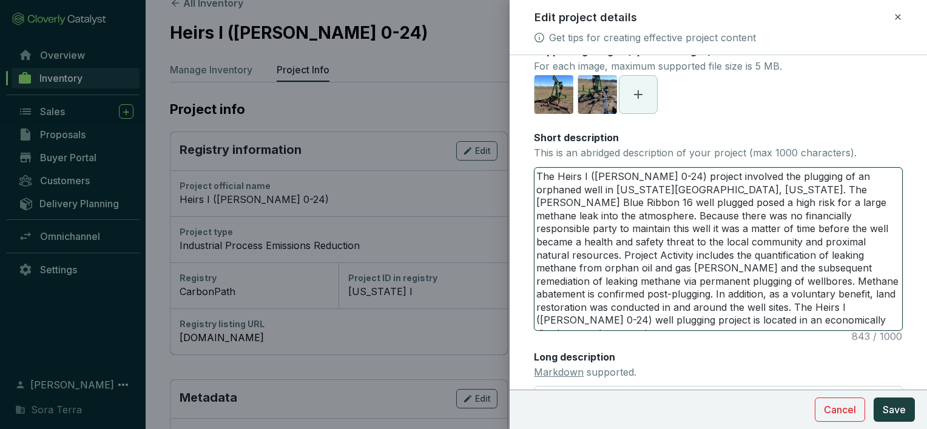
click at [556, 321] on textarea "The Heirs I (Scudder 0-24) project involved the plugging of an orphaned well in…" at bounding box center [718, 249] width 368 height 163
type textarea "The Heirs I (Scudder 0-24) project involved the plugging of an orphaned well in…"
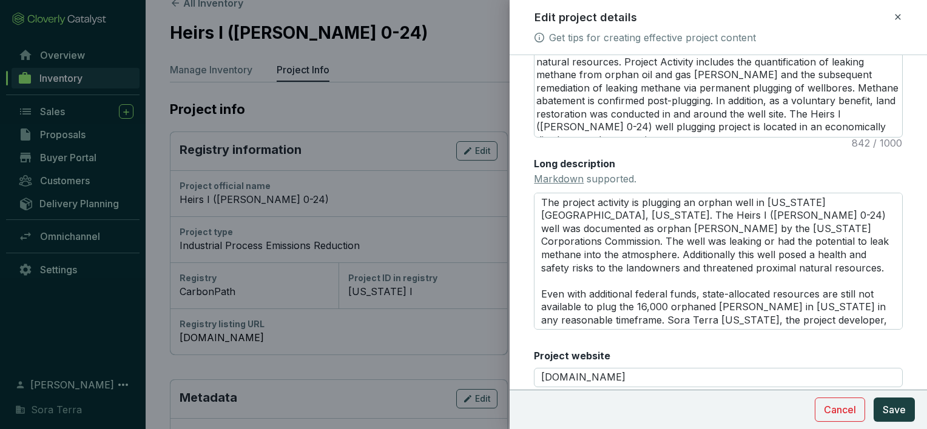
scroll to position [346, 0]
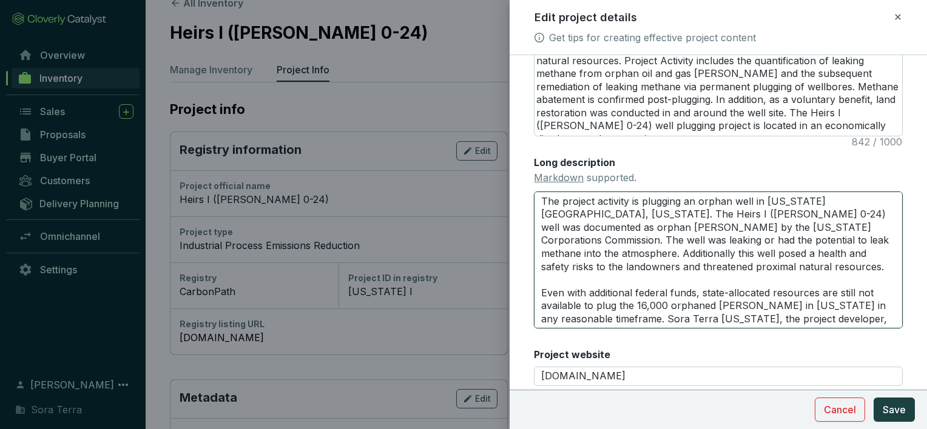
click at [562, 238] on textarea "The project activity is plugging an orphan well in Washington County, Oklahoma.…" at bounding box center [718, 260] width 369 height 137
type textarea "The project activity is plugging an orphan well in Washington County, Oklahoma.…"
click at [835, 228] on textarea "The project activity is plugging an orphan well in Washington County, Oklahoma.…" at bounding box center [718, 260] width 369 height 137
type textarea "The project activity is plugging an orphan well in Washington County, Oklahoma.…"
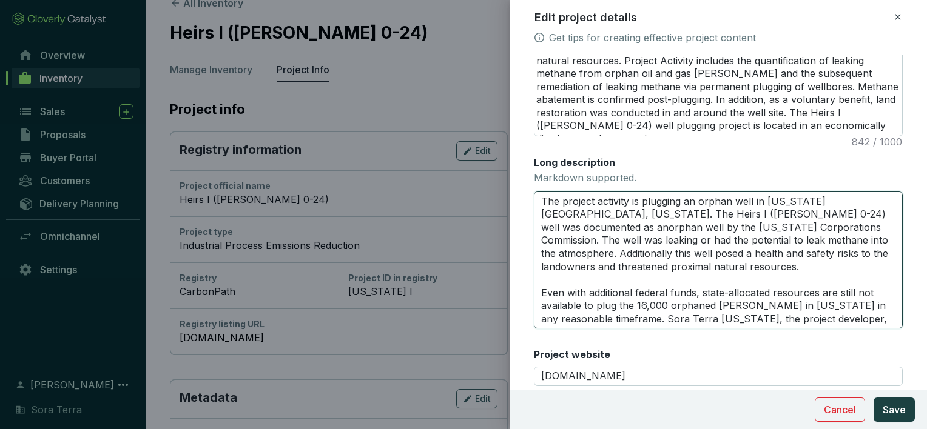
type textarea "The project activity is plugging an orphan well in Washington County, Oklahoma.…"
click at [613, 279] on textarea "The project activity is plugging an orphan well in Washington County, Oklahoma.…" at bounding box center [718, 260] width 369 height 137
type textarea "The project activity is plugging an orphan well in Washington County, Oklahoma.…"
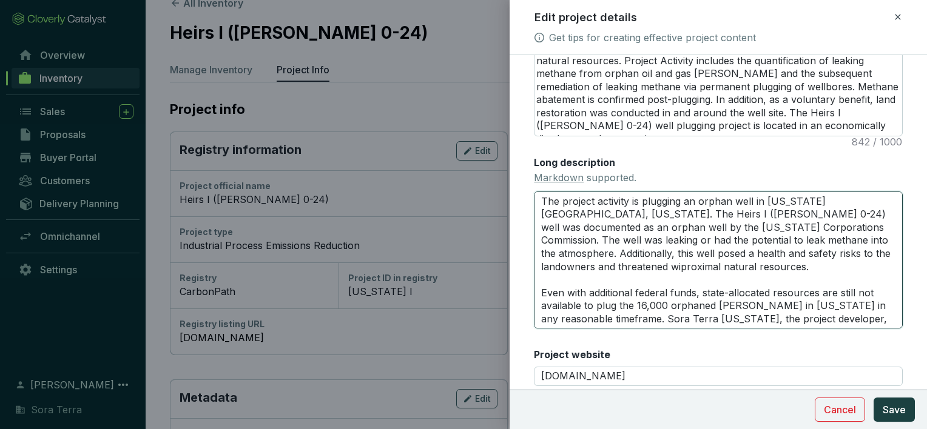
type textarea "The project activity is plugging an orphan well in Washington County, Oklahoma.…"
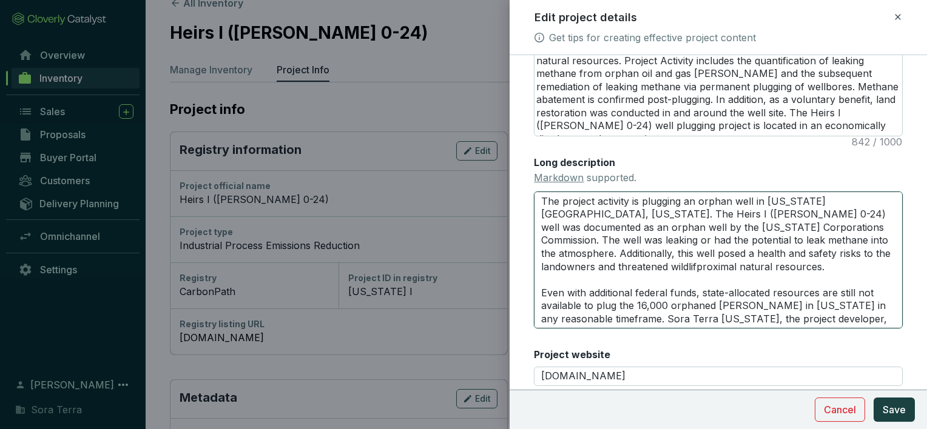
type textarea "The project activity is plugging an orphan well in Washington County, Oklahoma.…"
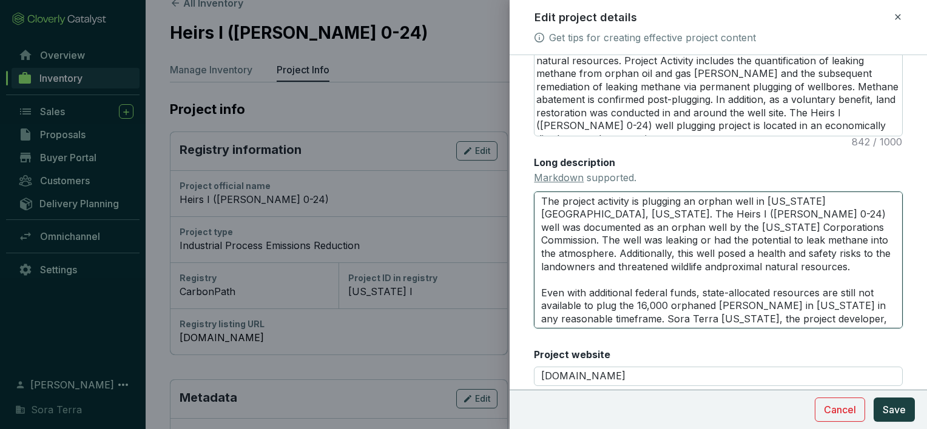
type textarea "The project activity is plugging an orphan well in Washington County, Oklahoma.…"
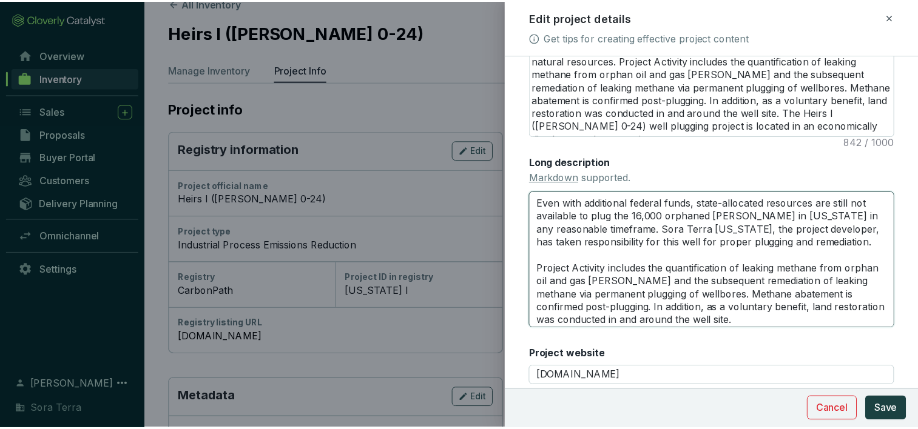
scroll to position [92, 0]
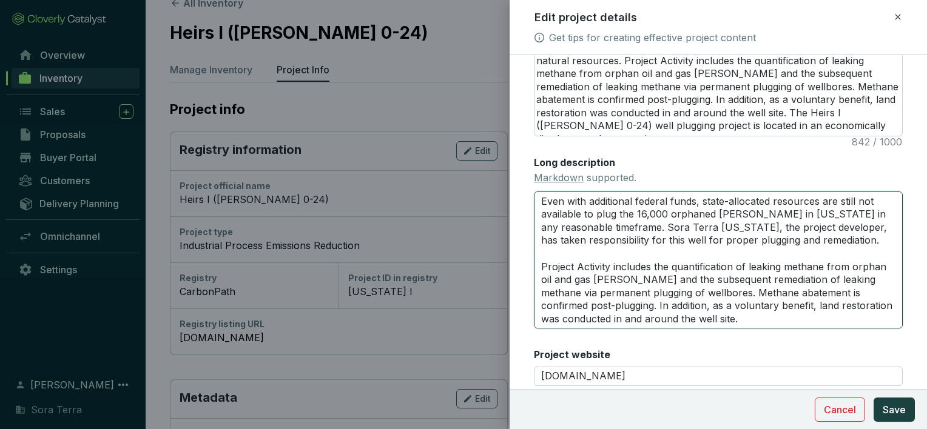
click at [650, 292] on textarea "The project activity is plugging an orphan well in Washington County, Oklahoma.…" at bounding box center [718, 260] width 369 height 137
type textarea "The project activity is plugging an orphan well in Washington County, Oklahoma.…"
click at [750, 304] on textarea "The project activity is plugging an orphan well in Washington County, Oklahoma.…" at bounding box center [718, 260] width 369 height 137
type textarea "The project activity is plugging an orphan well in Washington County, Oklahoma.…"
click at [707, 306] on textarea "The project activity is plugging an orphan well in Washington County, Oklahoma.…" at bounding box center [718, 260] width 369 height 137
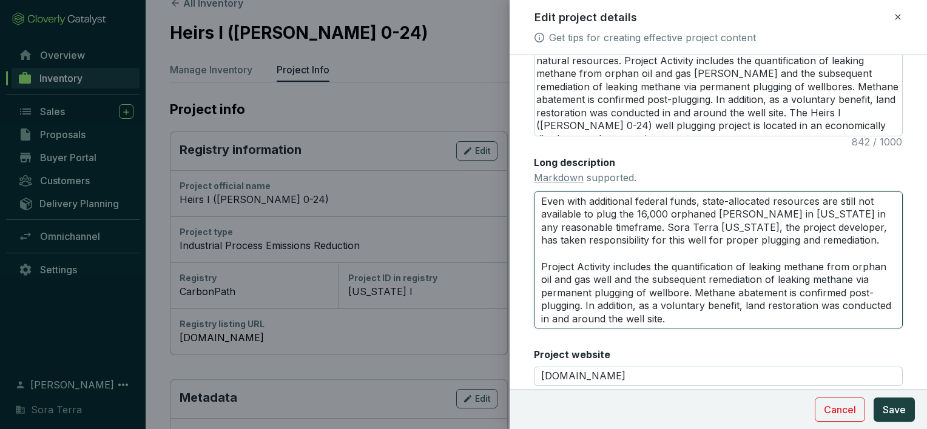
type textarea "The project activity is plugging an orphan well in Washington County, Oklahoma.…"
click at [871, 306] on textarea "The project activity is plugging an orphan well in Washington County, Oklahoma.…" at bounding box center [718, 260] width 369 height 137
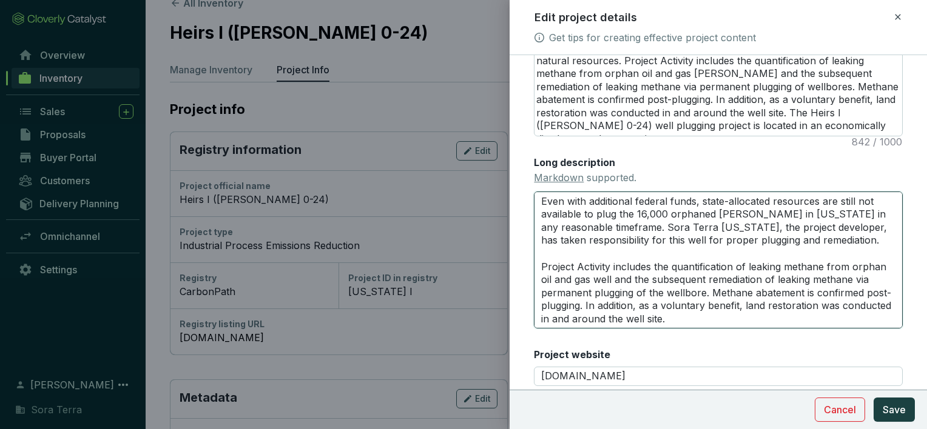
type textarea "The project activity is plugging an orphan well in Washington County, Oklahoma.…"
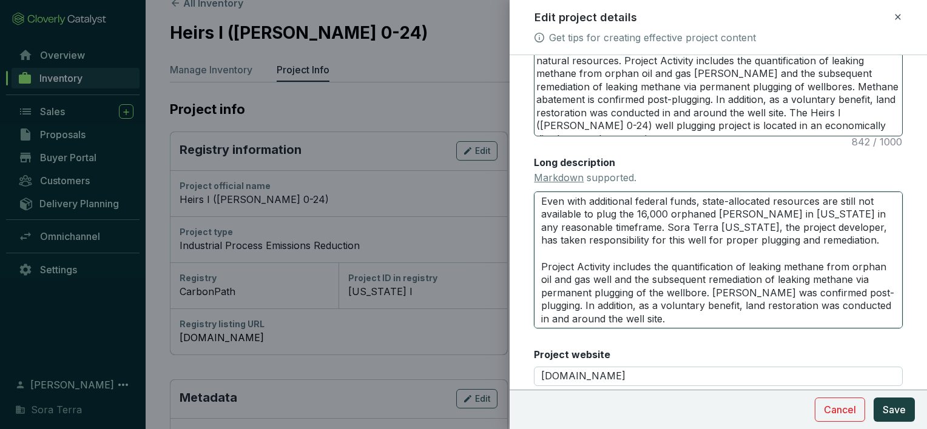
type textarea "The project activity is plugging an orphan well in Washington County, Oklahoma.…"
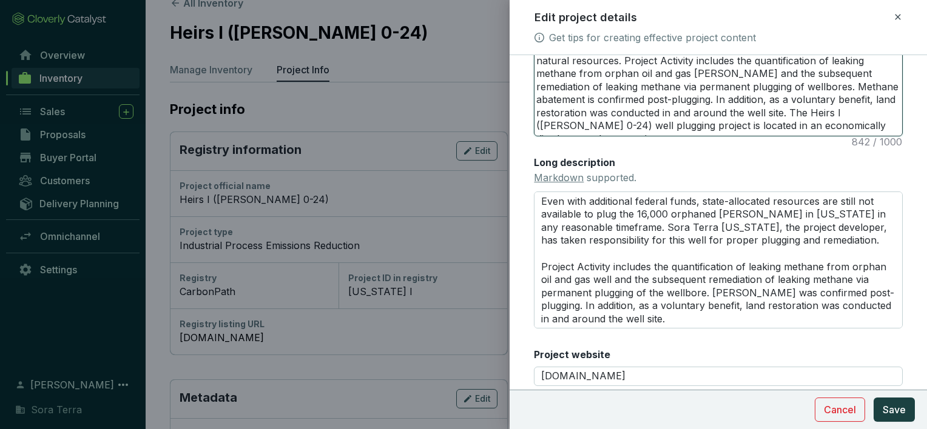
click at [687, 99] on textarea "The Heirs I (Scudder 0-24) project involved the plugging of an orphaned well in…" at bounding box center [718, 54] width 368 height 163
type textarea "The Heirs I (Scudder 0-24) project involved the plugging of an orphaned well in…"
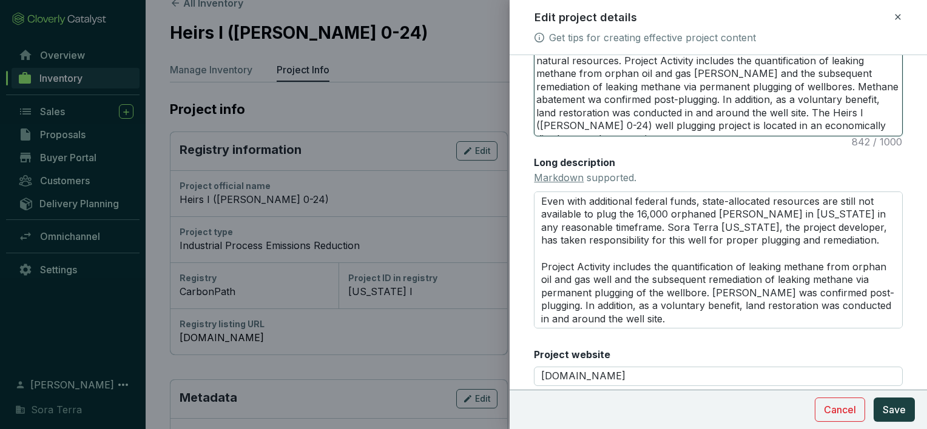
type textarea "The Heirs I (Scudder 0-24) project involved the plugging of an orphaned well in…"
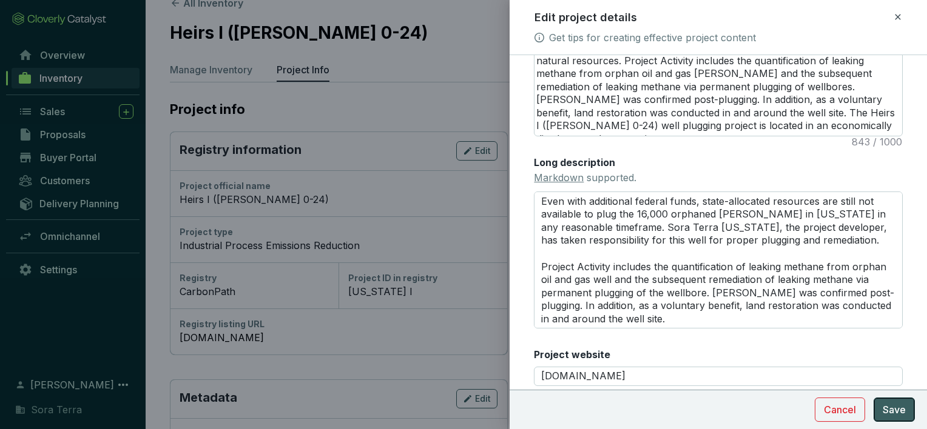
click at [890, 407] on span "Save" at bounding box center [894, 410] width 23 height 15
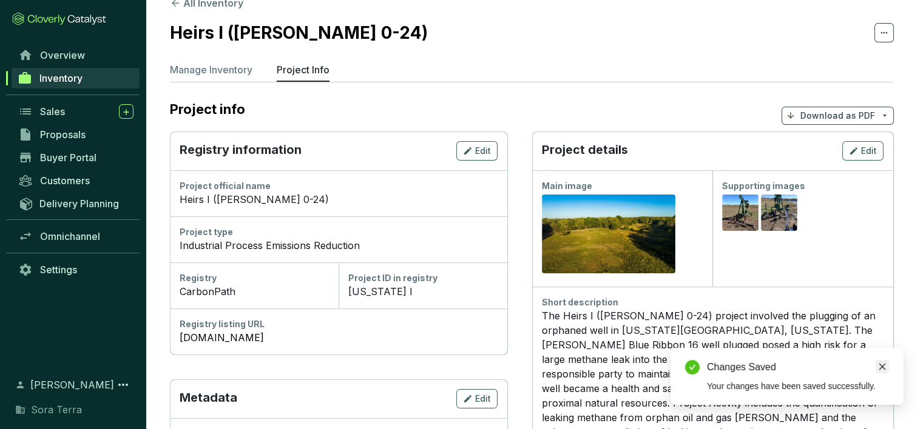
click at [881, 366] on icon "close" at bounding box center [882, 367] width 7 height 7
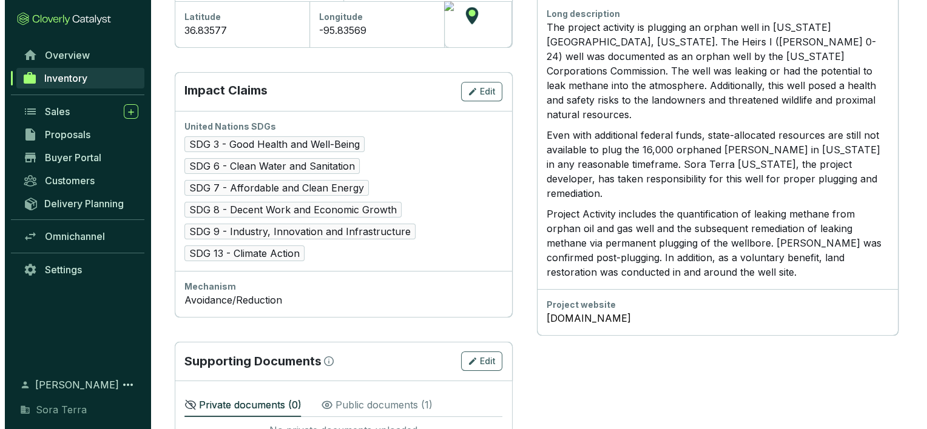
scroll to position [572, 0]
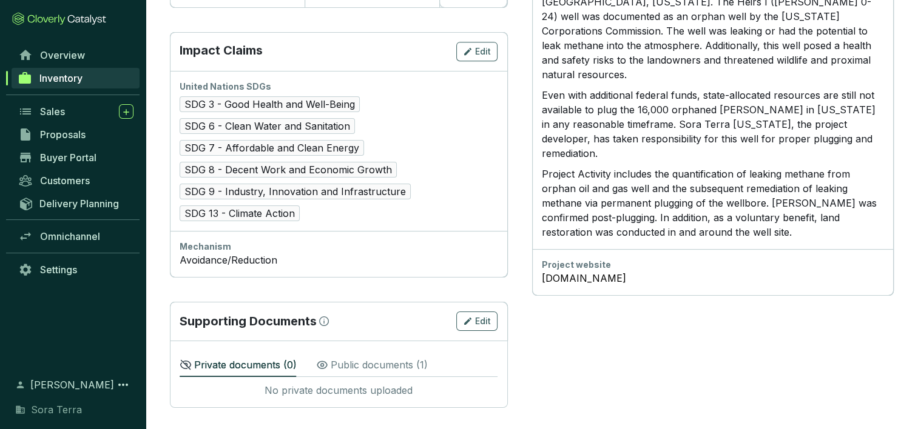
click at [376, 359] on p "Public documents ( 1 )" at bounding box center [379, 365] width 97 height 15
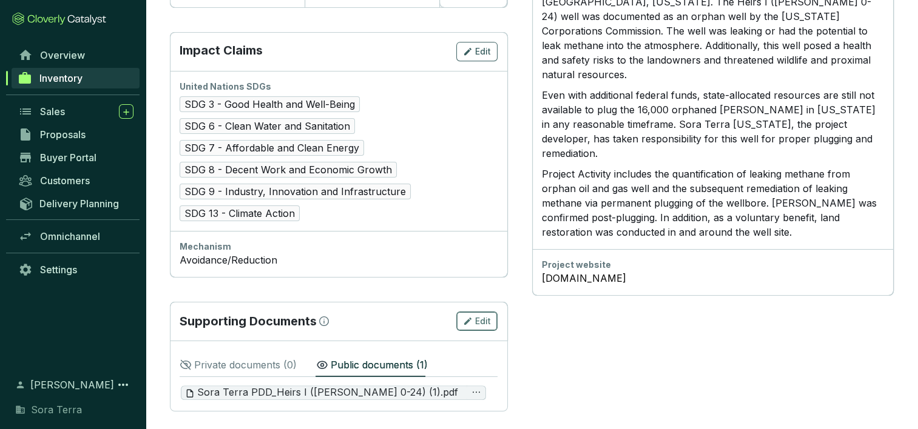
click at [477, 319] on span "Edit" at bounding box center [483, 321] width 16 height 12
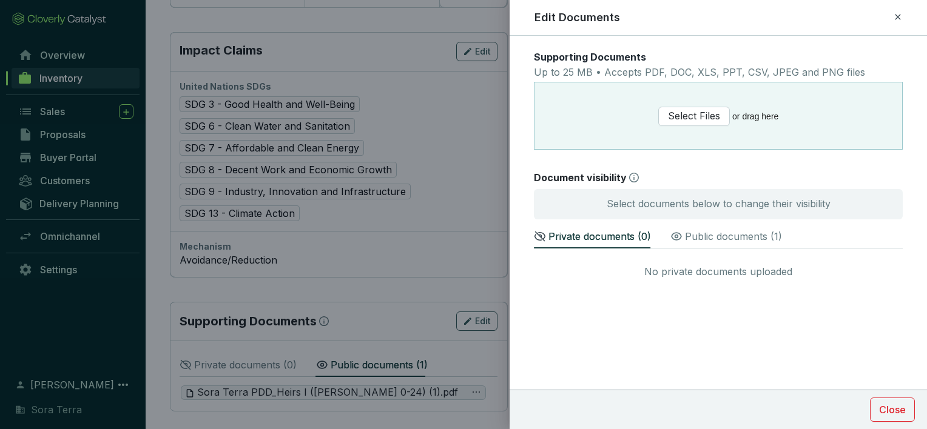
click at [707, 237] on p "Public documents ( 1 )" at bounding box center [733, 236] width 97 height 15
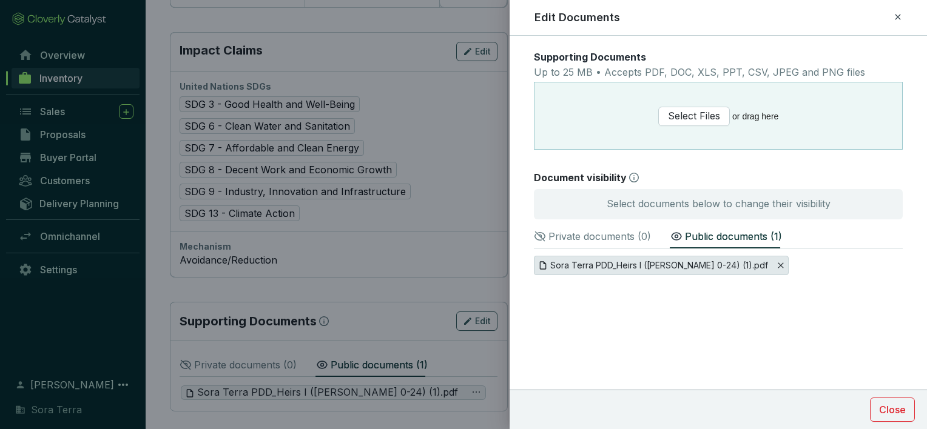
click at [777, 264] on icon "Close" at bounding box center [780, 265] width 7 height 7
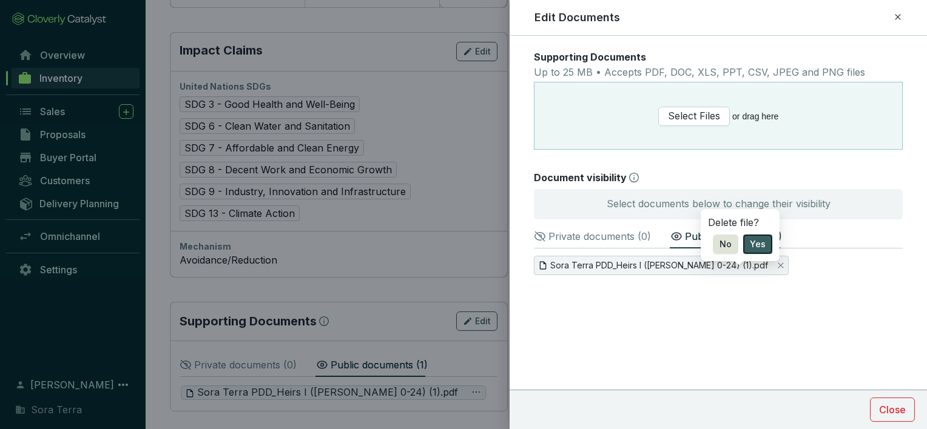
click at [752, 238] on span "Yes" at bounding box center [758, 244] width 16 height 12
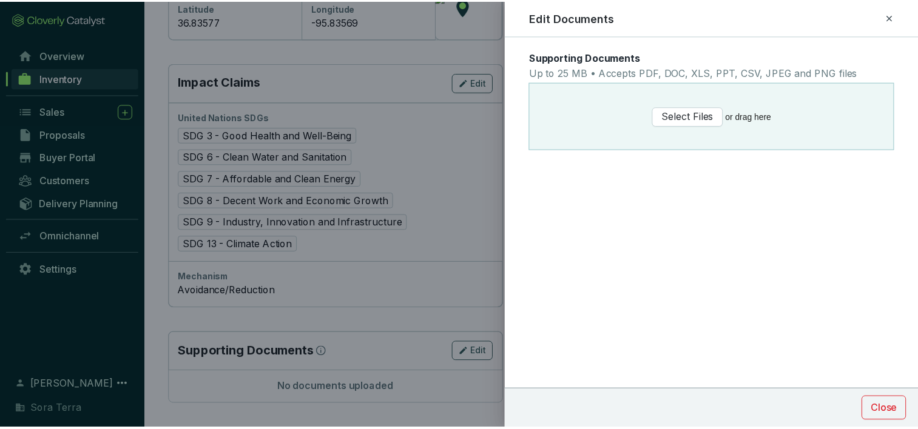
scroll to position [538, 0]
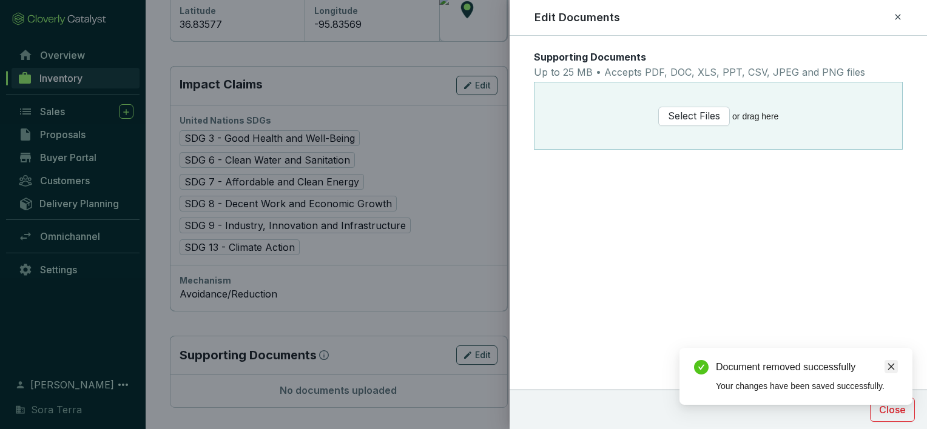
click at [889, 365] on icon "close" at bounding box center [891, 367] width 7 height 7
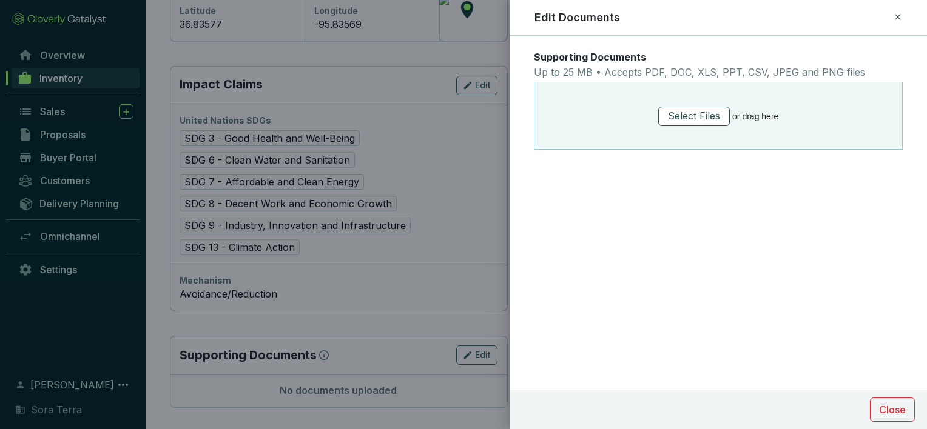
click at [679, 116] on span "Select Files" at bounding box center [694, 116] width 52 height 15
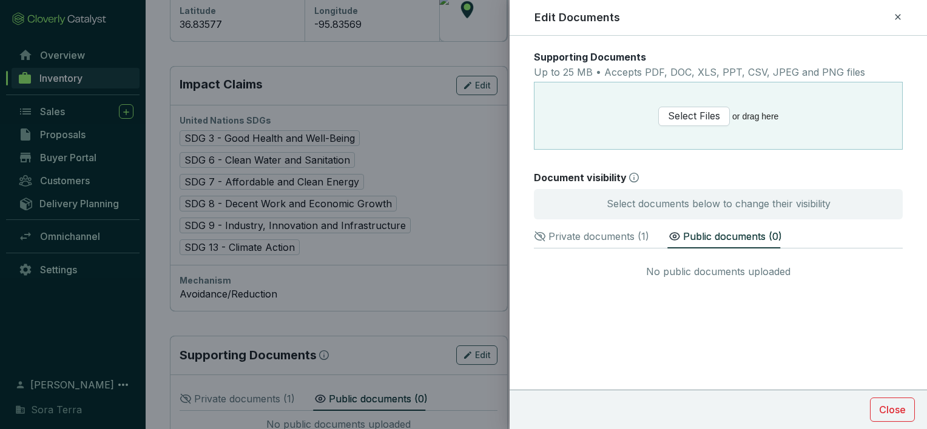
click at [594, 234] on p "Private documents ( 1 )" at bounding box center [598, 236] width 101 height 15
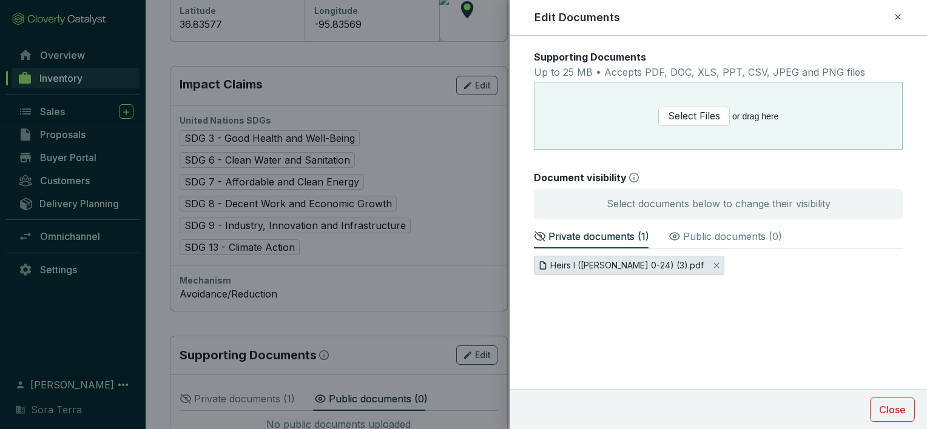
click at [592, 264] on span "Heirs I (Scudder 0-24) (3).pdf" at bounding box center [626, 265] width 153 height 13
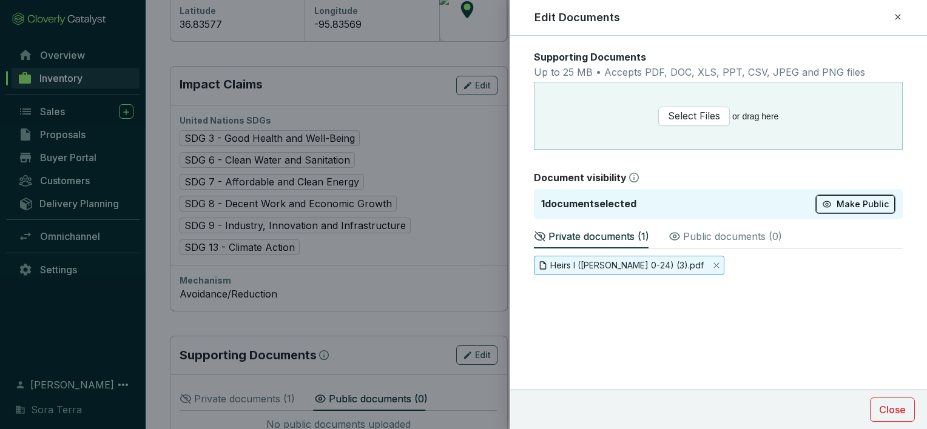
click at [849, 203] on span "Make Public" at bounding box center [863, 204] width 52 height 12
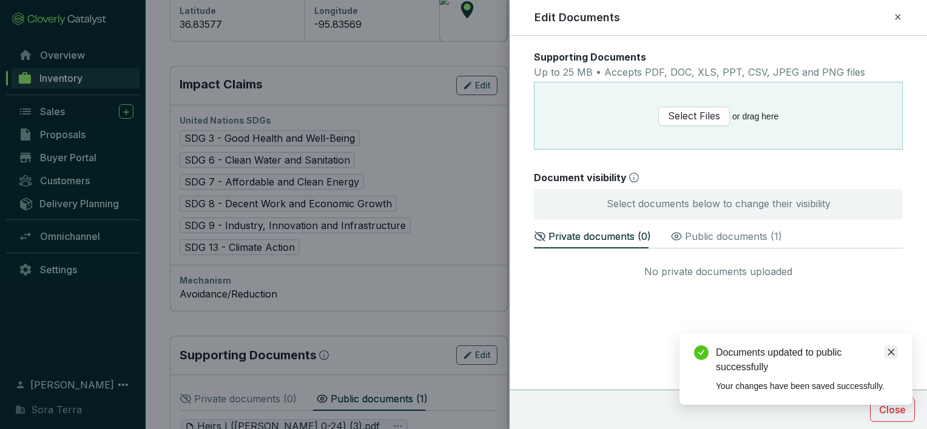
click at [890, 349] on icon "close" at bounding box center [891, 352] width 8 height 8
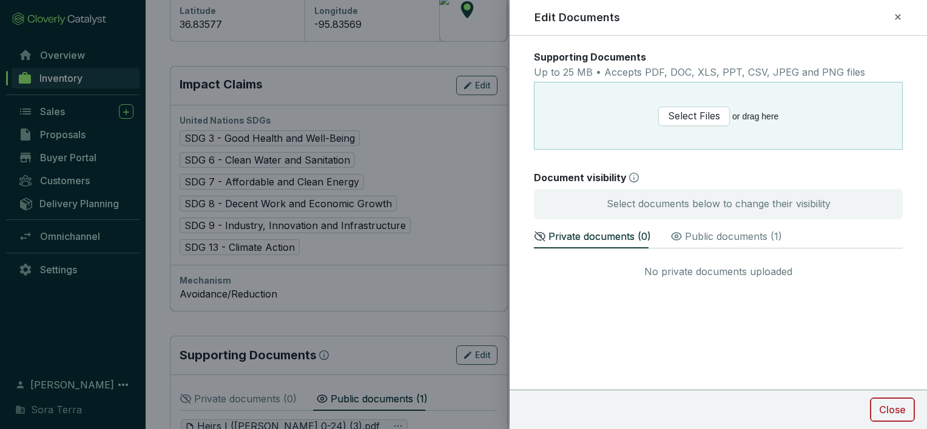
click at [887, 408] on span "Close" at bounding box center [892, 410] width 27 height 15
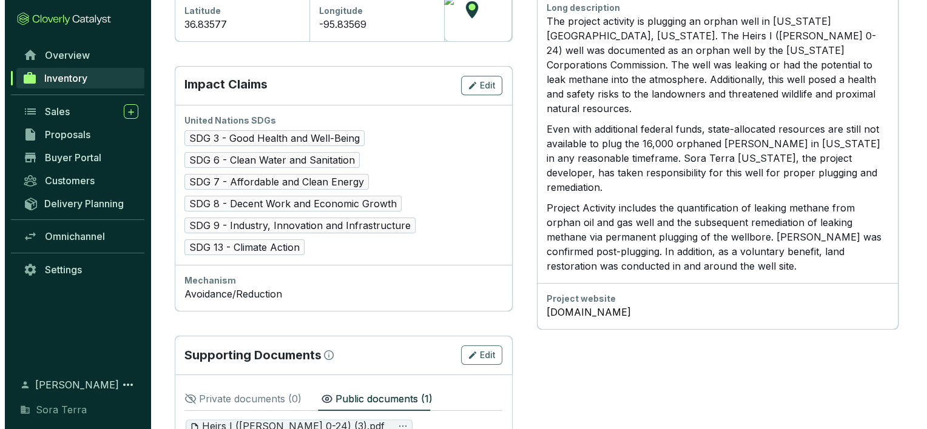
scroll to position [575, 0]
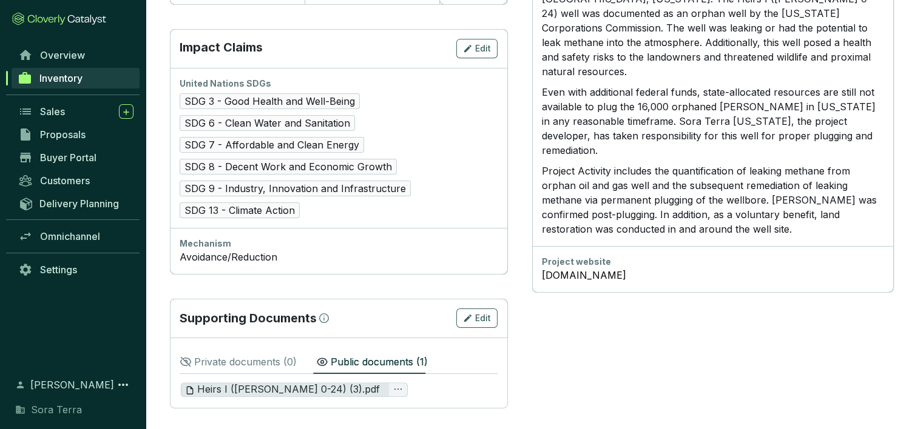
click at [212, 386] on span "Heirs I (Scudder 0-24) (3).pdf" at bounding box center [282, 389] width 195 height 13
click at [393, 385] on icon "ellipsis" at bounding box center [398, 390] width 10 height 10
click at [332, 366] on span "Delete" at bounding box center [337, 372] width 38 height 13
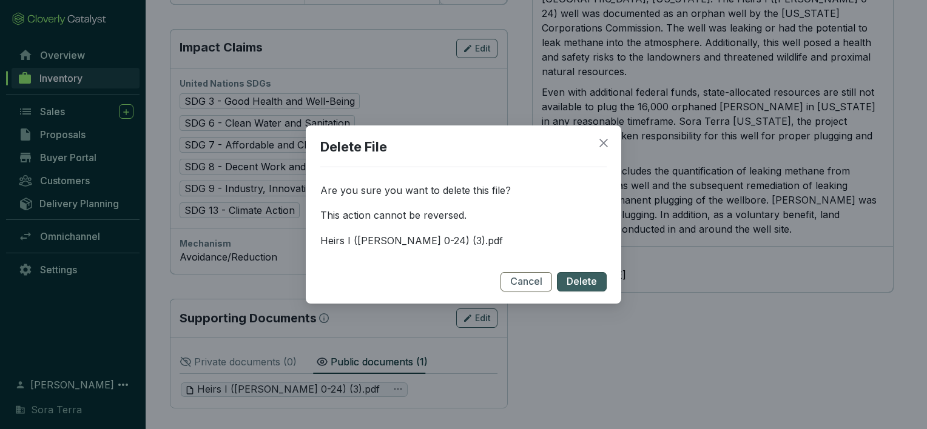
click at [582, 278] on span "Delete" at bounding box center [582, 281] width 30 height 13
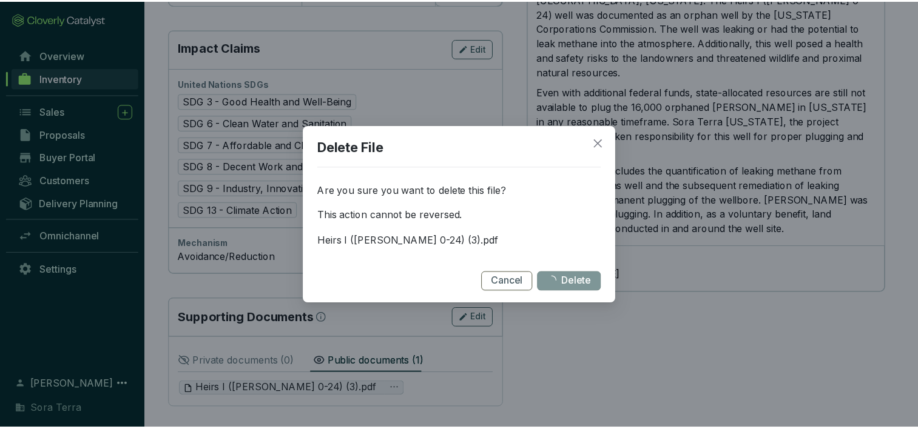
scroll to position [538, 0]
